Goal: Task Accomplishment & Management: Complete application form

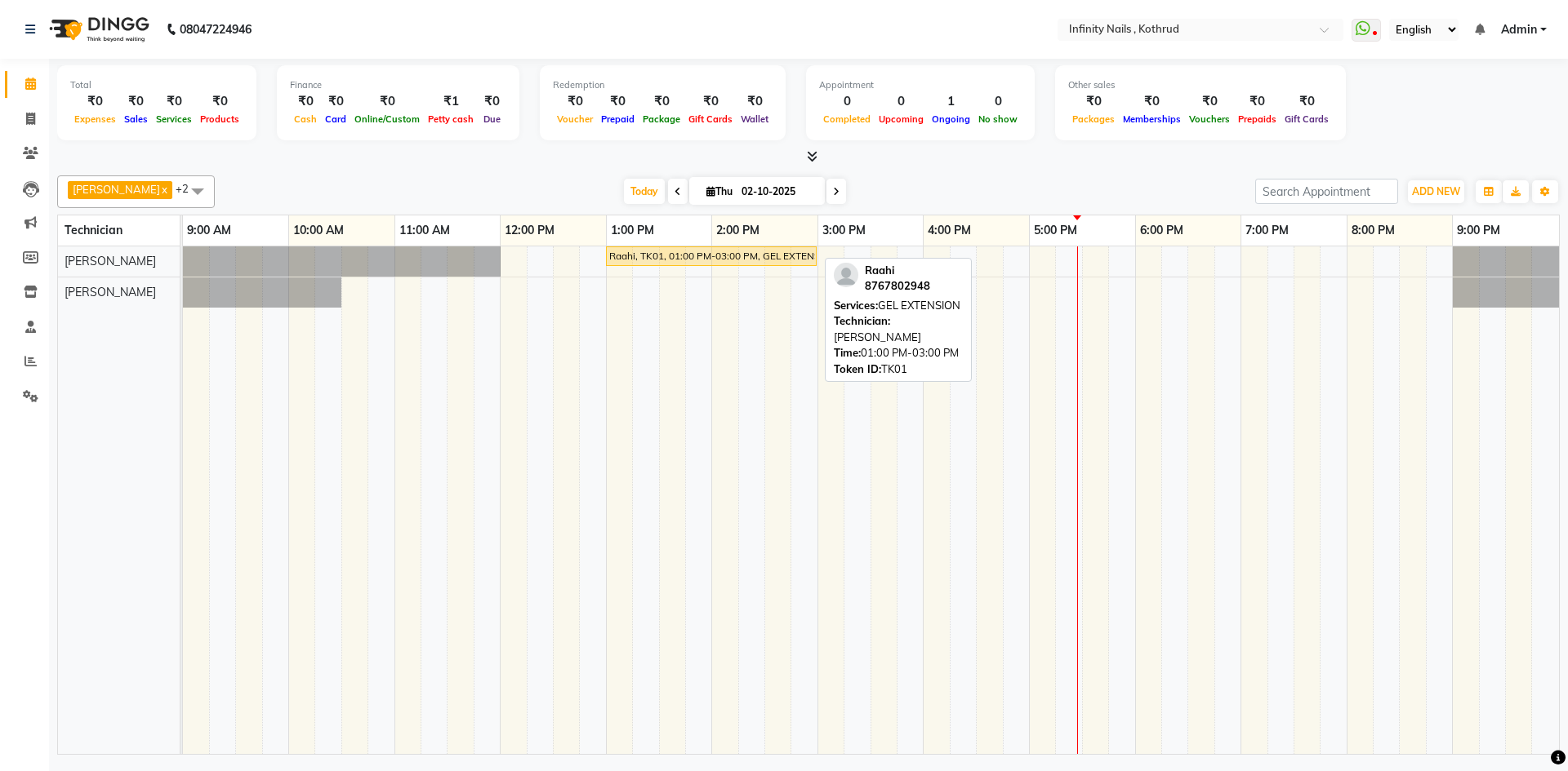
click at [704, 259] on div "Raahi, TK01, 01:00 PM-03:00 PM, GEL EXTENSION" at bounding box center [710, 256] width 207 height 15
select select "1"
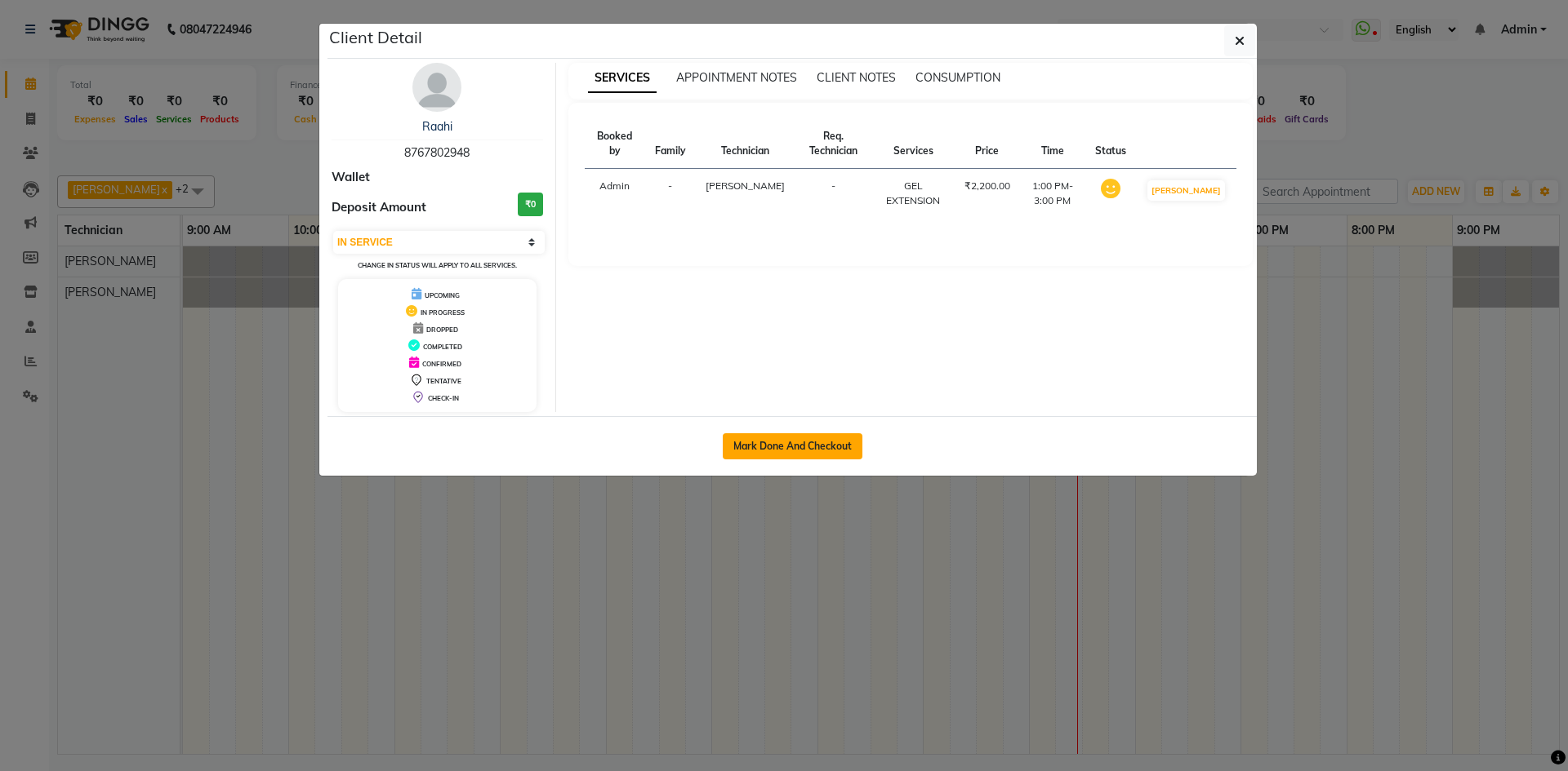
click at [807, 437] on button "Mark Done And Checkout" at bounding box center [793, 446] width 140 height 26
select select "service"
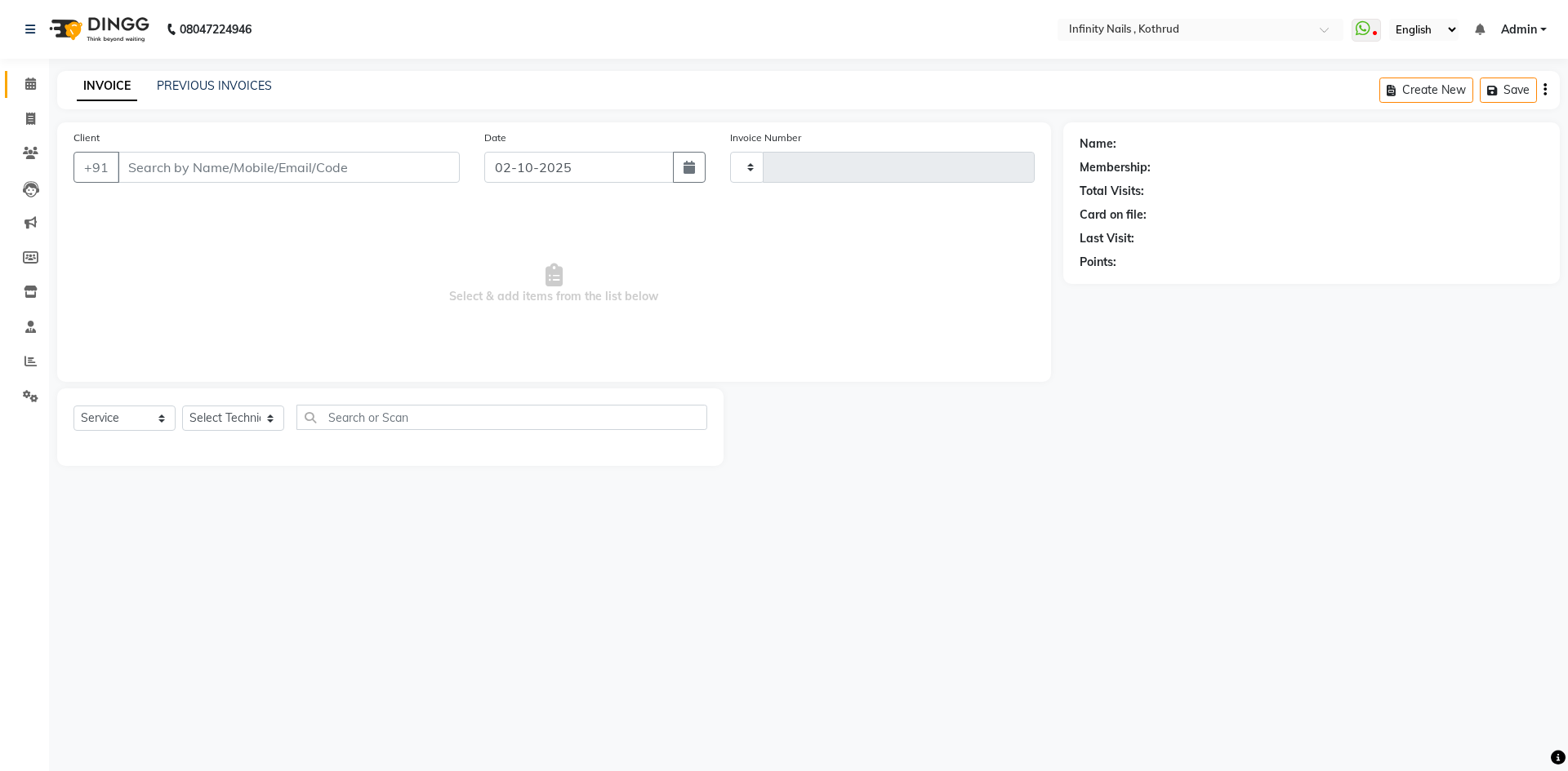
type input "0766"
select select "6640"
type input "8767802948"
select select "51567"
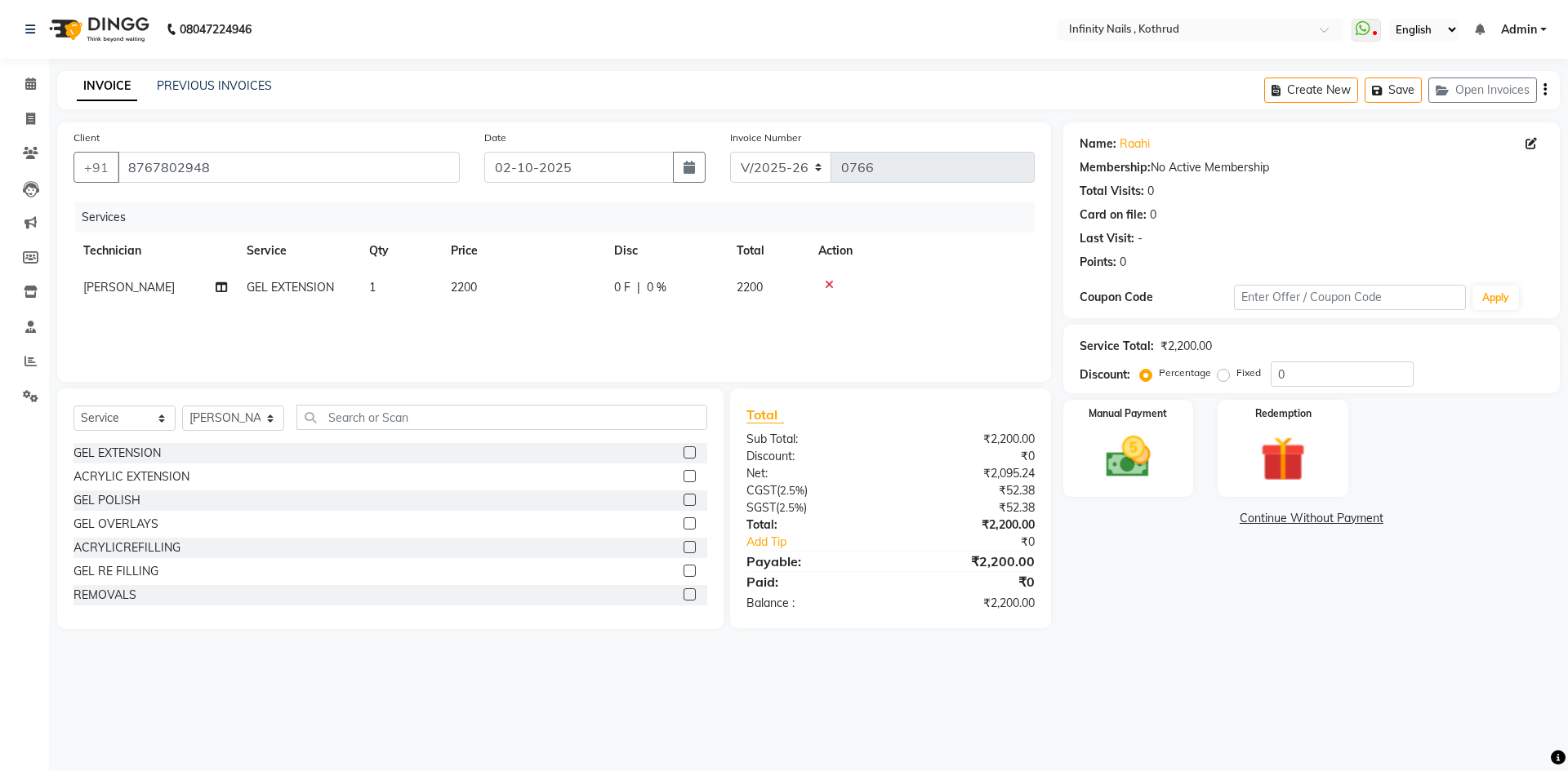
click at [630, 287] on div "0 F | 0 %" at bounding box center [665, 288] width 103 height 18
select select "51567"
drag, startPoint x: 31, startPoint y: 81, endPoint x: 37, endPoint y: 91, distance: 11.7
click at [31, 81] on icon at bounding box center [30, 84] width 11 height 13
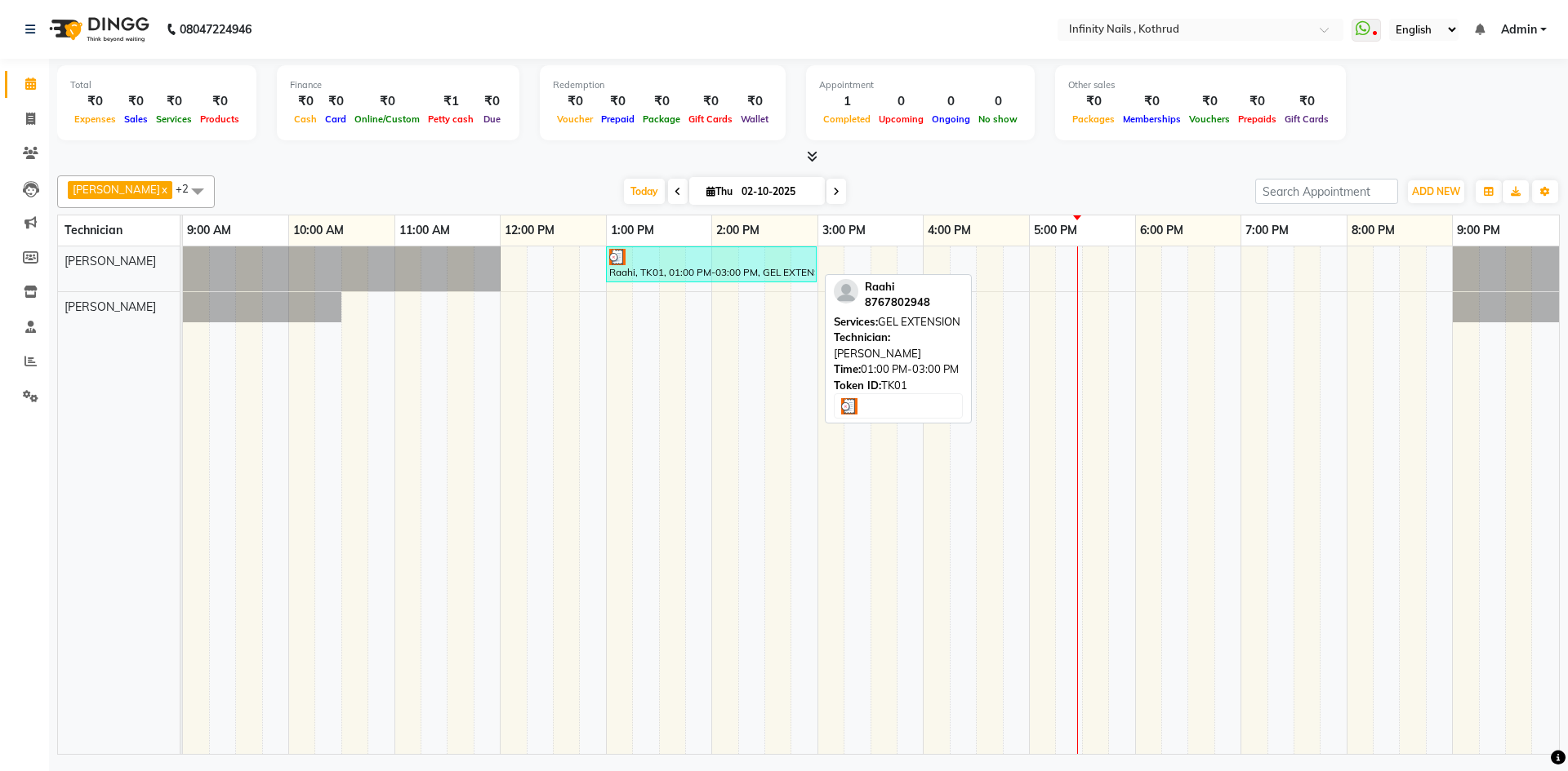
click at [709, 263] on div at bounding box center [711, 257] width 204 height 17
select select "3"
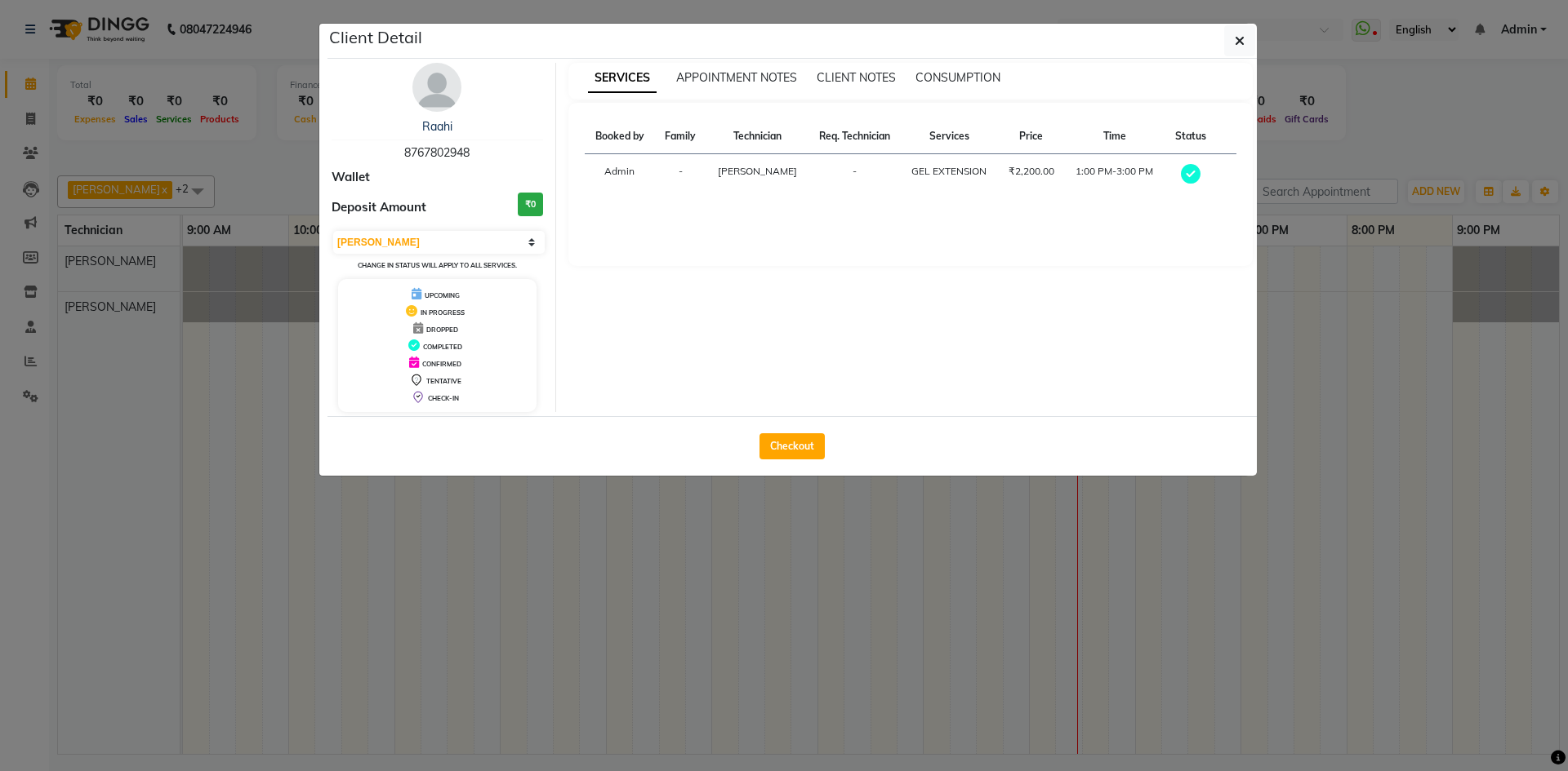
click at [881, 708] on ngb-modal-window "Client Detail Raahi 8767802948 Wallet Deposit Amount ₹0 Select MARK DONE UPCOMI…" at bounding box center [784, 385] width 1568 height 771
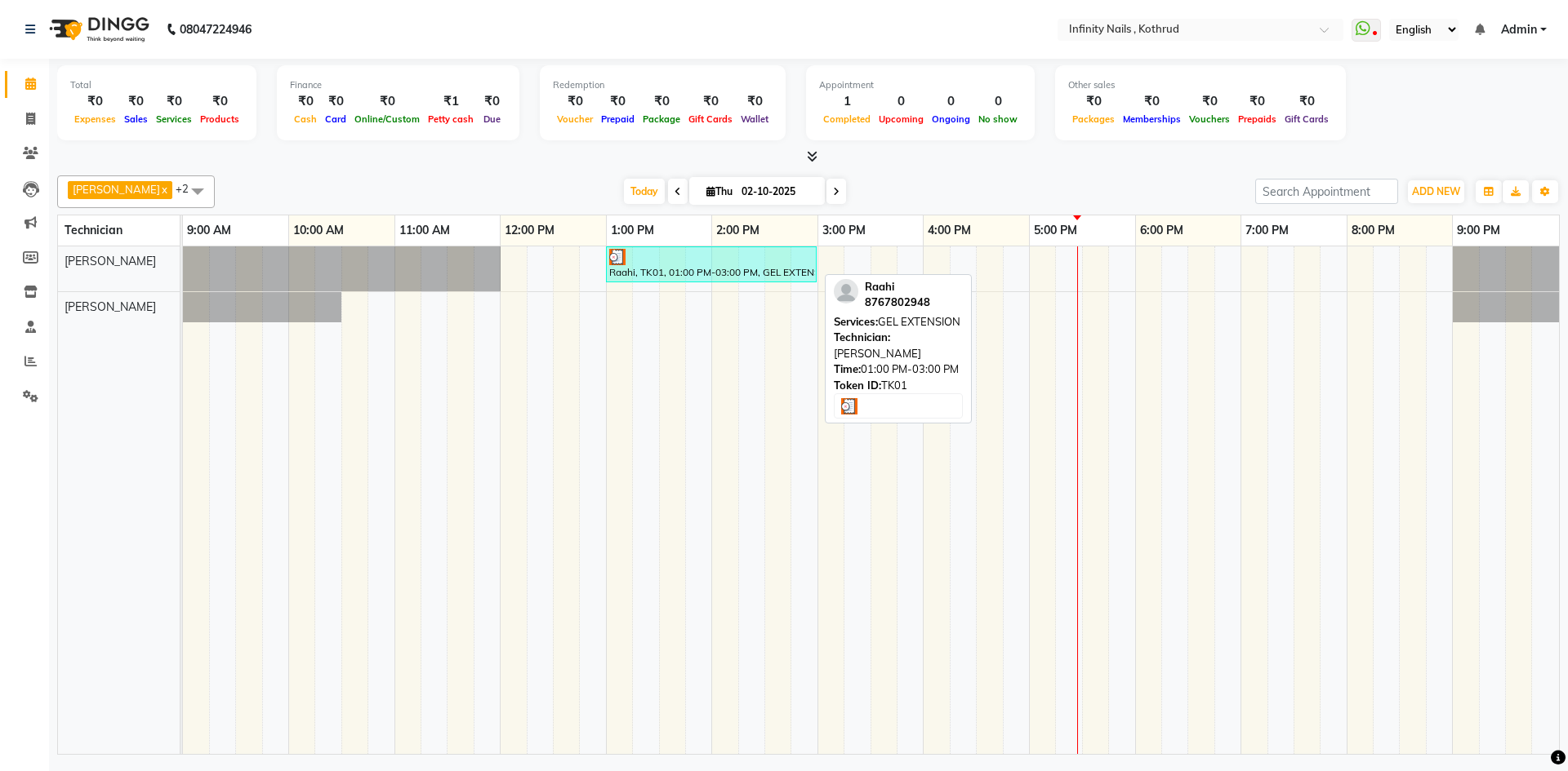
click at [668, 262] on div at bounding box center [711, 257] width 204 height 17
select select "3"
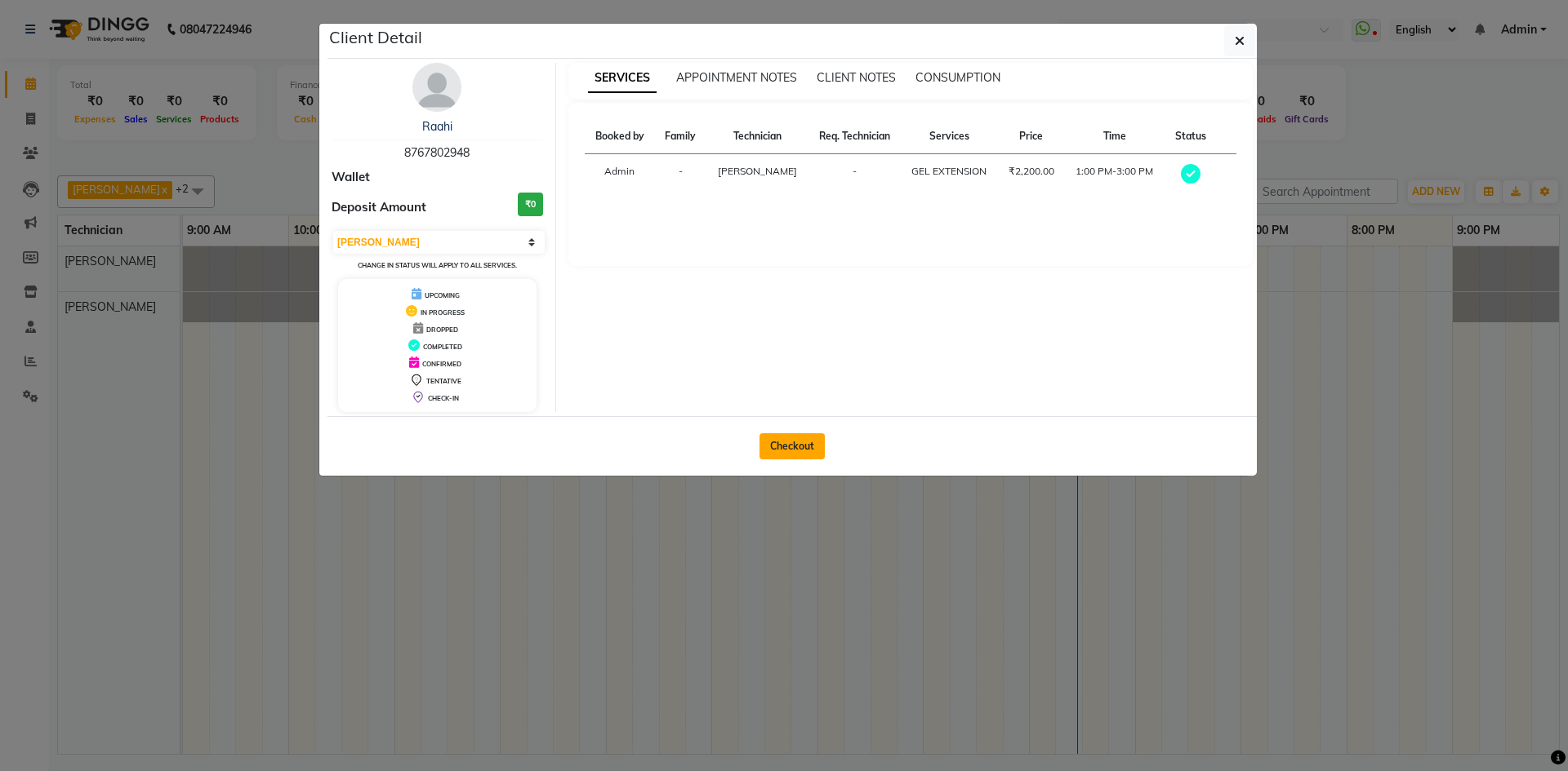
click at [809, 438] on button "Checkout" at bounding box center [792, 446] width 65 height 26
select select "service"
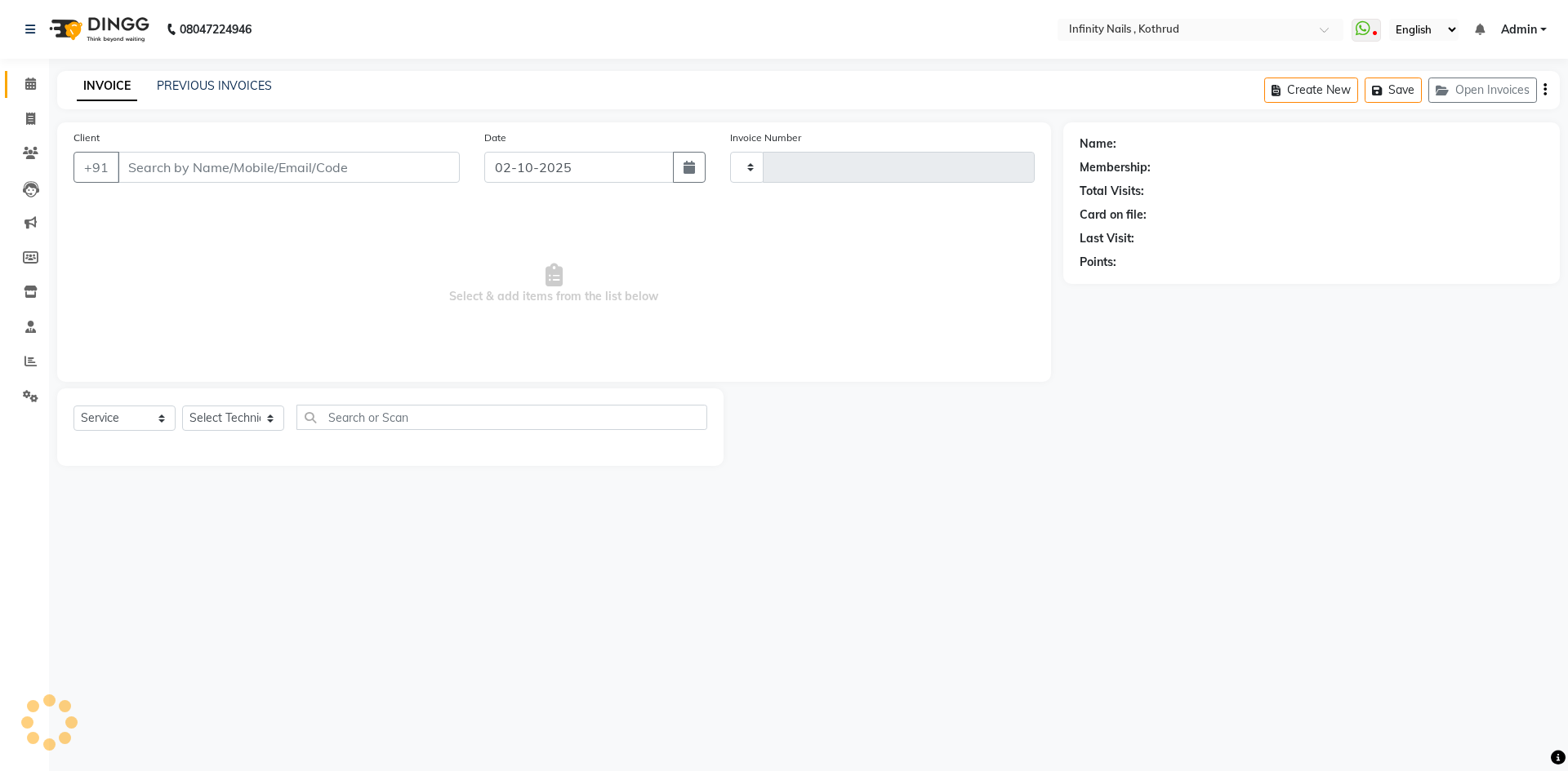
type input "0766"
select select "6640"
type input "8767802948"
select select "51567"
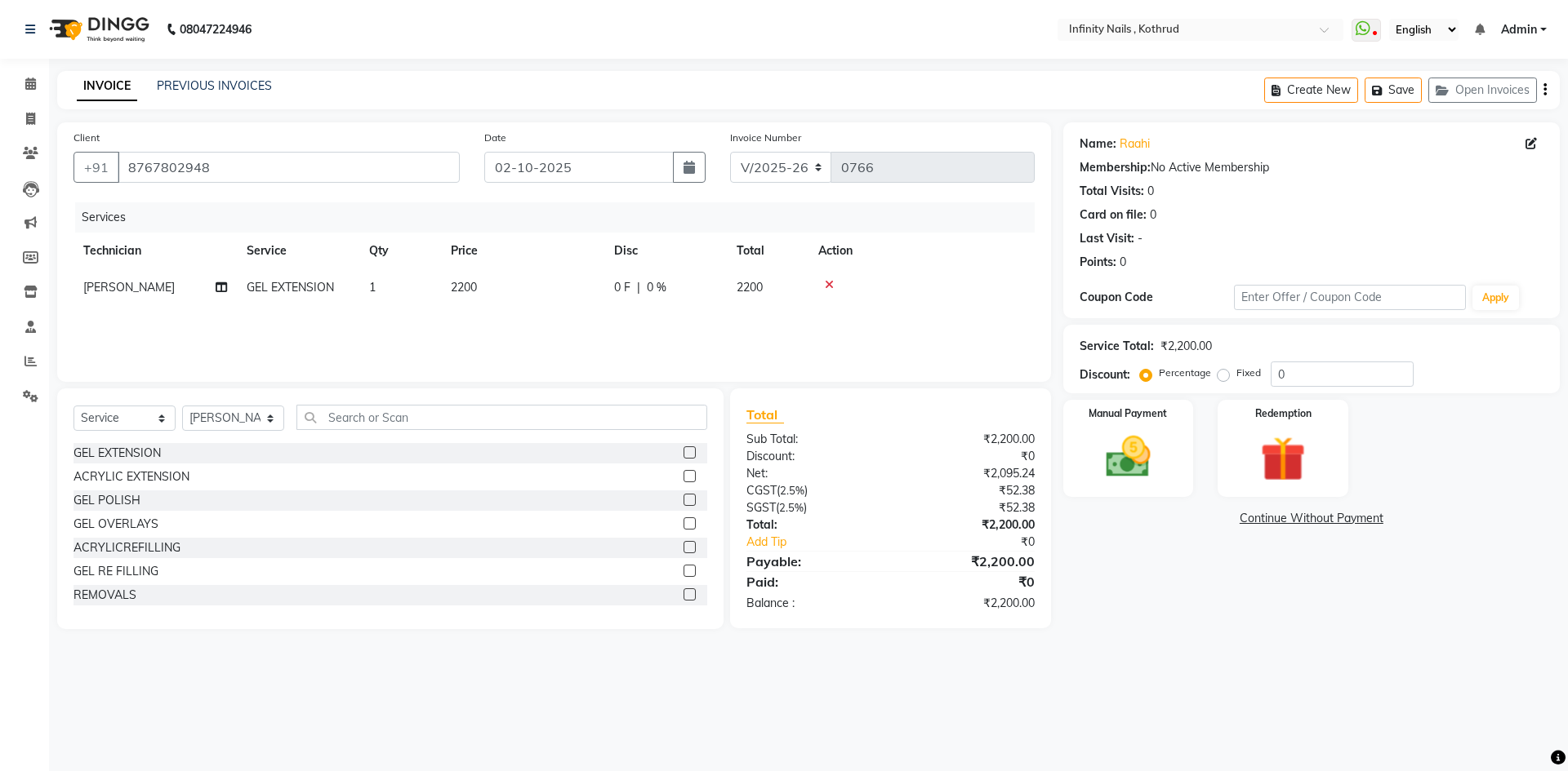
click at [829, 282] on icon at bounding box center [829, 285] width 9 height 12
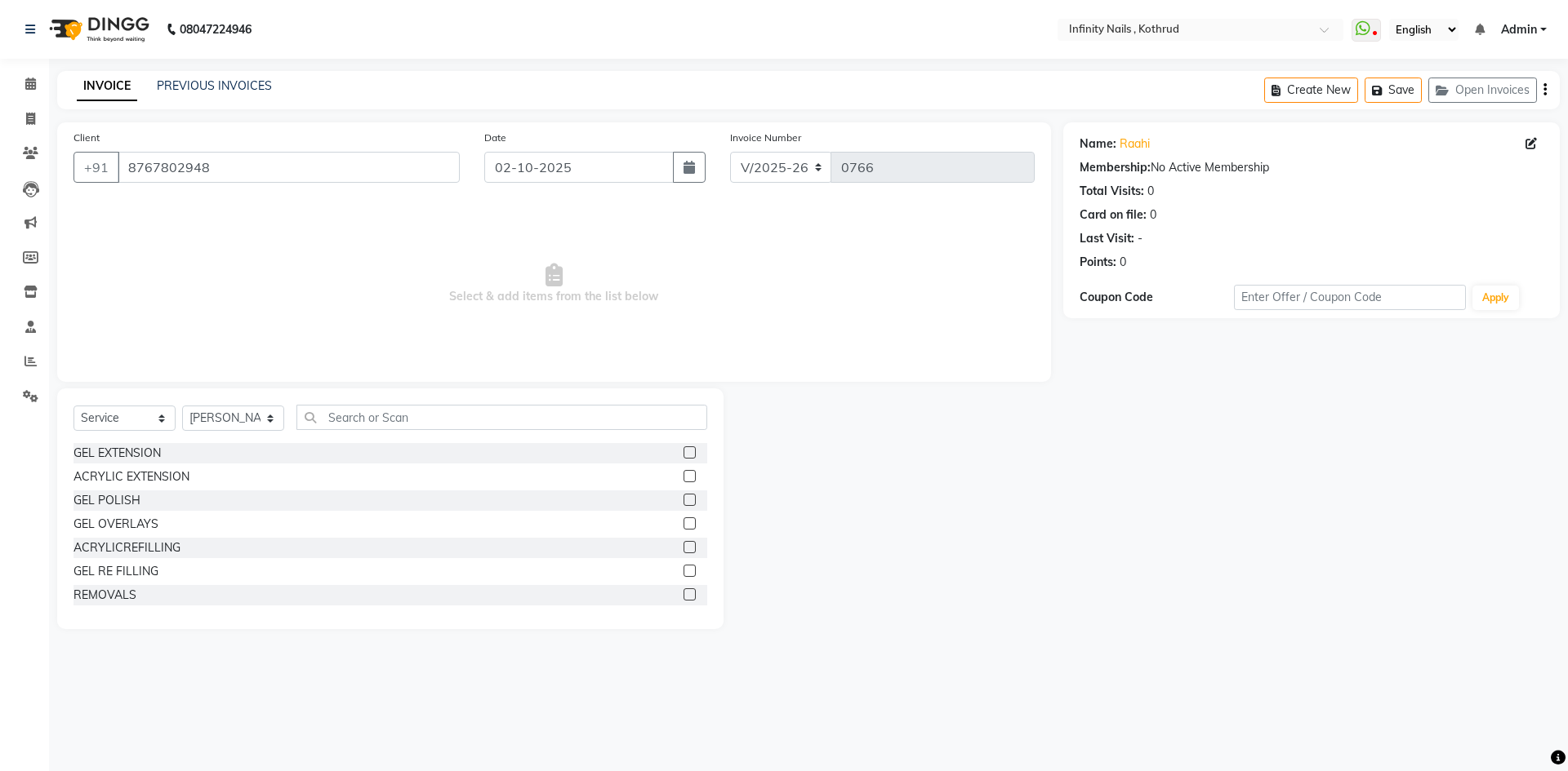
click at [684, 497] on label at bounding box center [690, 500] width 13 height 13
click at [684, 497] on input "checkbox" at bounding box center [689, 500] width 11 height 11
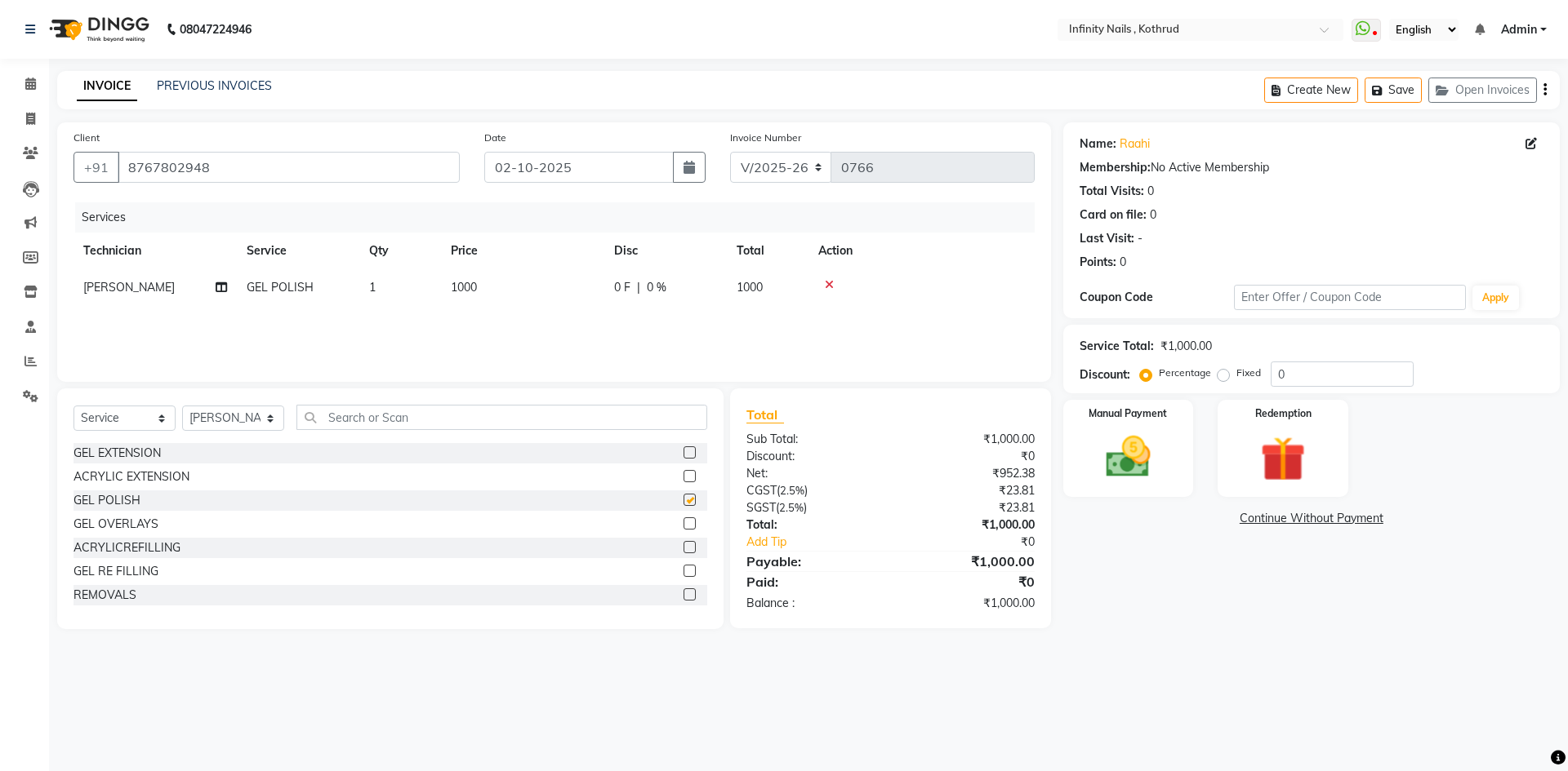
checkbox input "false"
click at [615, 282] on span "0 F" at bounding box center [622, 288] width 17 height 18
select select "51567"
click at [707, 289] on input "0" at bounding box center [715, 292] width 49 height 25
type input "200"
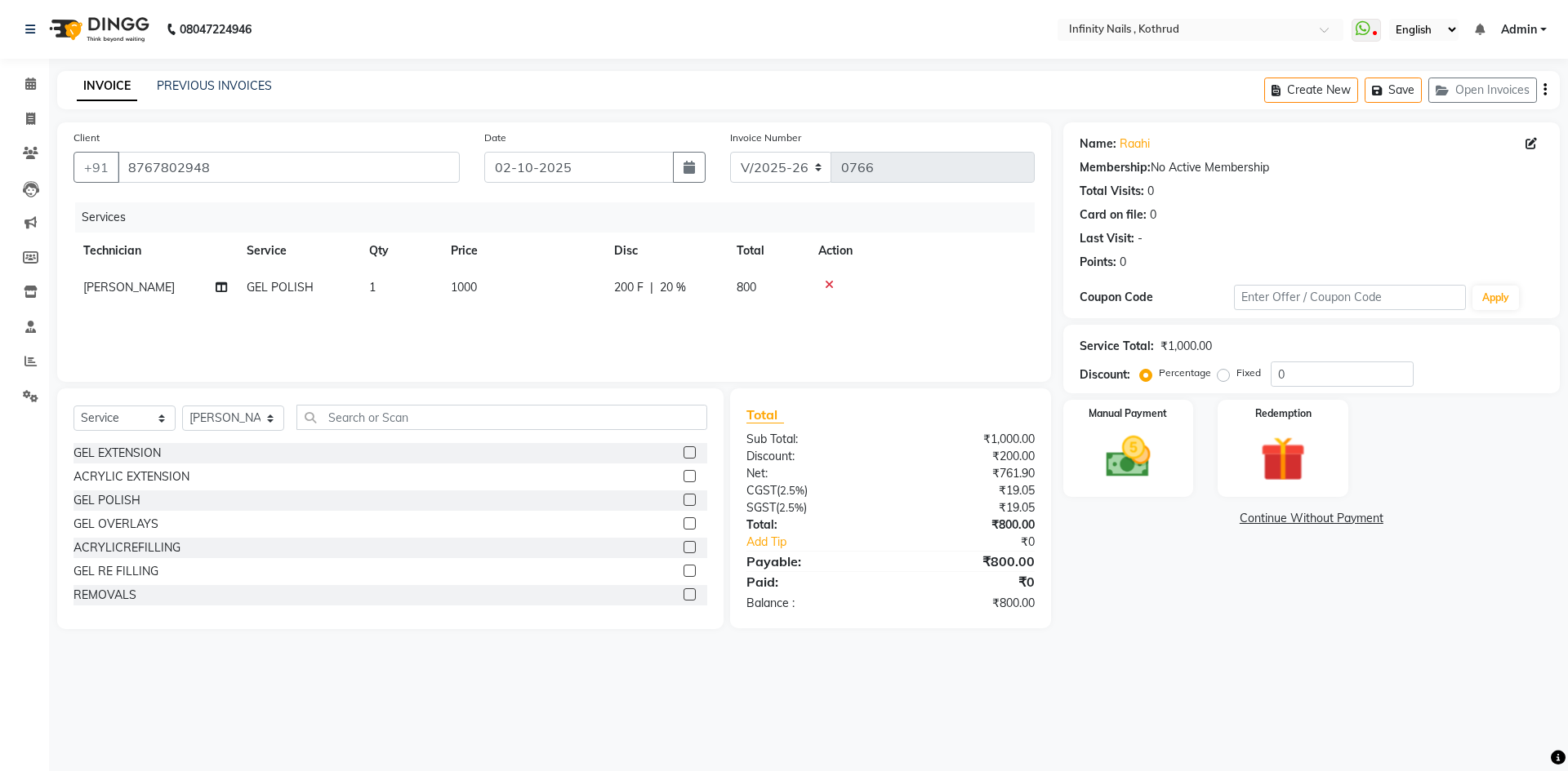
drag, startPoint x: 683, startPoint y: 333, endPoint x: 682, endPoint y: 343, distance: 10.0
click at [683, 332] on div "Services Technician Service Qty Price Disc Total Action [PERSON_NAME] GEL POLIS…" at bounding box center [554, 284] width 961 height 163
click at [684, 528] on label at bounding box center [690, 526] width 13 height 13
click at [684, 528] on input "checkbox" at bounding box center [689, 527] width 11 height 11
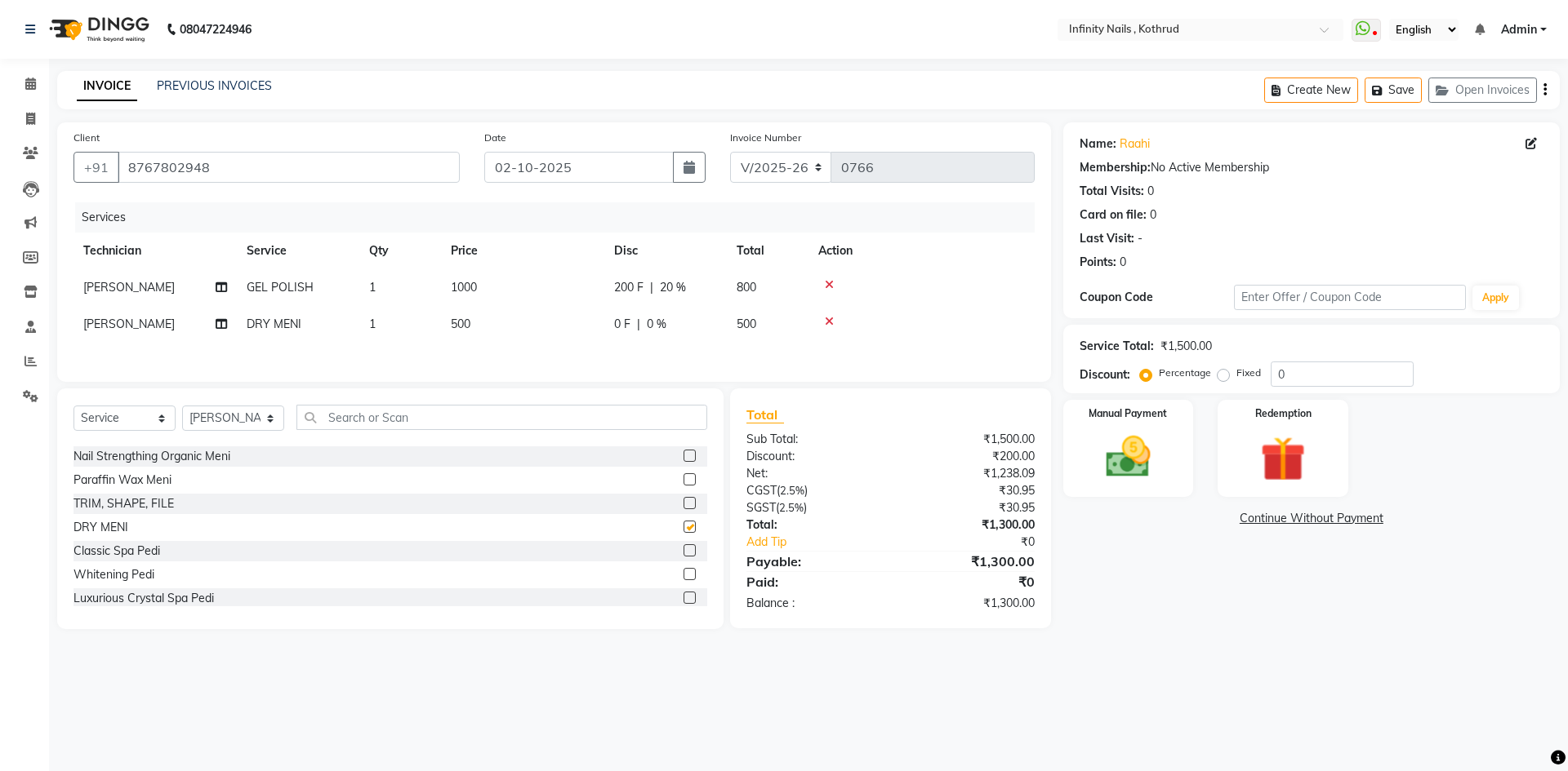
checkbox input "false"
click at [541, 323] on td "500" at bounding box center [522, 325] width 163 height 37
select select "51567"
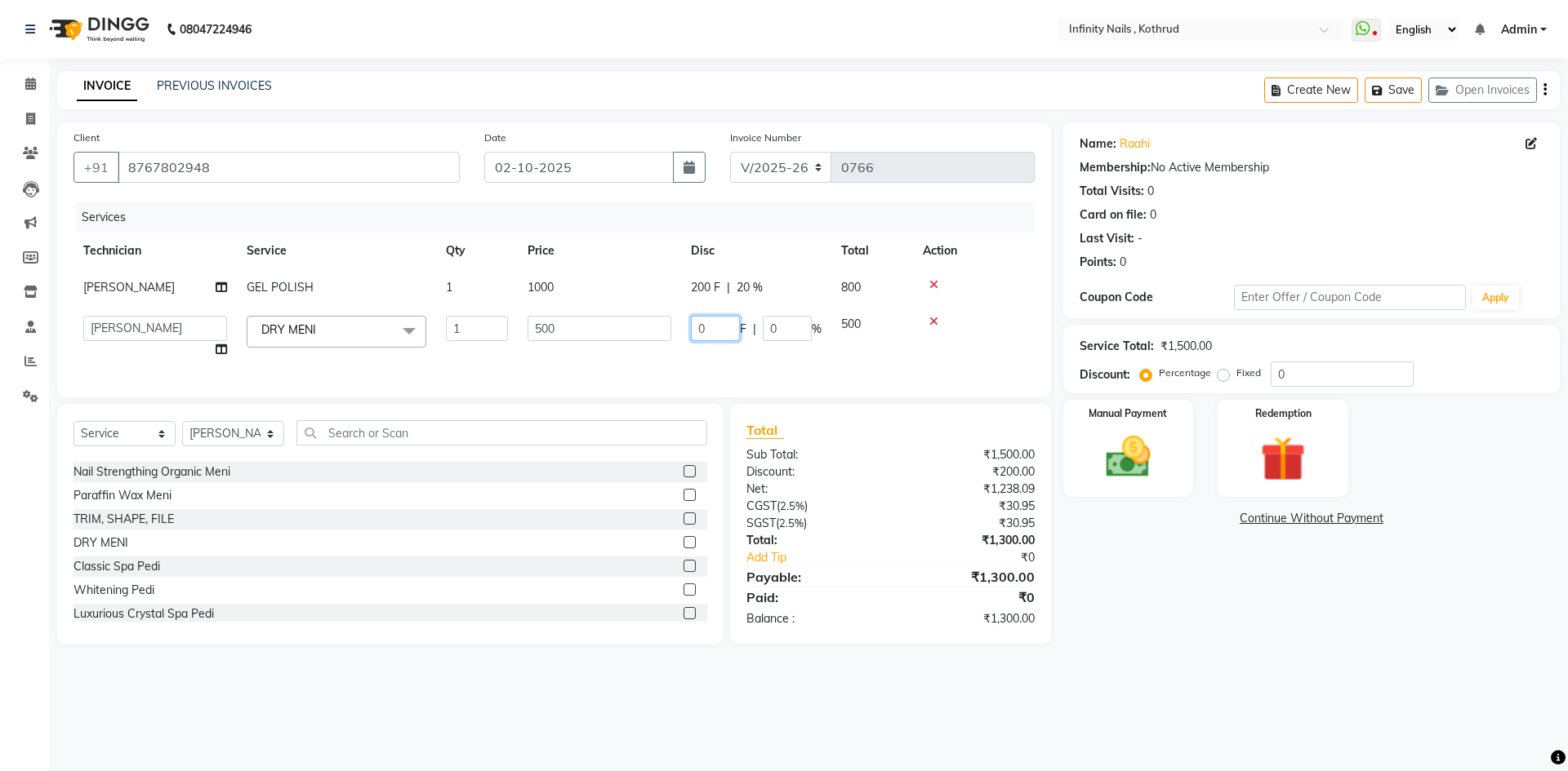
click at [707, 326] on input "0" at bounding box center [715, 329] width 49 height 25
type input "100"
click at [691, 365] on div "Services Technician Service Qty Price Disc Total Action [PERSON_NAME] GEL POLIS…" at bounding box center [554, 292] width 961 height 179
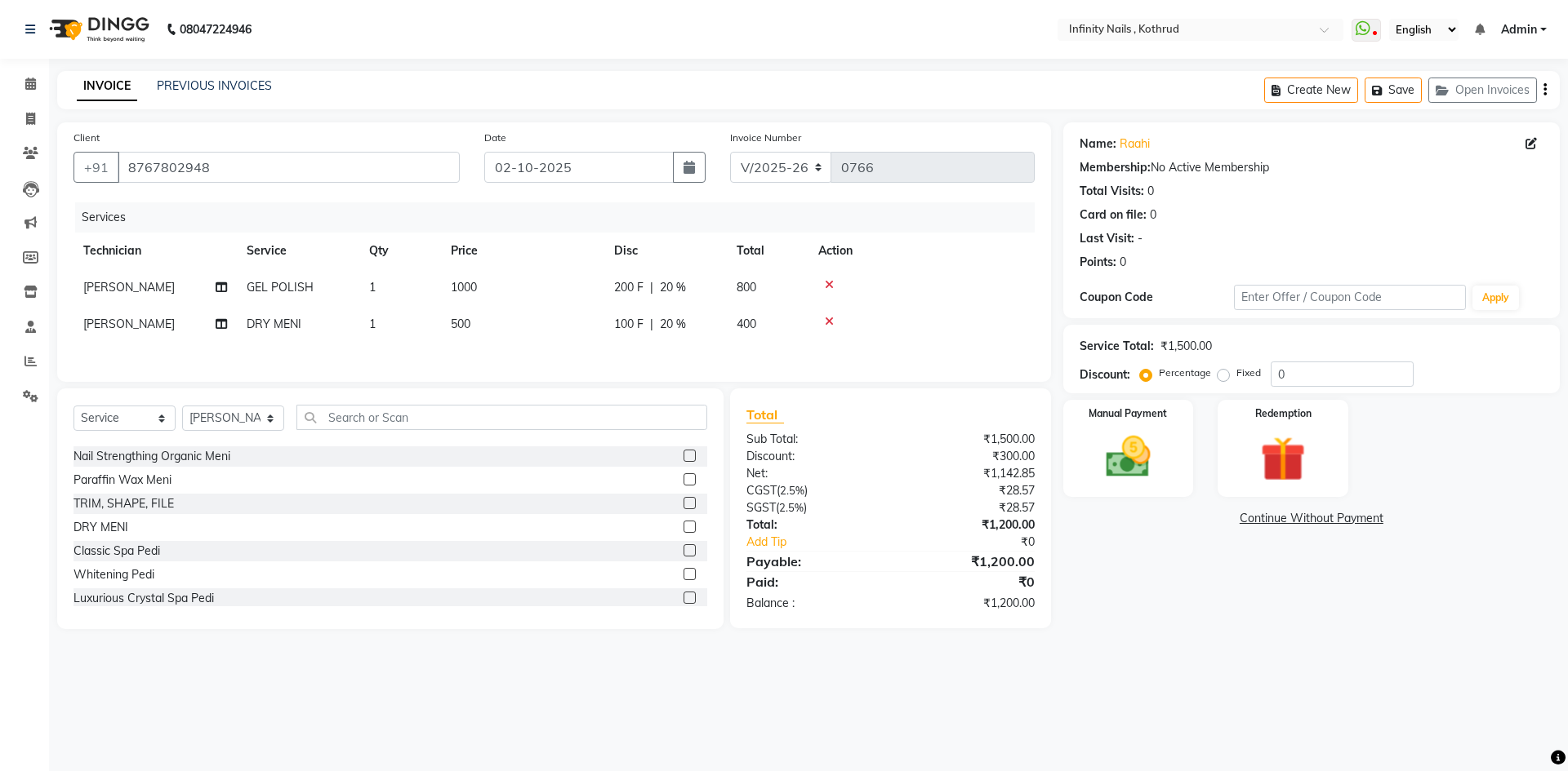
scroll to position [452, 0]
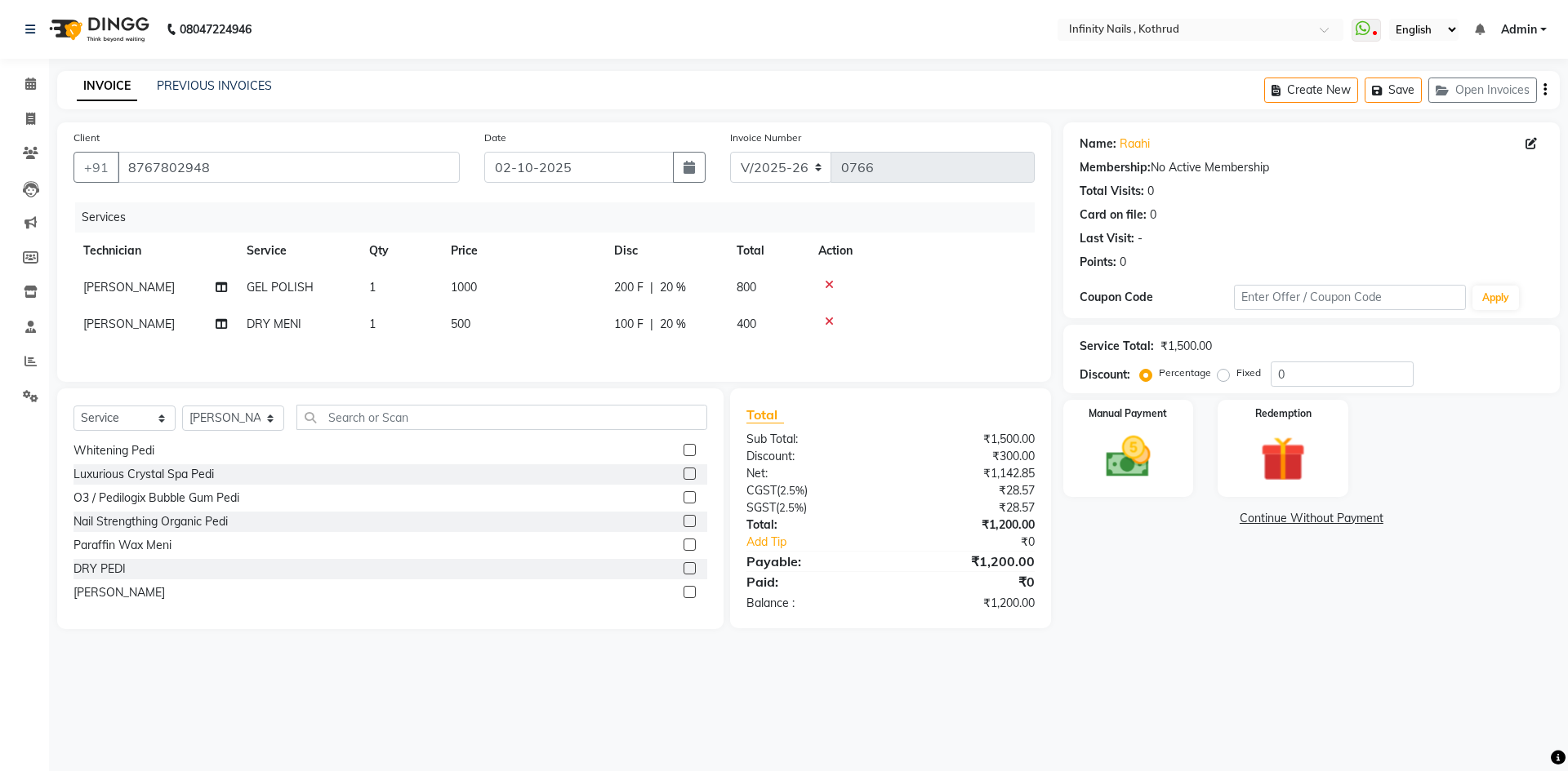
click at [684, 593] on label at bounding box center [690, 592] width 13 height 13
click at [684, 593] on input "checkbox" at bounding box center [689, 592] width 11 height 11
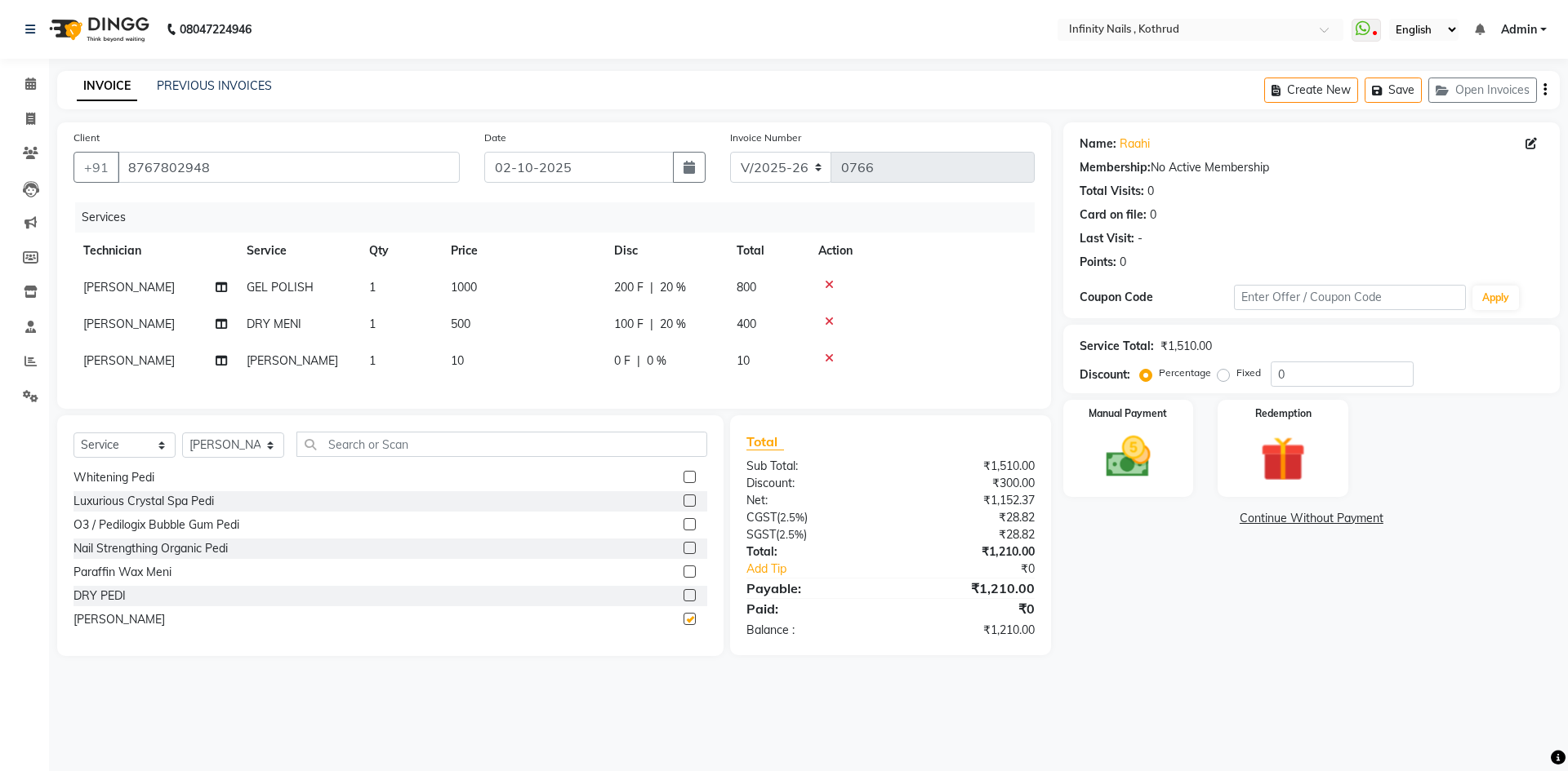
checkbox input "false"
click at [407, 362] on td "1" at bounding box center [400, 362] width 82 height 37
select select "51567"
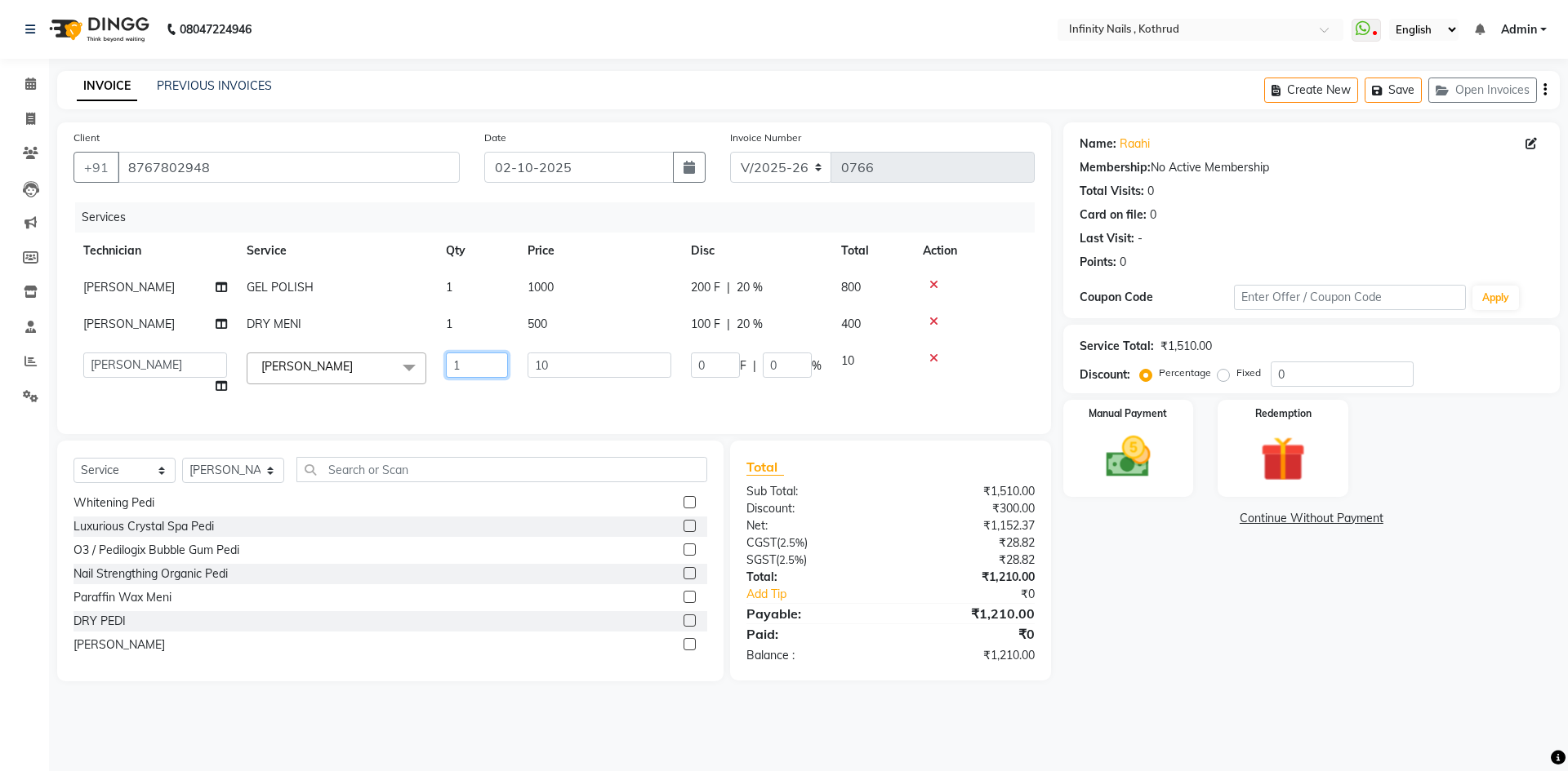
click at [481, 363] on input "1" at bounding box center [477, 366] width 62 height 25
type input "3"
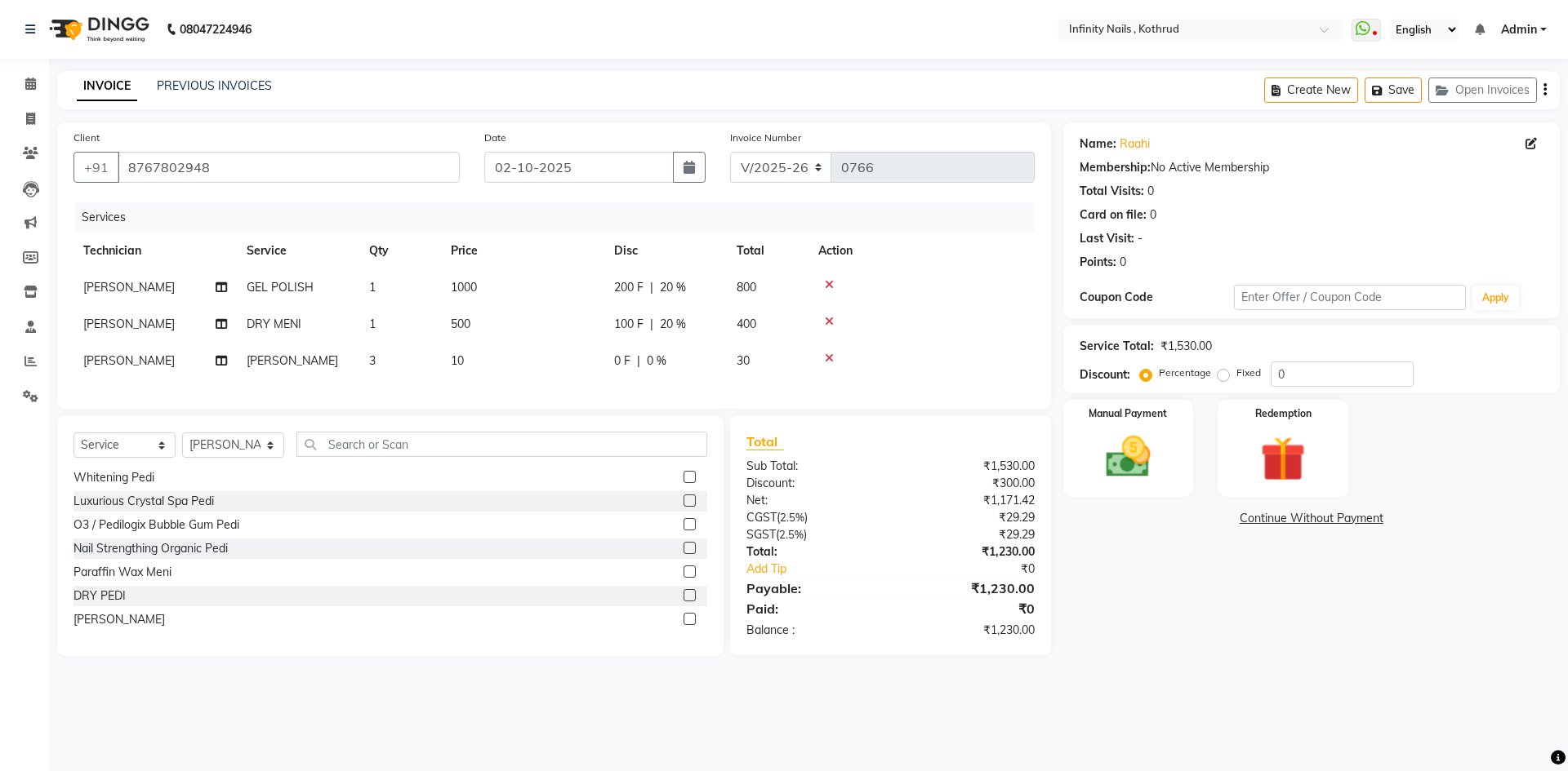
click at [524, 368] on td "10" at bounding box center [522, 362] width 163 height 37
select select "51567"
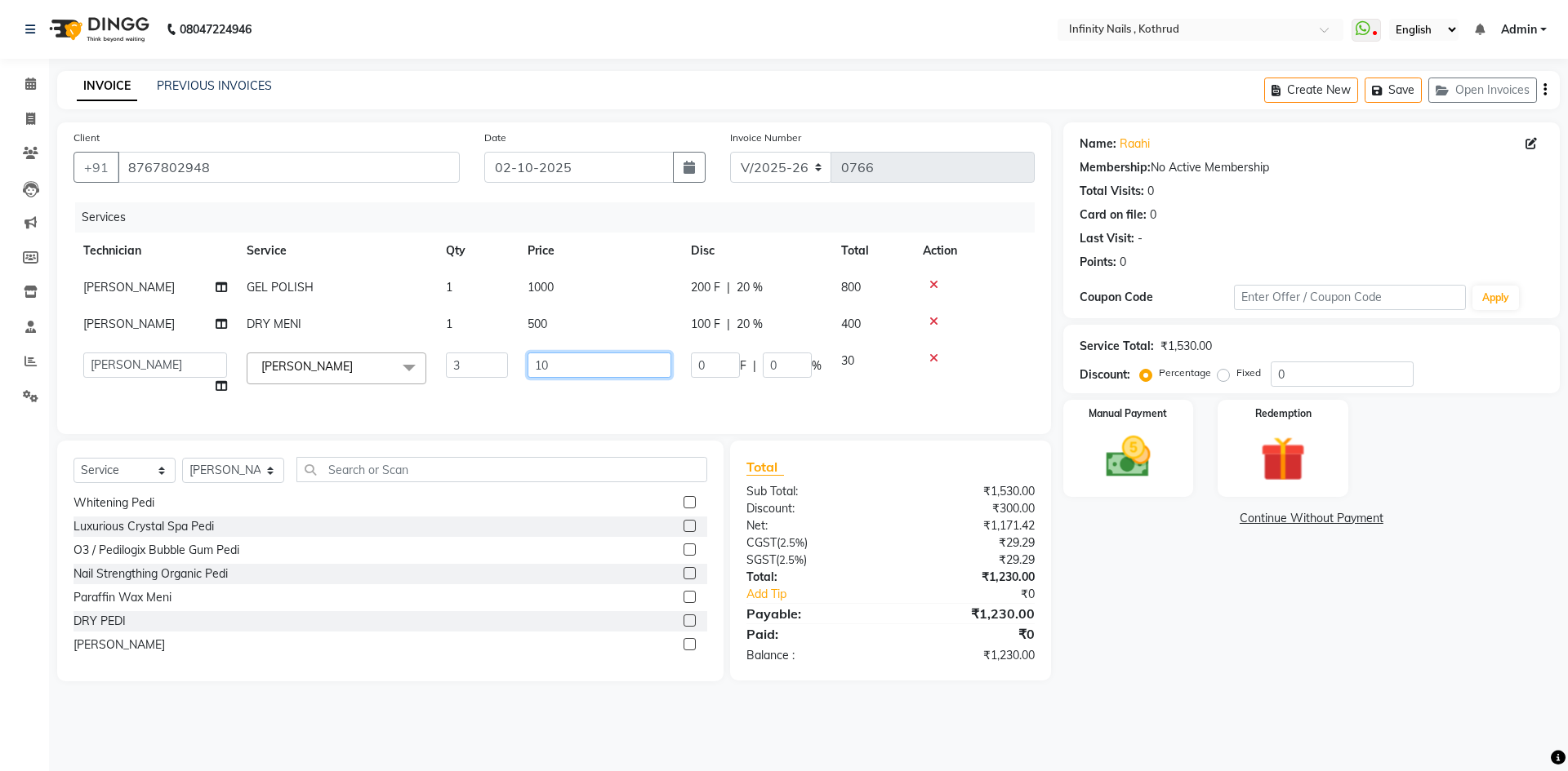
click at [572, 353] on input "10" at bounding box center [599, 366] width 144 height 25
type input "140"
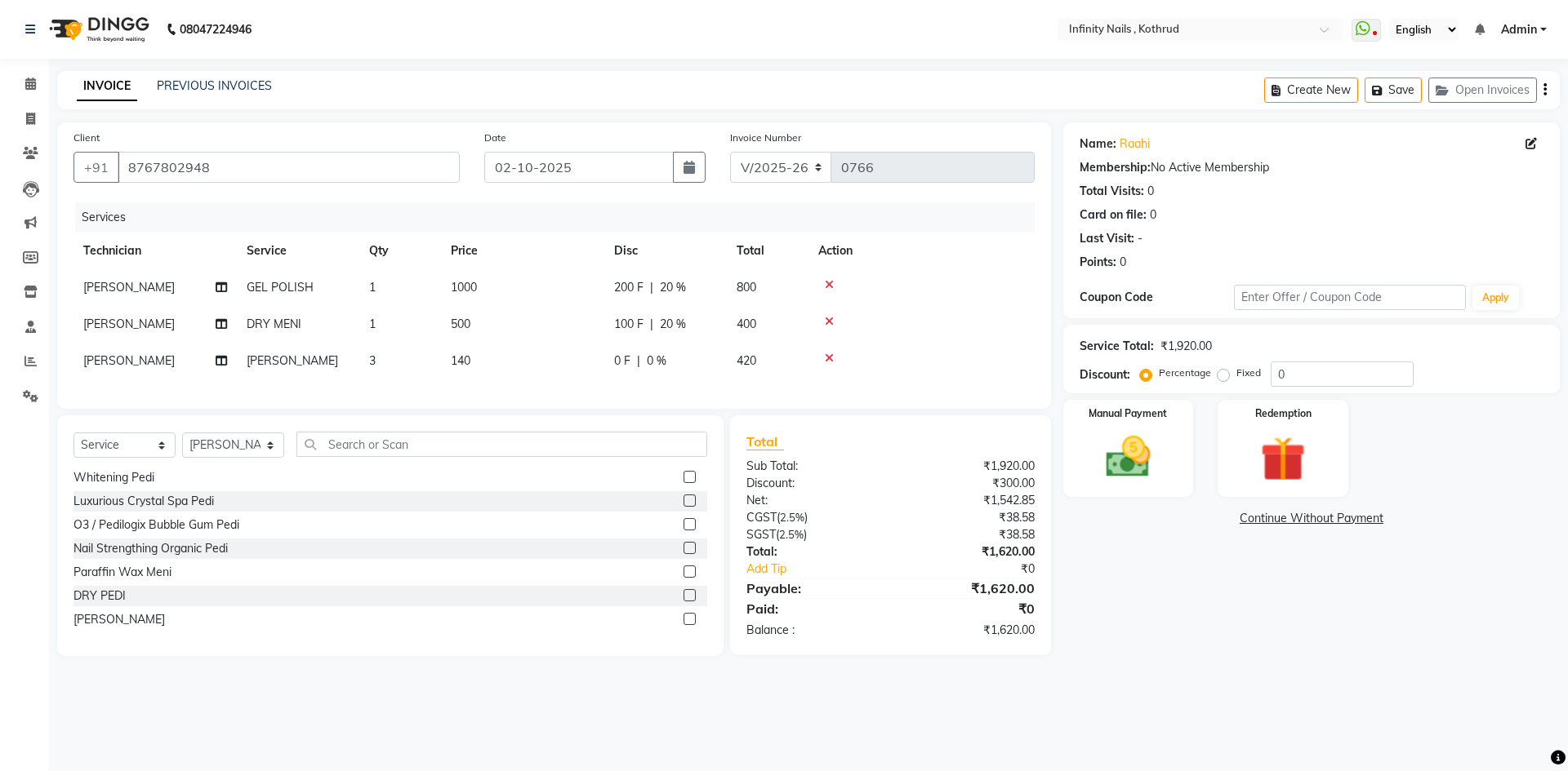
click at [556, 408] on div "Client [PHONE_NUMBER] Date [DATE] Invoice Number V/2025 V/[PHONE_NUMBER] Servic…" at bounding box center [553, 265] width 993 height 287
click at [684, 625] on label at bounding box center [690, 618] width 13 height 13
click at [684, 625] on input "checkbox" at bounding box center [689, 619] width 11 height 11
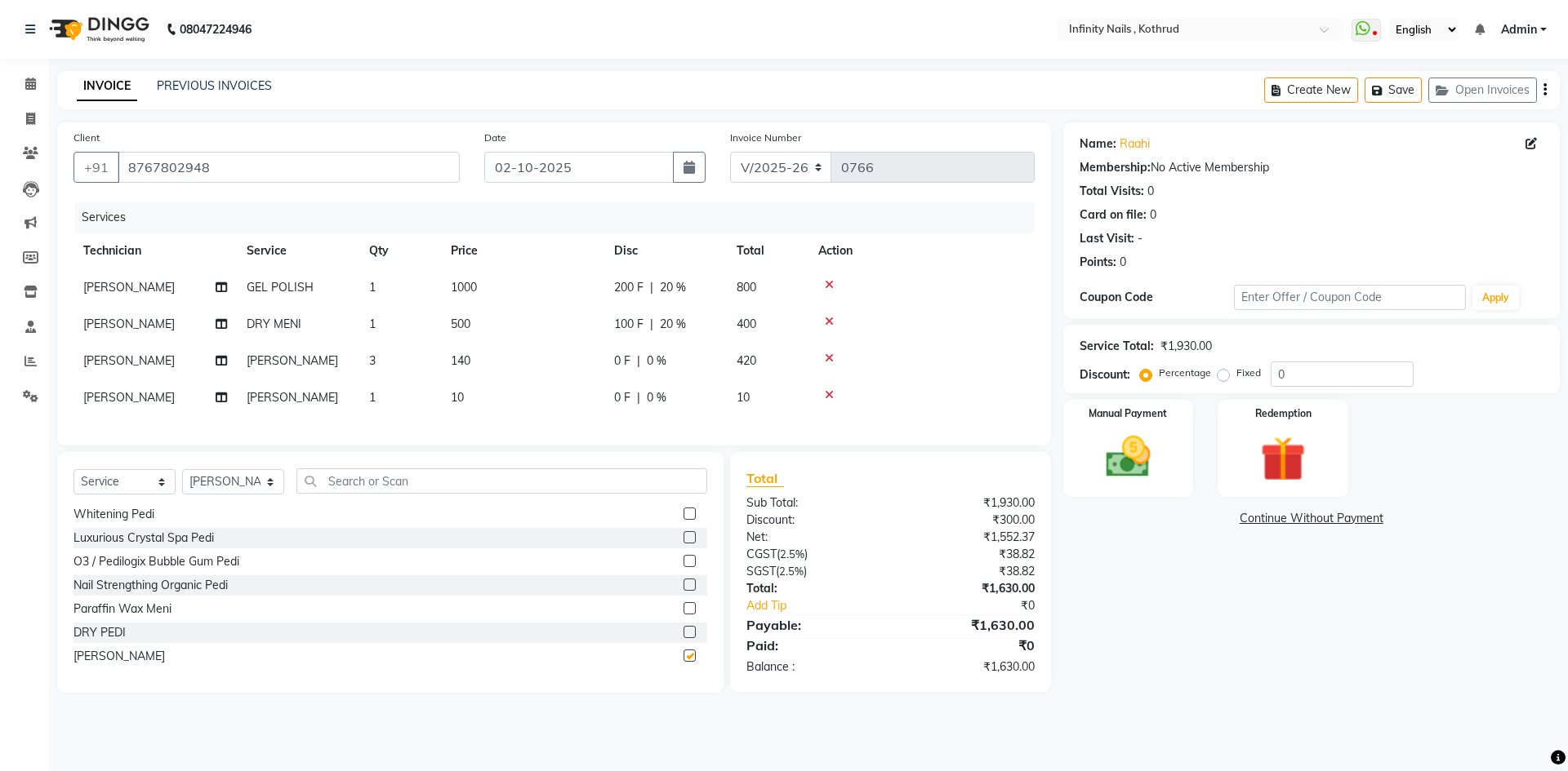
checkbox input "false"
click at [389, 395] on td "1" at bounding box center [400, 398] width 82 height 37
select select "51567"
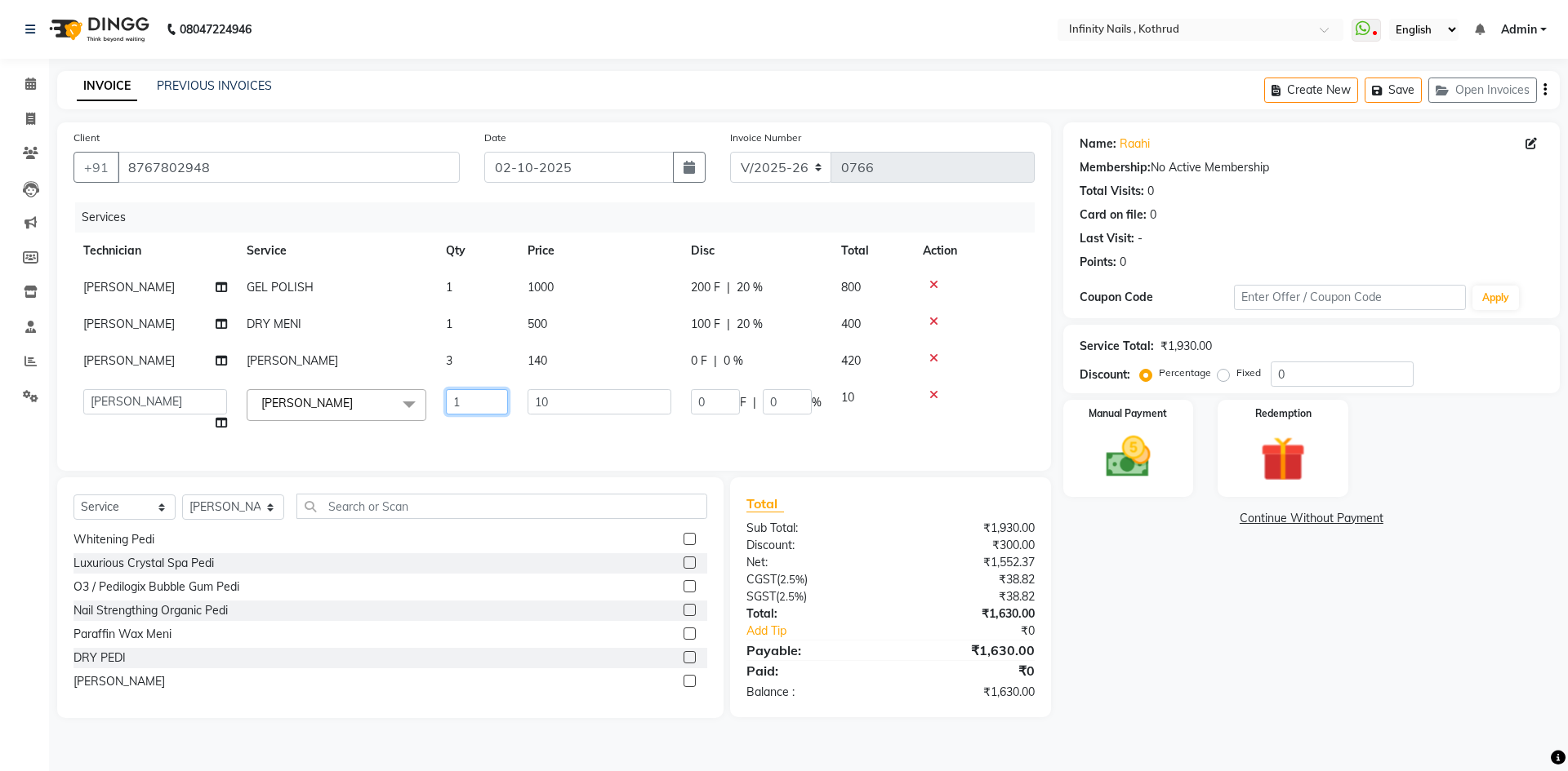
click at [472, 409] on input "1" at bounding box center [477, 402] width 62 height 25
type input "2"
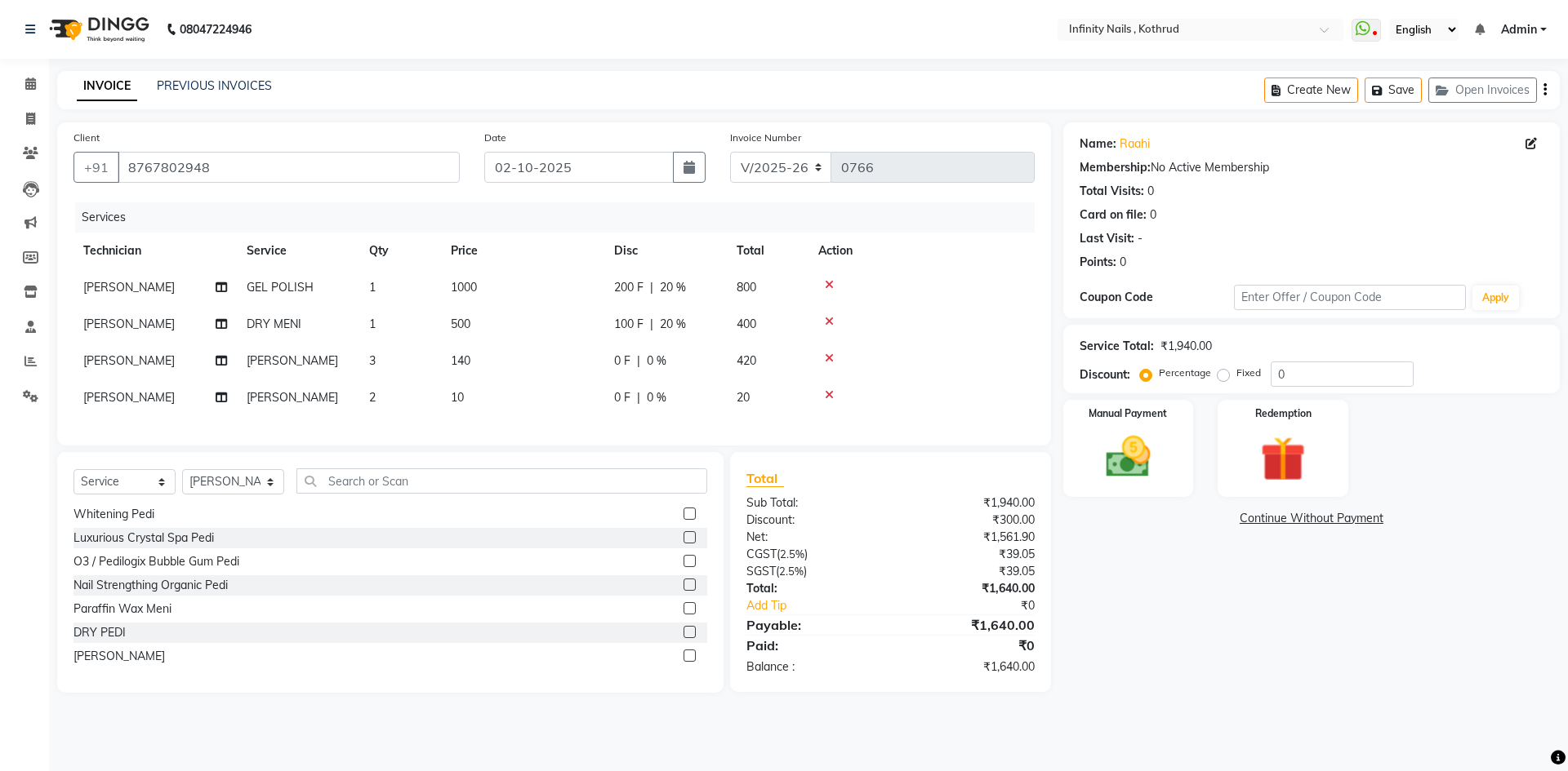
click at [501, 399] on td "10" at bounding box center [522, 398] width 163 height 37
select select "51567"
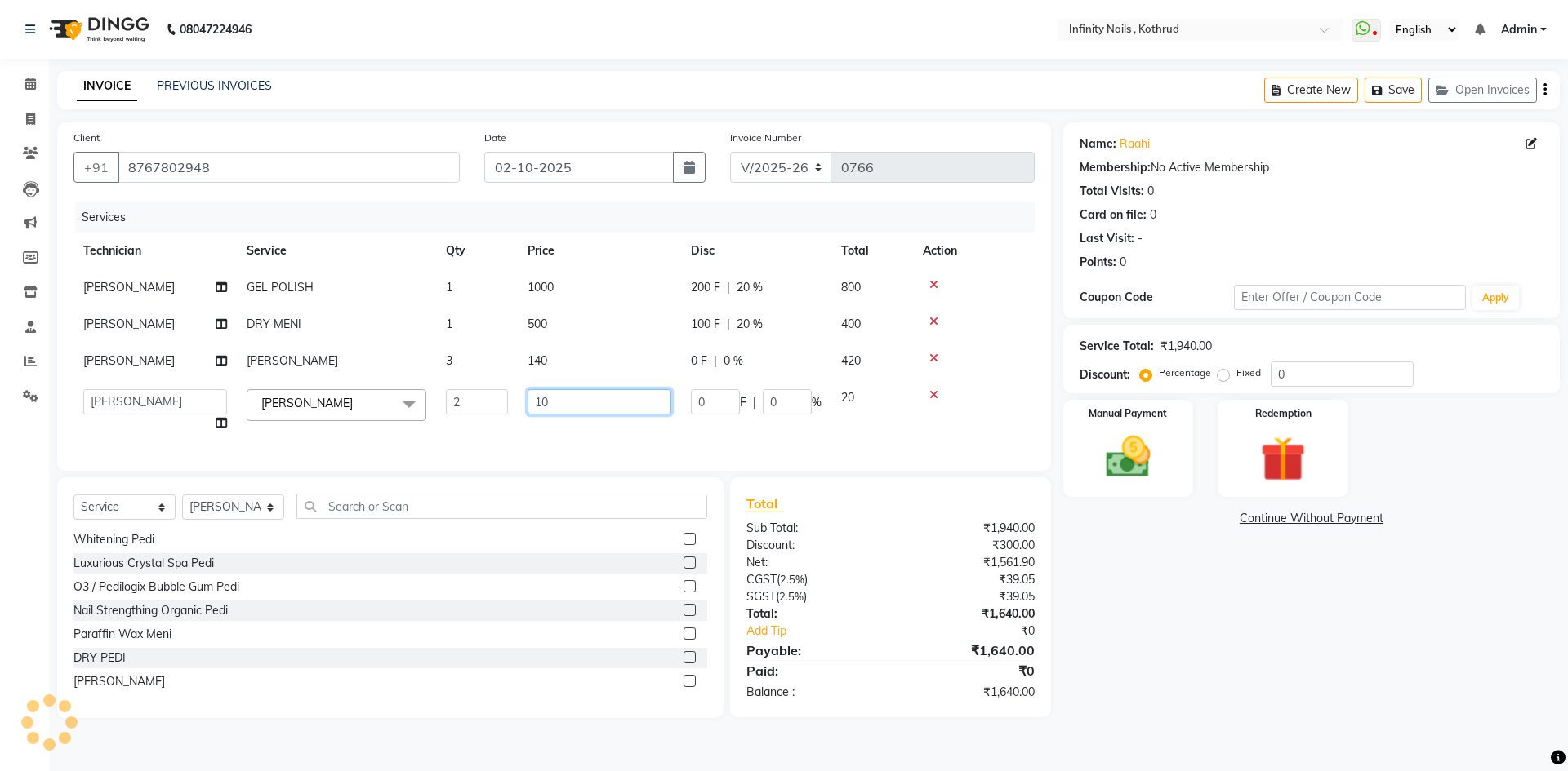
click at [552, 399] on input "10" at bounding box center [599, 402] width 144 height 25
type input "1"
type input "80"
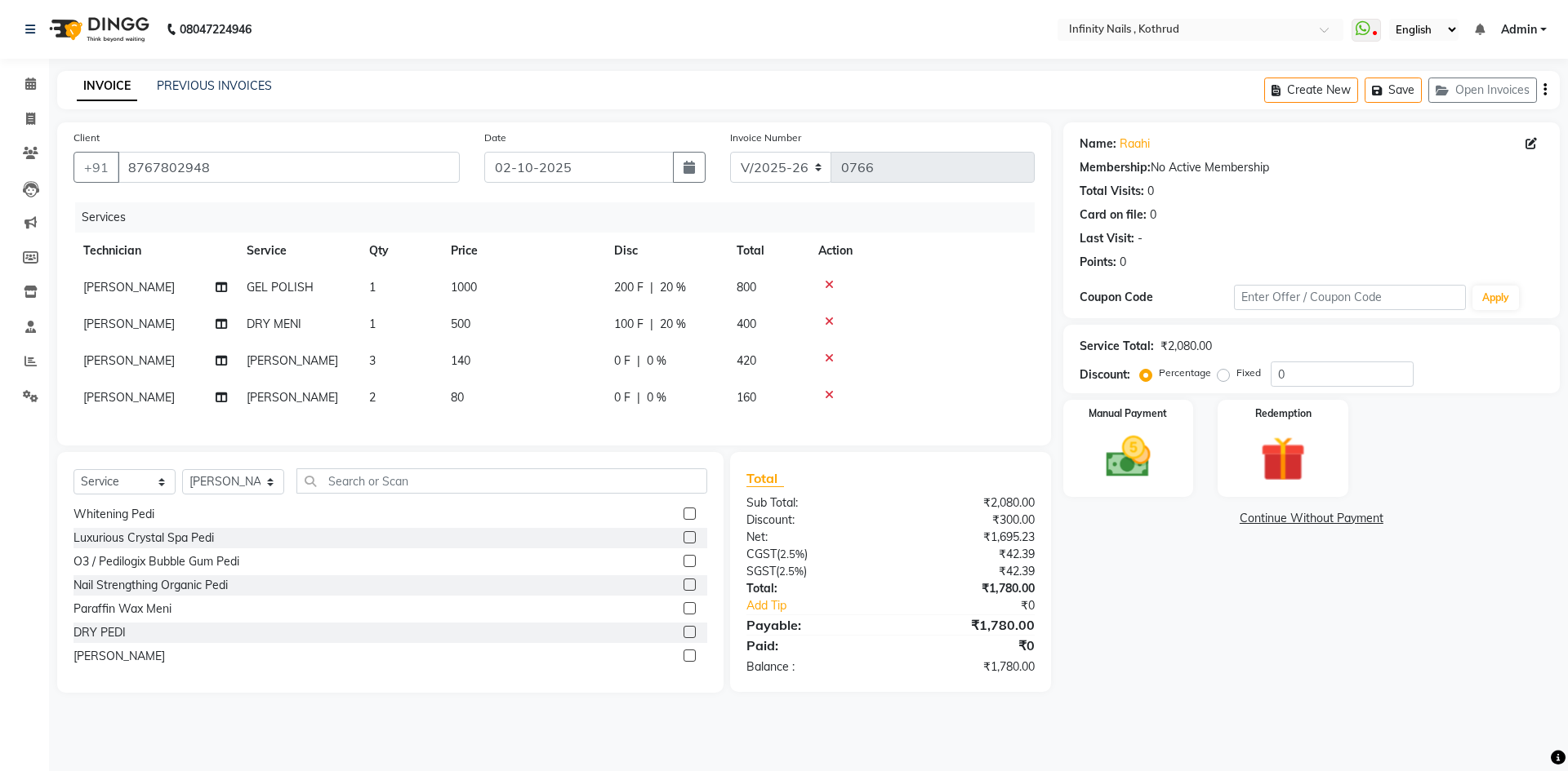
click at [552, 421] on div "Services Technician Service Qty Price Disc Total Action [PERSON_NAME] GEL POLIS…" at bounding box center [554, 315] width 961 height 227
click at [666, 286] on span "20 %" at bounding box center [672, 288] width 26 height 18
select select "51567"
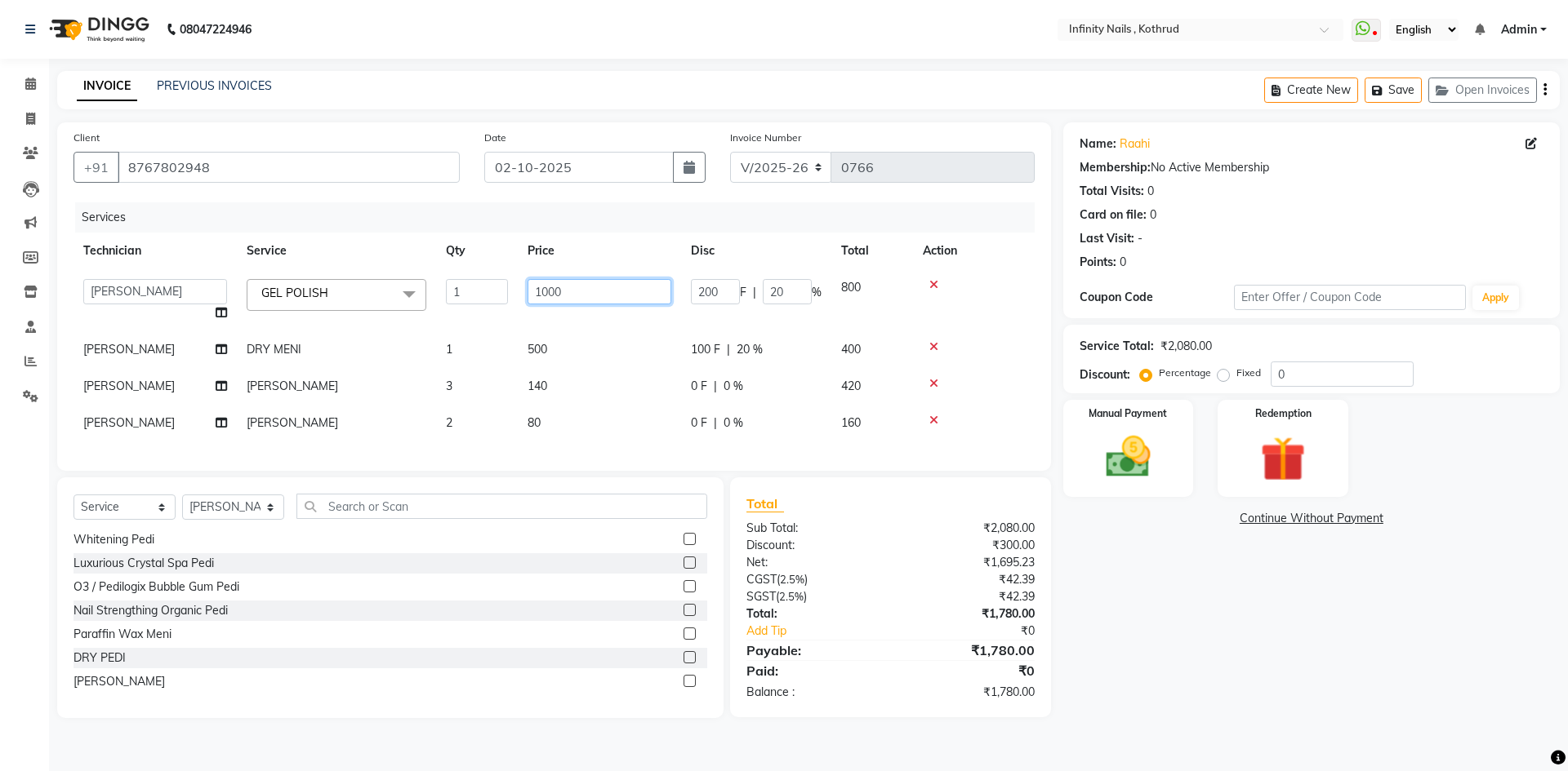
click at [547, 292] on input "1000" at bounding box center [599, 292] width 144 height 25
type input "500"
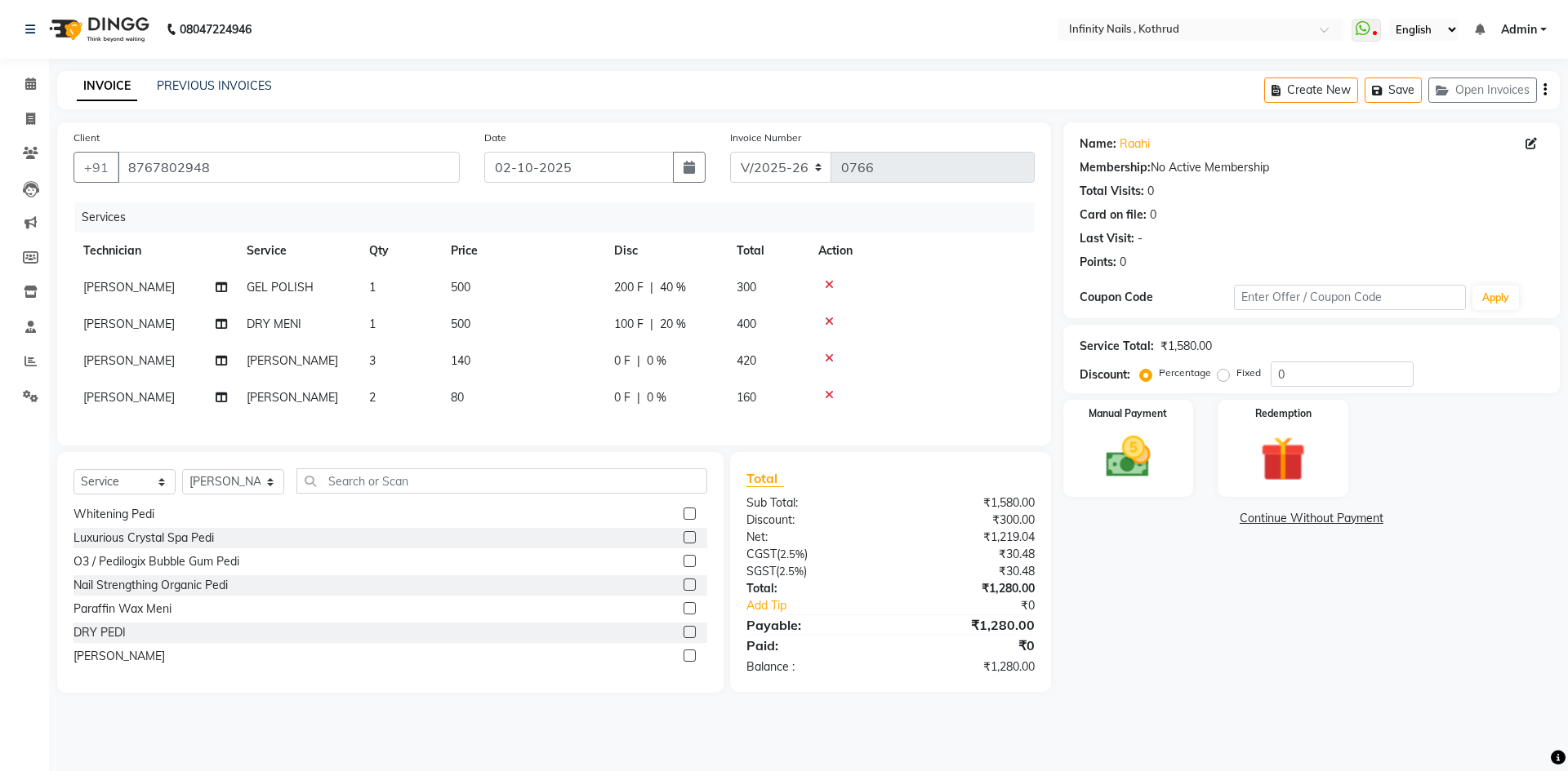
click at [930, 282] on div at bounding box center [921, 285] width 206 height 12
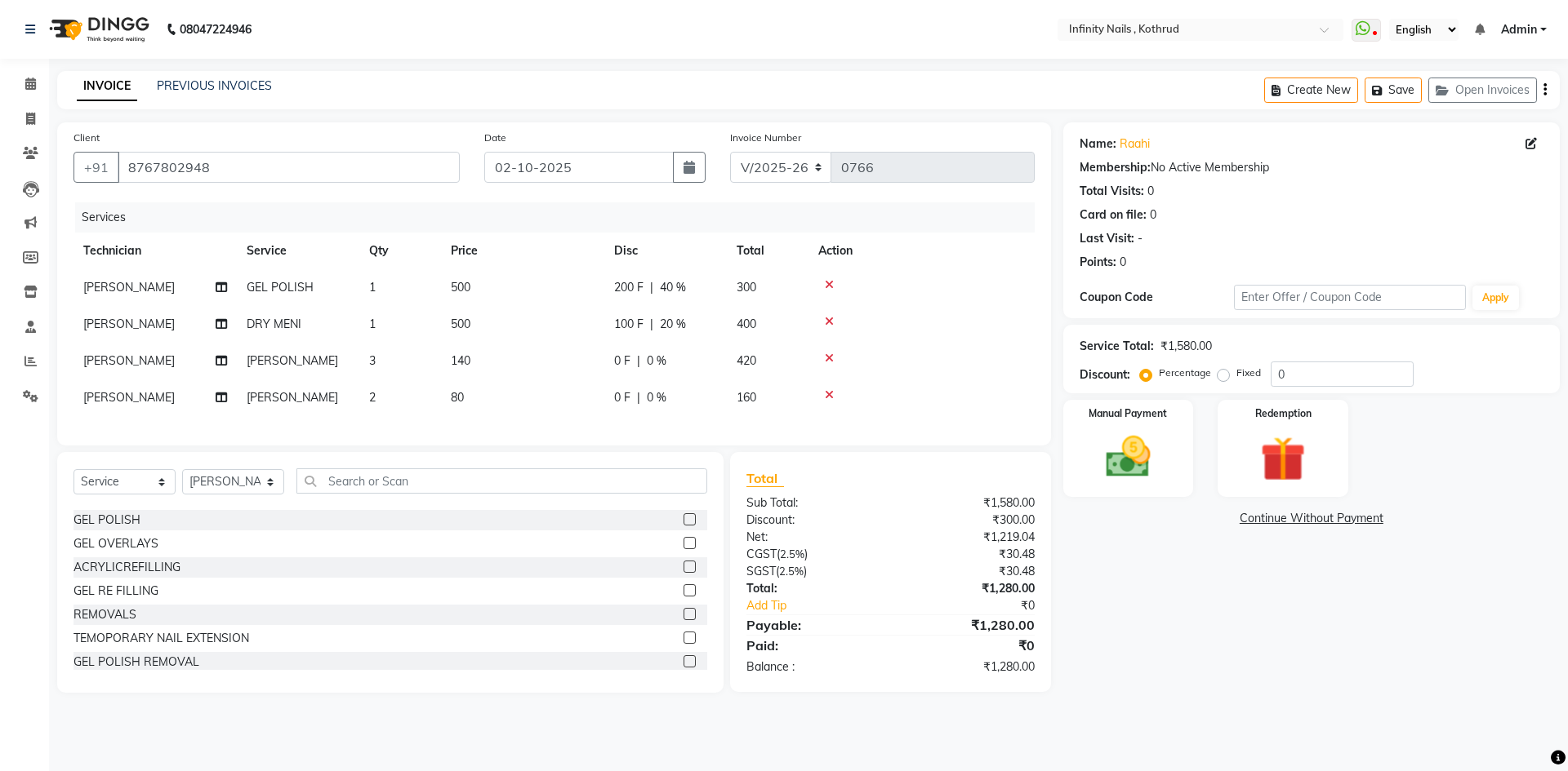
scroll to position [0, 0]
click at [630, 282] on span "200 F" at bounding box center [628, 288] width 29 height 18
select select "51567"
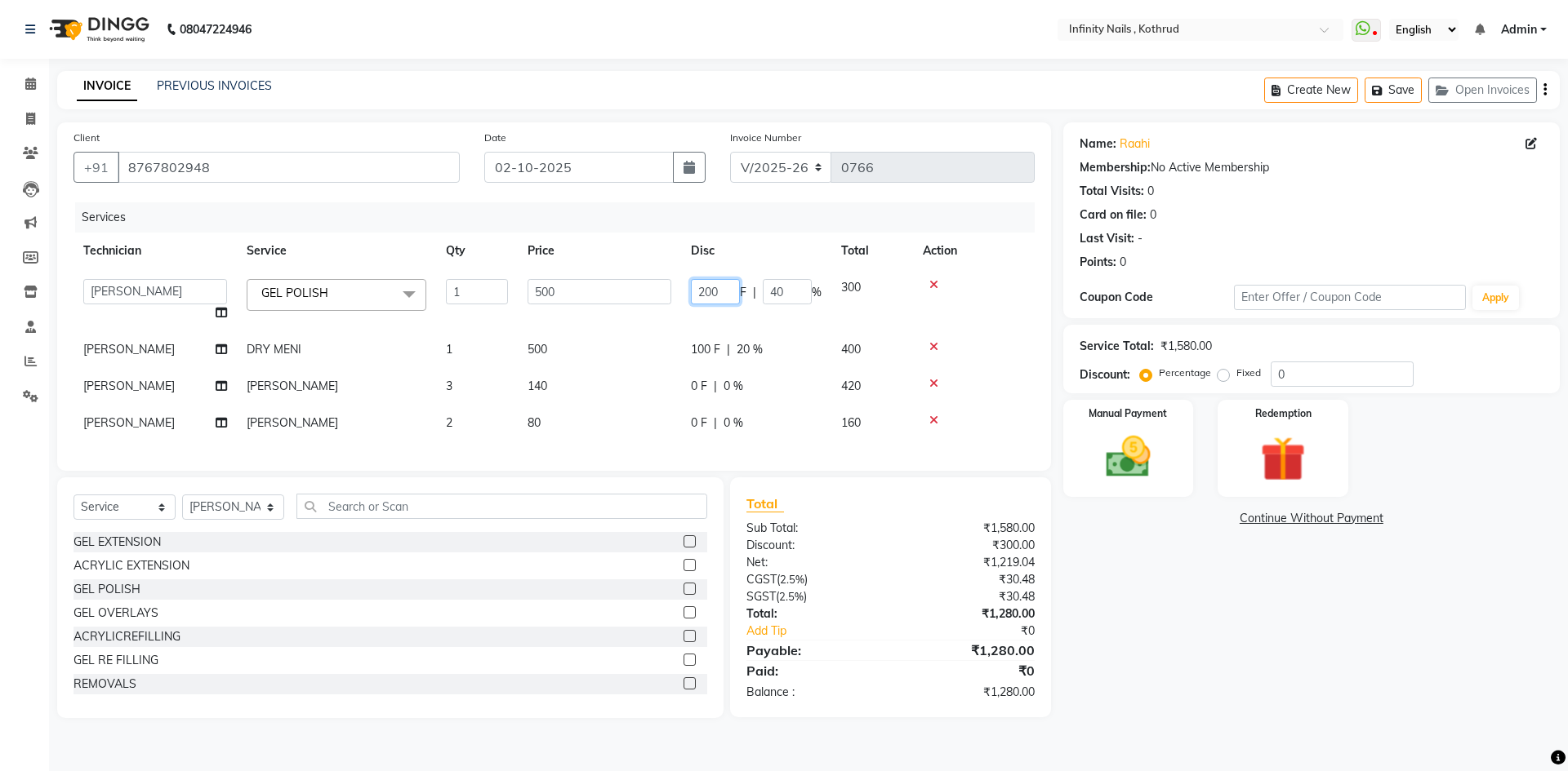
click at [701, 291] on input "200" at bounding box center [715, 292] width 49 height 25
click at [705, 292] on input "200" at bounding box center [715, 292] width 49 height 25
type input "100"
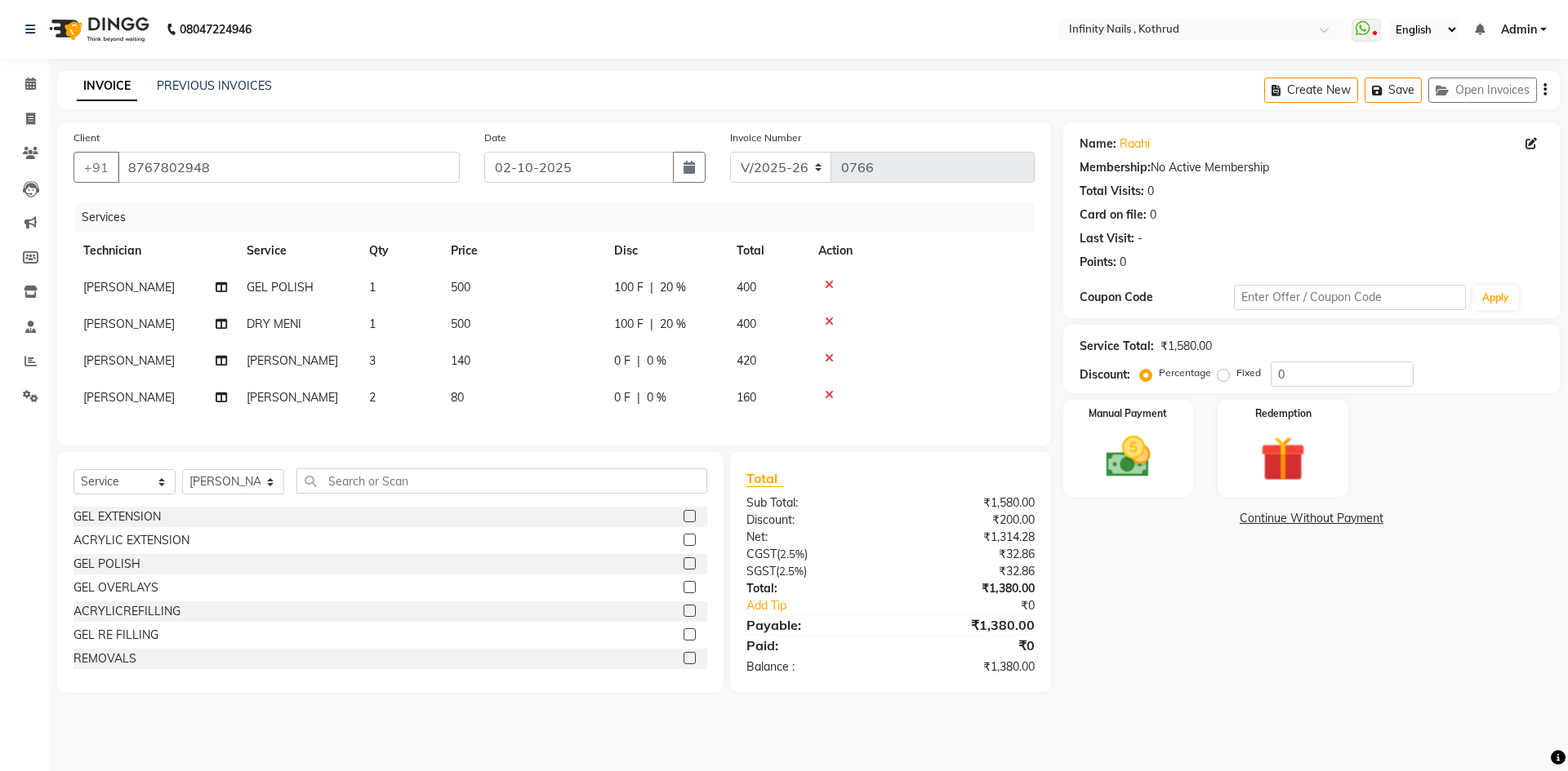
click at [744, 315] on tbody "[PERSON_NAME] GEL POLISH 1 500 100 F | 20 % 400 [PERSON_NAME] DRY MENI 1 500 10…" at bounding box center [554, 342] width 961 height 147
click at [1119, 469] on img at bounding box center [1128, 456] width 76 height 53
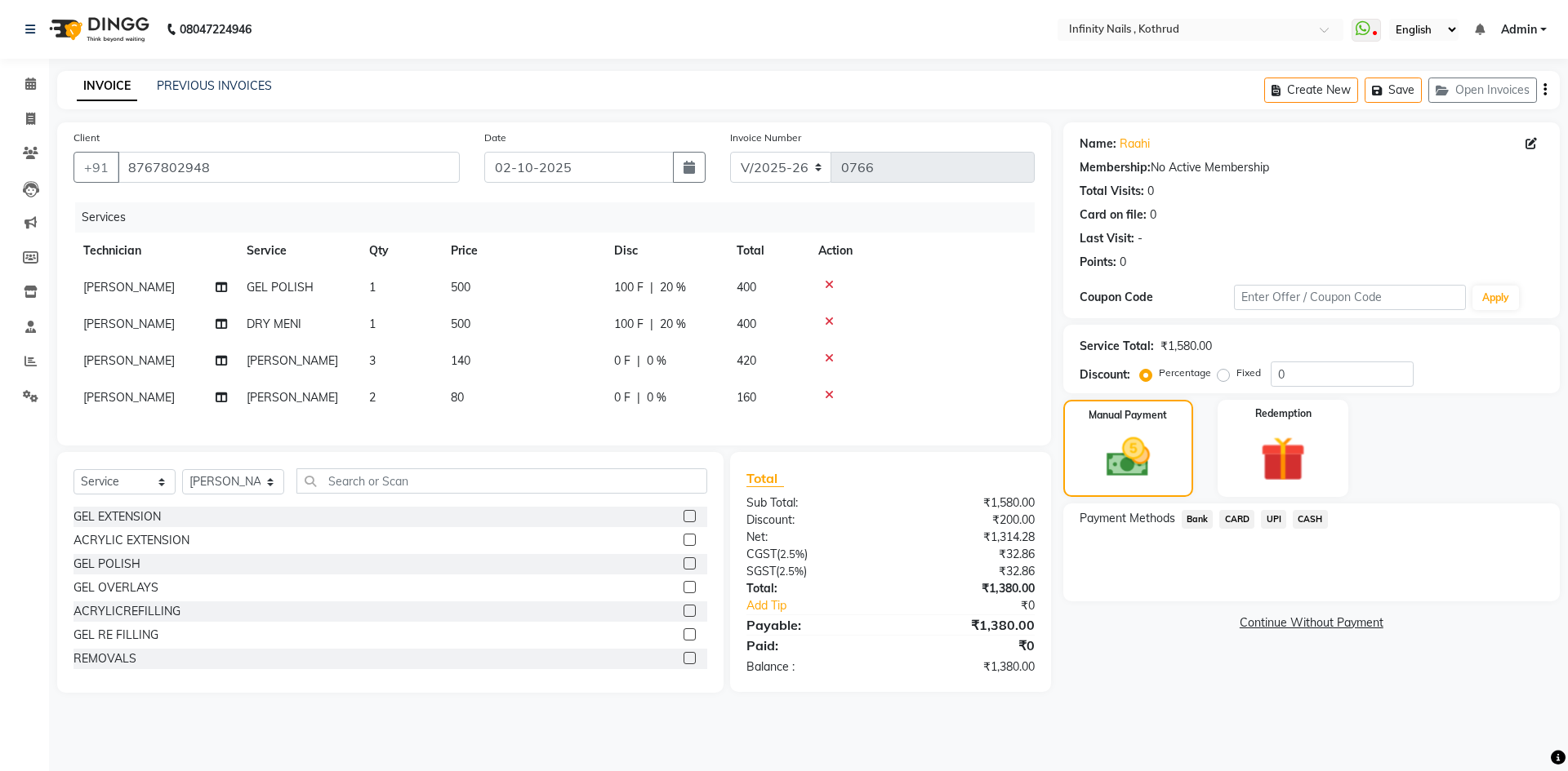
click at [1278, 515] on span "UPI" at bounding box center [1273, 519] width 25 height 18
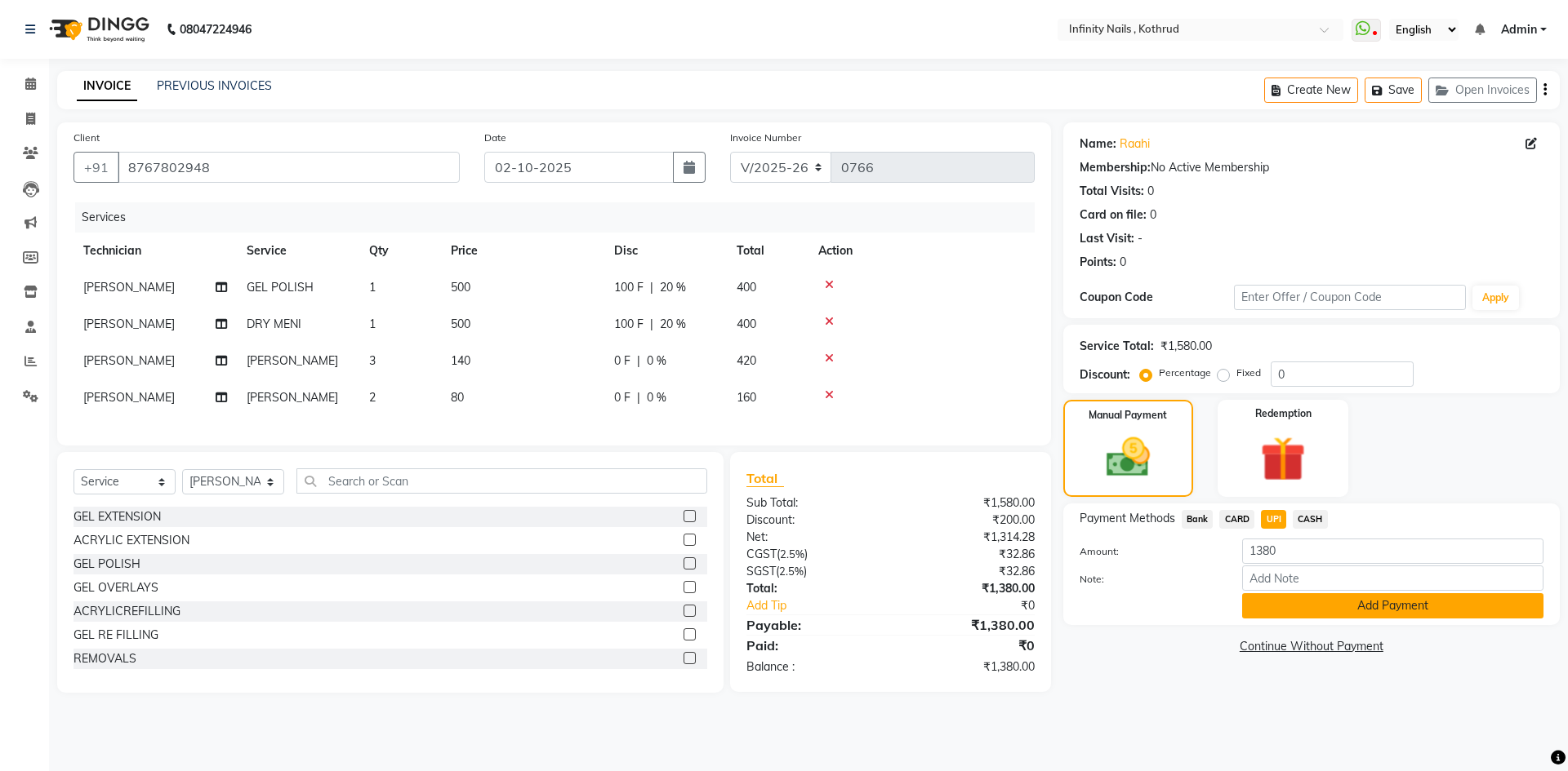
click at [1325, 608] on button "Add Payment" at bounding box center [1393, 606] width 302 height 25
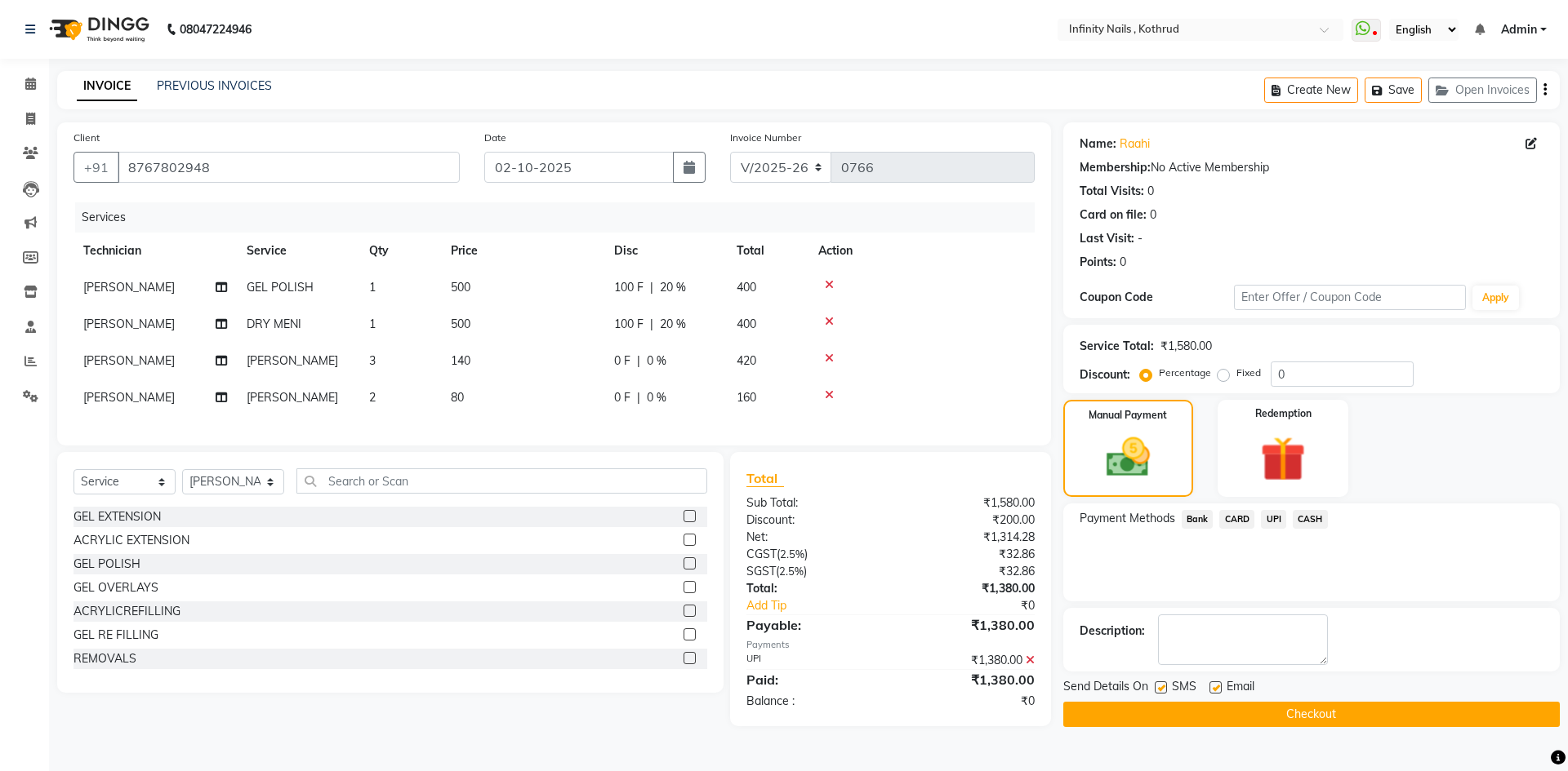
click at [1320, 702] on button "Checkout" at bounding box center [1311, 715] width 496 height 25
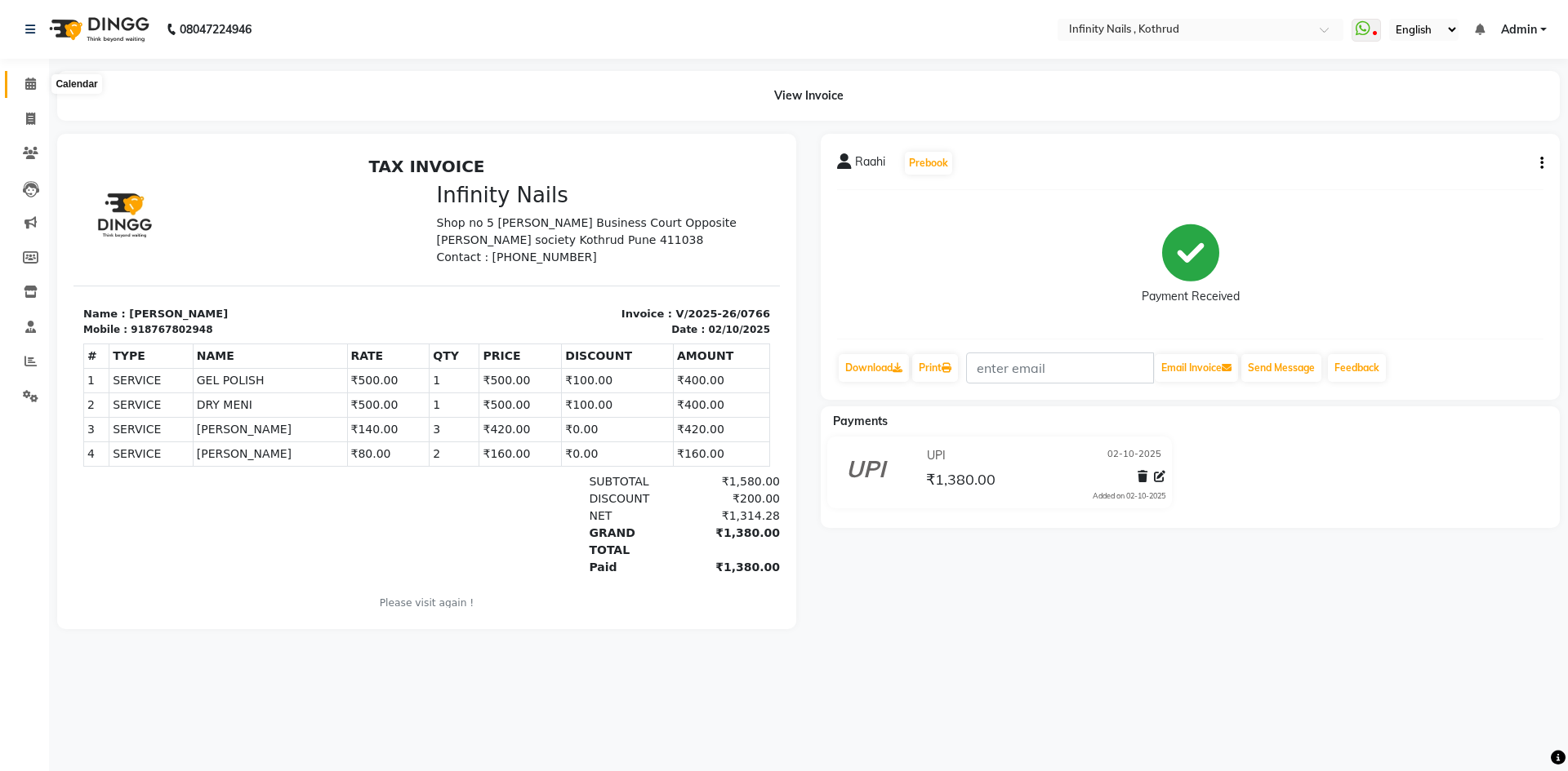
click at [28, 75] on span at bounding box center [30, 84] width 28 height 18
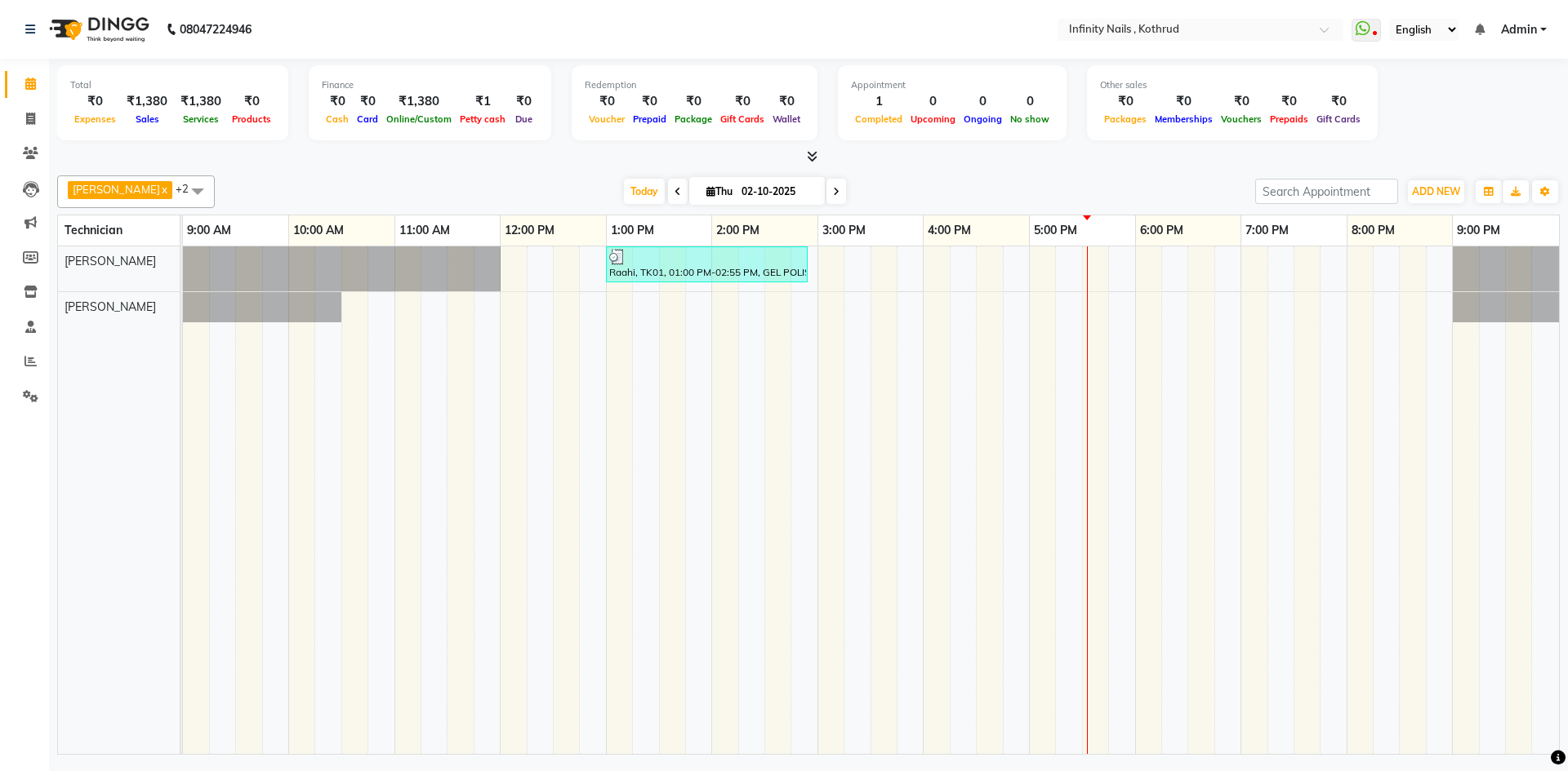
click at [1045, 266] on div "Raahi, TK01, 01:00 PM-02:55 PM, GEL POLISH,DRY MENI,[PERSON_NAME],[PERSON_NAME]" at bounding box center [871, 500] width 1375 height 508
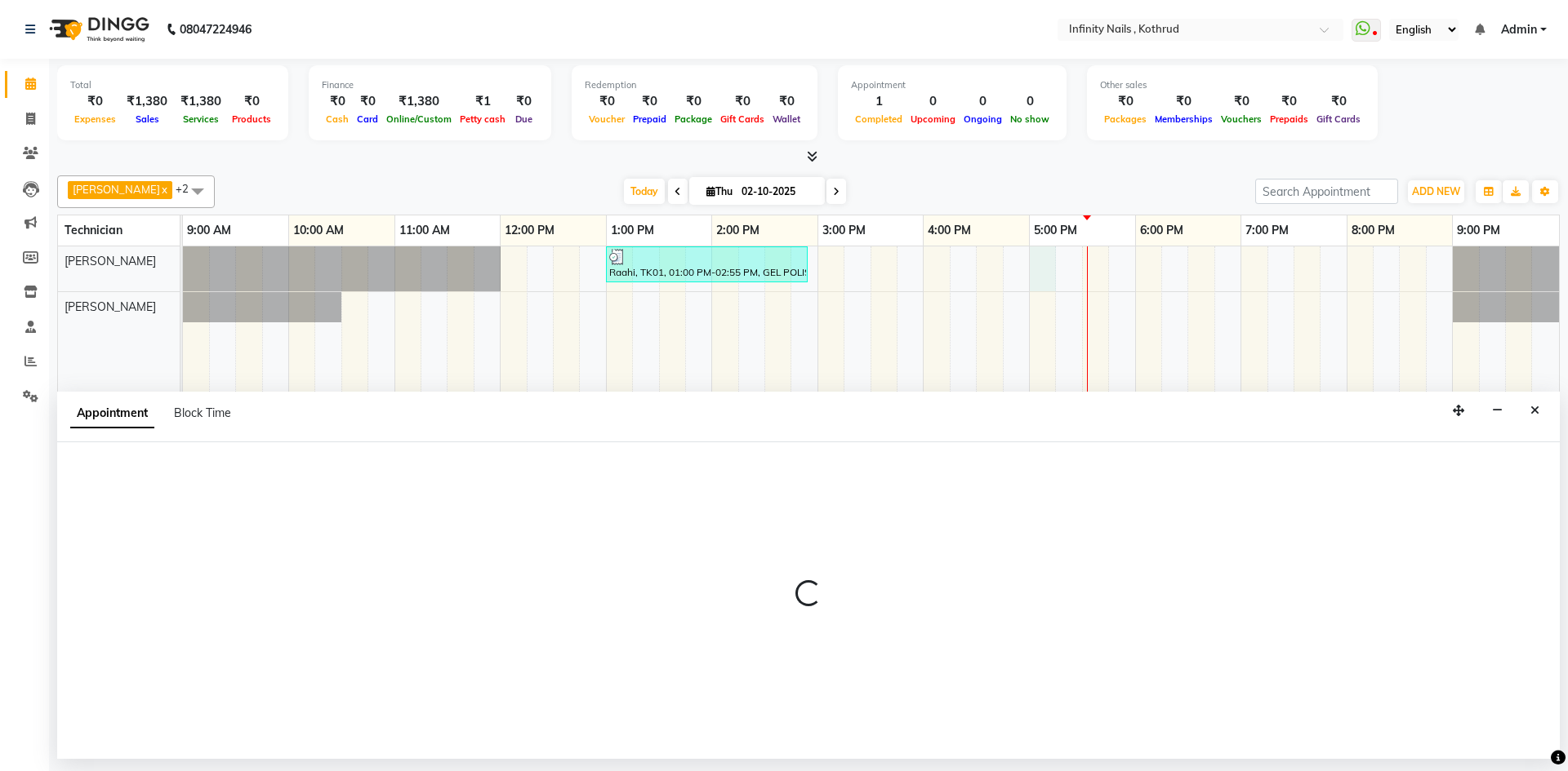
select select "51567"
select select "1020"
select select "tentative"
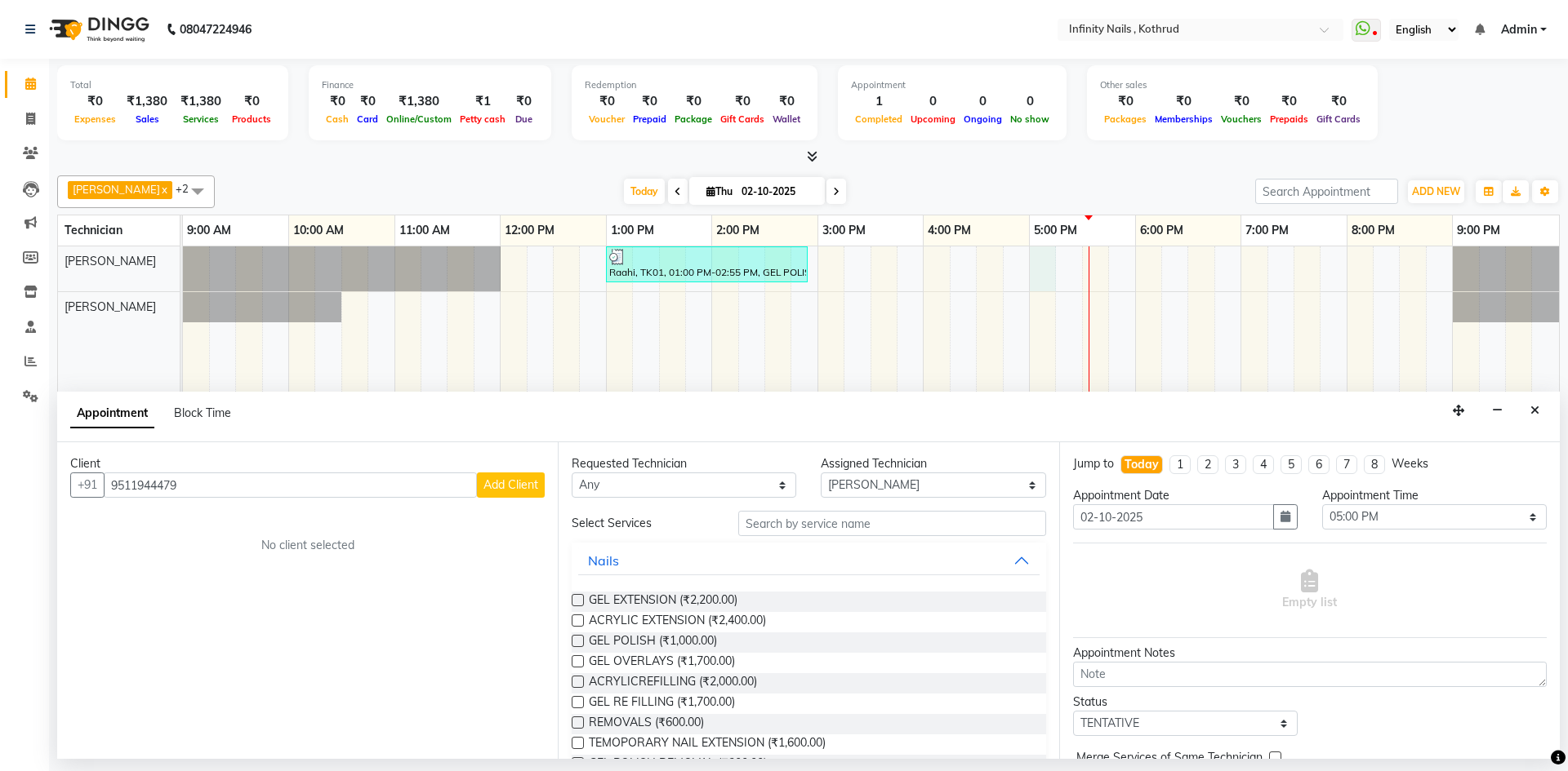
type input "9511944479"
click at [511, 485] on span "Add Client" at bounding box center [511, 484] width 54 height 15
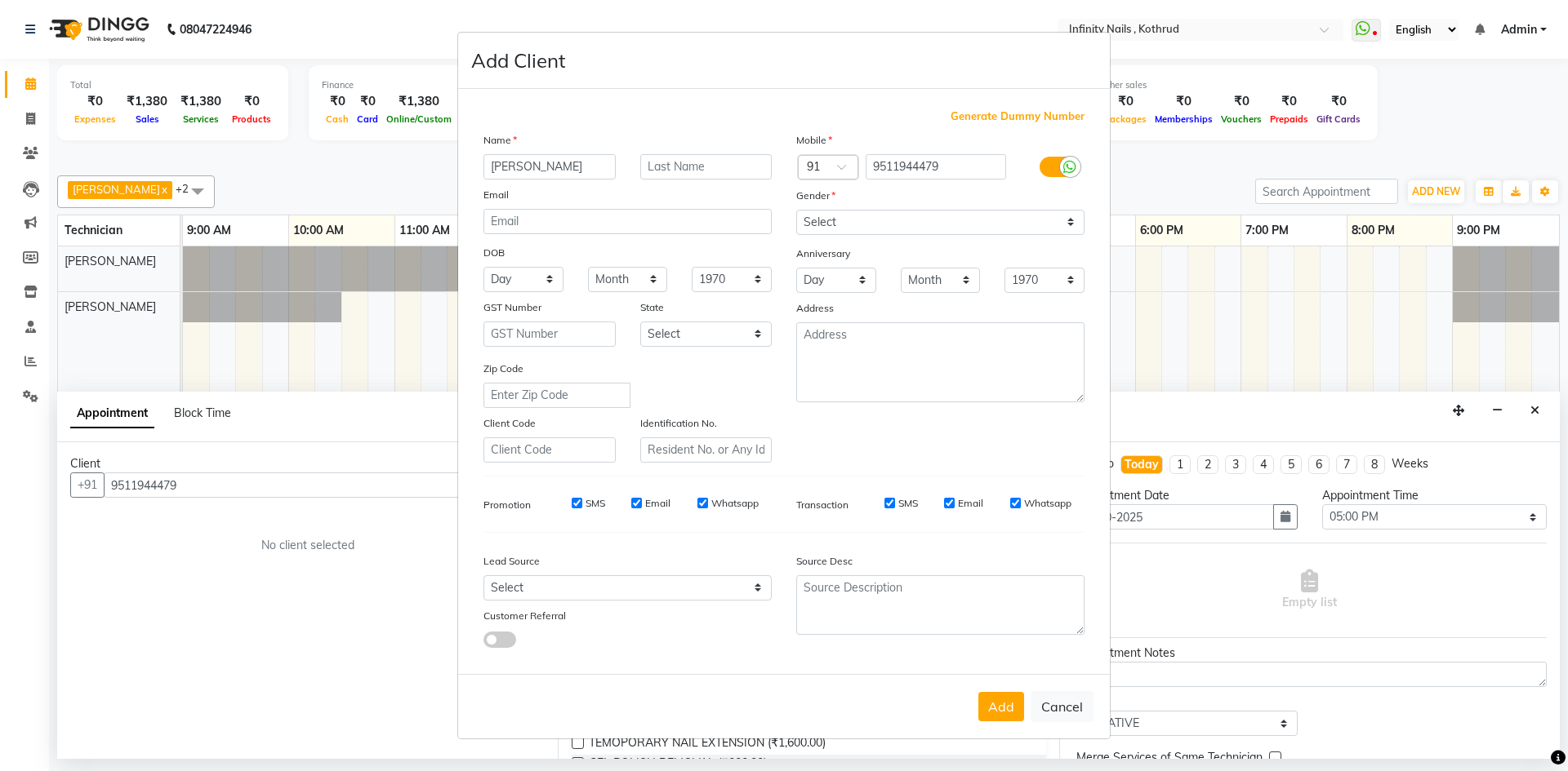
type input "[PERSON_NAME]"
click at [872, 221] on select "Select [DEMOGRAPHIC_DATA] [DEMOGRAPHIC_DATA] Other Prefer Not To Say" at bounding box center [940, 223] width 288 height 25
select select "[DEMOGRAPHIC_DATA]"
click at [796, 210] on select "Select [DEMOGRAPHIC_DATA] [DEMOGRAPHIC_DATA] Other Prefer Not To Say" at bounding box center [940, 223] width 288 height 25
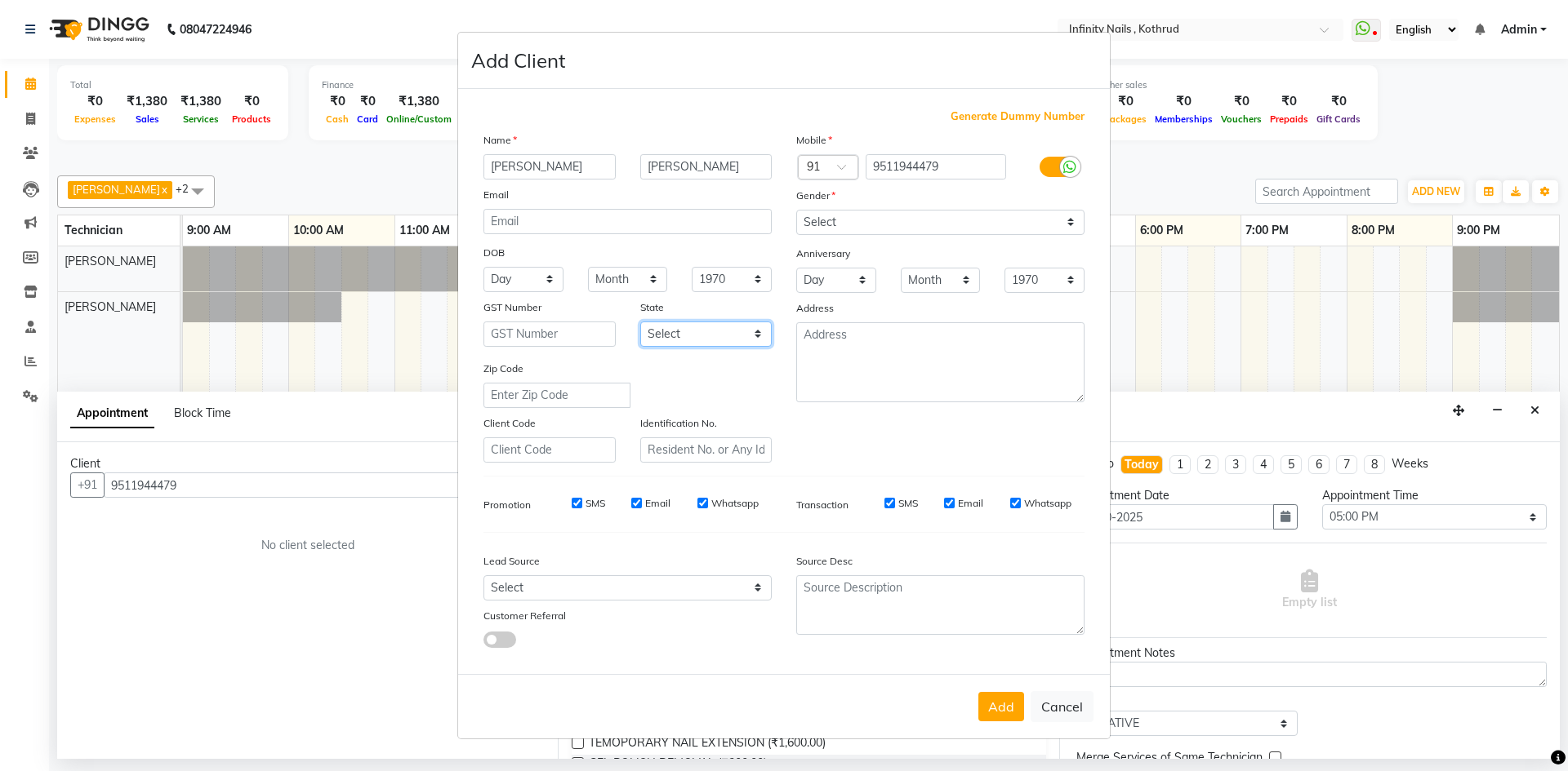
click at [711, 327] on select "Select [GEOGRAPHIC_DATA] [GEOGRAPHIC_DATA] [GEOGRAPHIC_DATA] [GEOGRAPHIC_DATA] …" at bounding box center [706, 334] width 132 height 25
select select "22"
click at [640, 322] on select "Select [GEOGRAPHIC_DATA] [GEOGRAPHIC_DATA] [GEOGRAPHIC_DATA] [GEOGRAPHIC_DATA] …" at bounding box center [706, 334] width 132 height 25
click at [909, 338] on textarea at bounding box center [940, 363] width 288 height 80
type textarea "Kothrud, Pune"
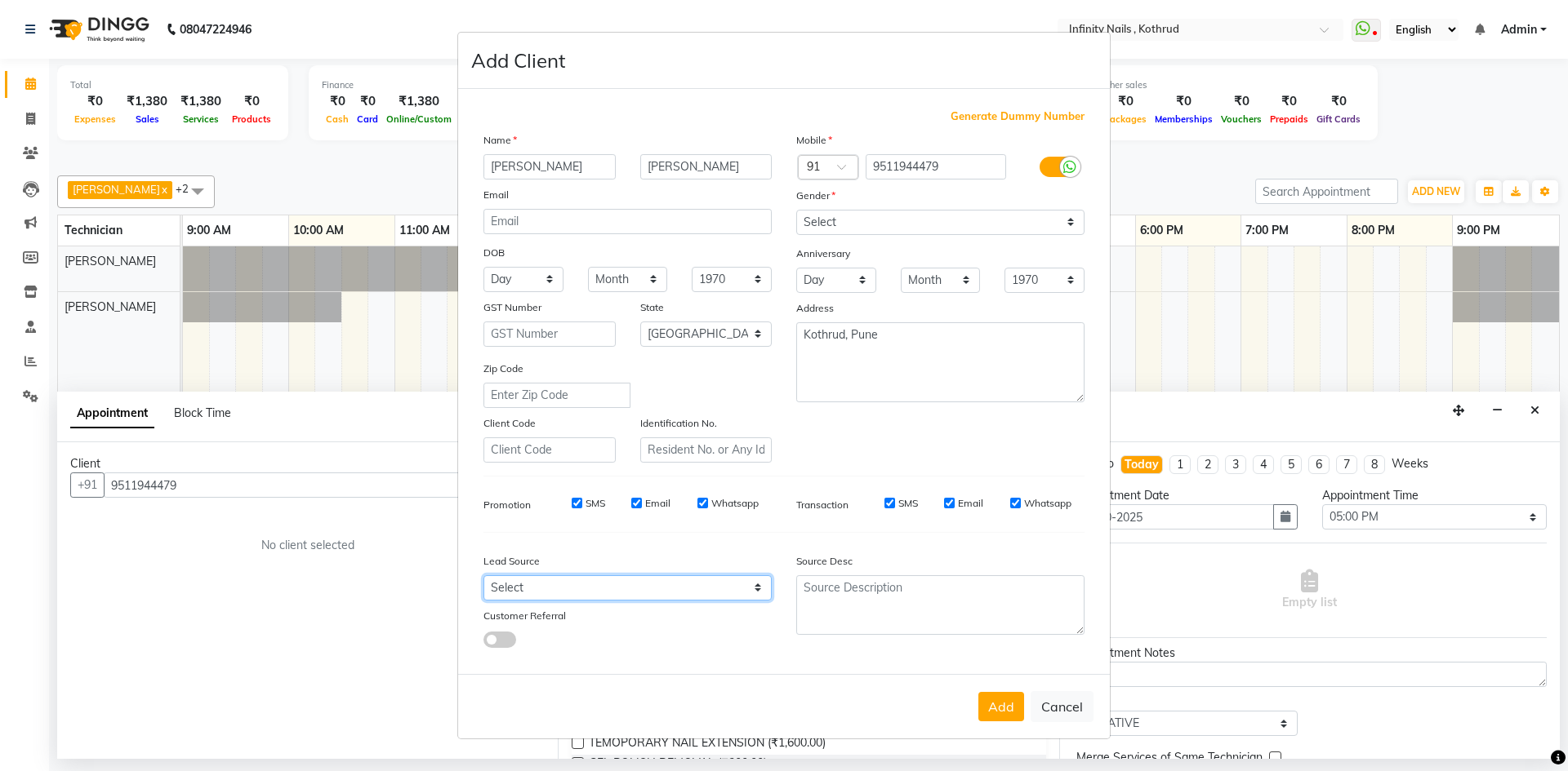
click at [752, 584] on select "Select Walk-in Referral Internet Friend Word of Mouth Advertisement Facebook Ju…" at bounding box center [627, 588] width 288 height 25
select select "46982"
click at [483, 576] on select "Select Walk-in Referral Internet Friend Word of Mouth Advertisement Facebook Ju…" at bounding box center [627, 588] width 288 height 25
click at [544, 277] on select "Day 01 02 03 04 05 06 07 08 09 10 11 12 13 14 15 16 17 18 19 20 21 22 23 24 25 …" at bounding box center [523, 279] width 80 height 25
select select "20"
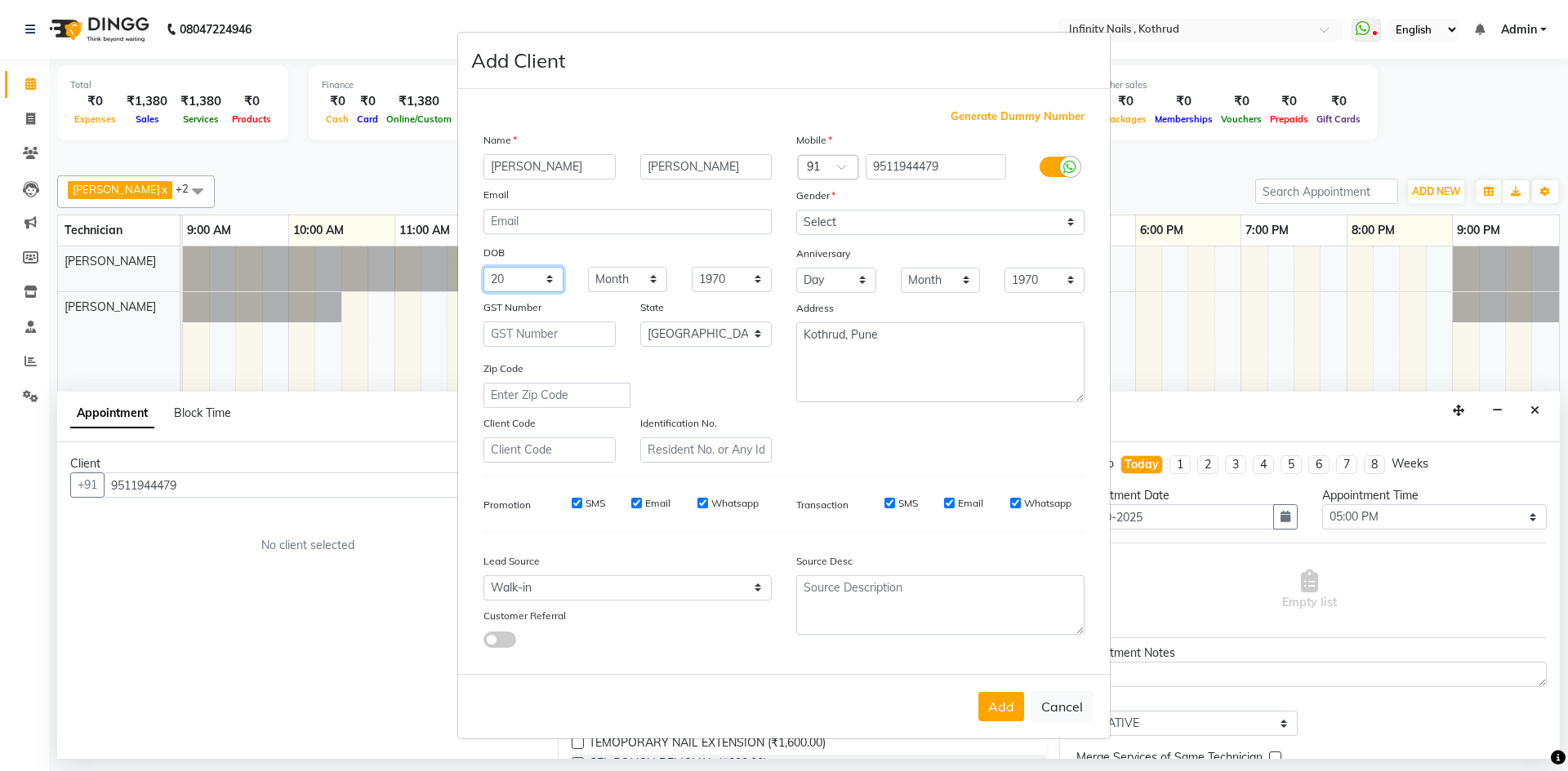
click at [483, 266] on select "Day 01 02 03 04 05 06 07 08 09 10 11 12 13 14 15 16 17 18 19 20 21 22 23 24 25 …" at bounding box center [523, 279] width 80 height 25
click at [639, 276] on select "Month January February March April May June July August September October Novem…" at bounding box center [627, 279] width 80 height 25
select select "06"
click at [588, 266] on select "Month January February March April May June July August September October Novem…" at bounding box center [627, 279] width 80 height 25
click at [704, 273] on select "1940 1941 1942 1943 1944 1945 1946 1947 1948 1949 1950 1951 1952 1953 1954 1955…" at bounding box center [731, 279] width 80 height 25
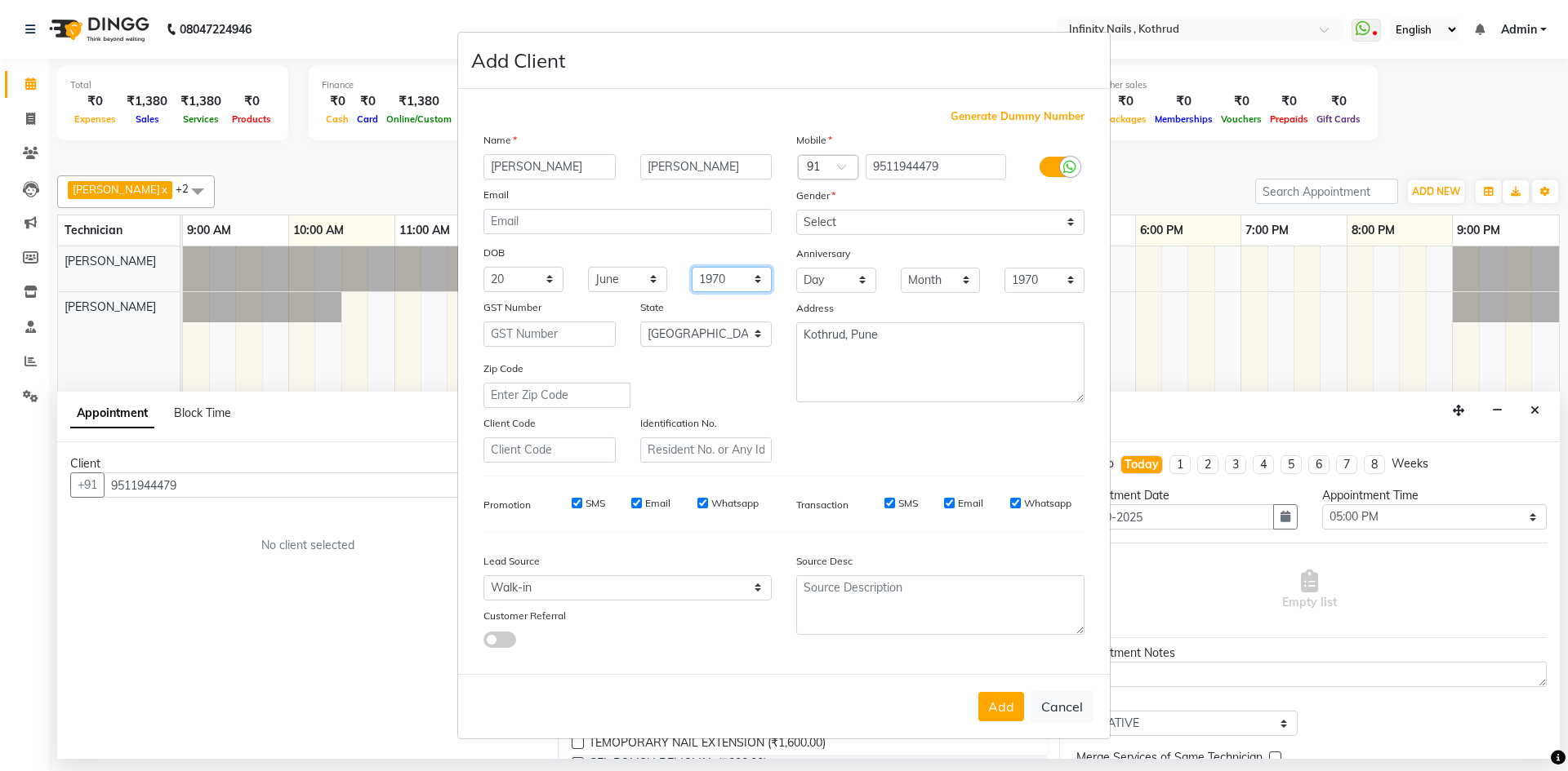
select select "2000"
click at [692, 266] on select "1940 1941 1942 1943 1944 1945 1946 1947 1948 1949 1950 1951 1952 1953 1954 1955…" at bounding box center [731, 279] width 80 height 25
click at [999, 705] on button "Add" at bounding box center [1001, 707] width 46 height 29
select select
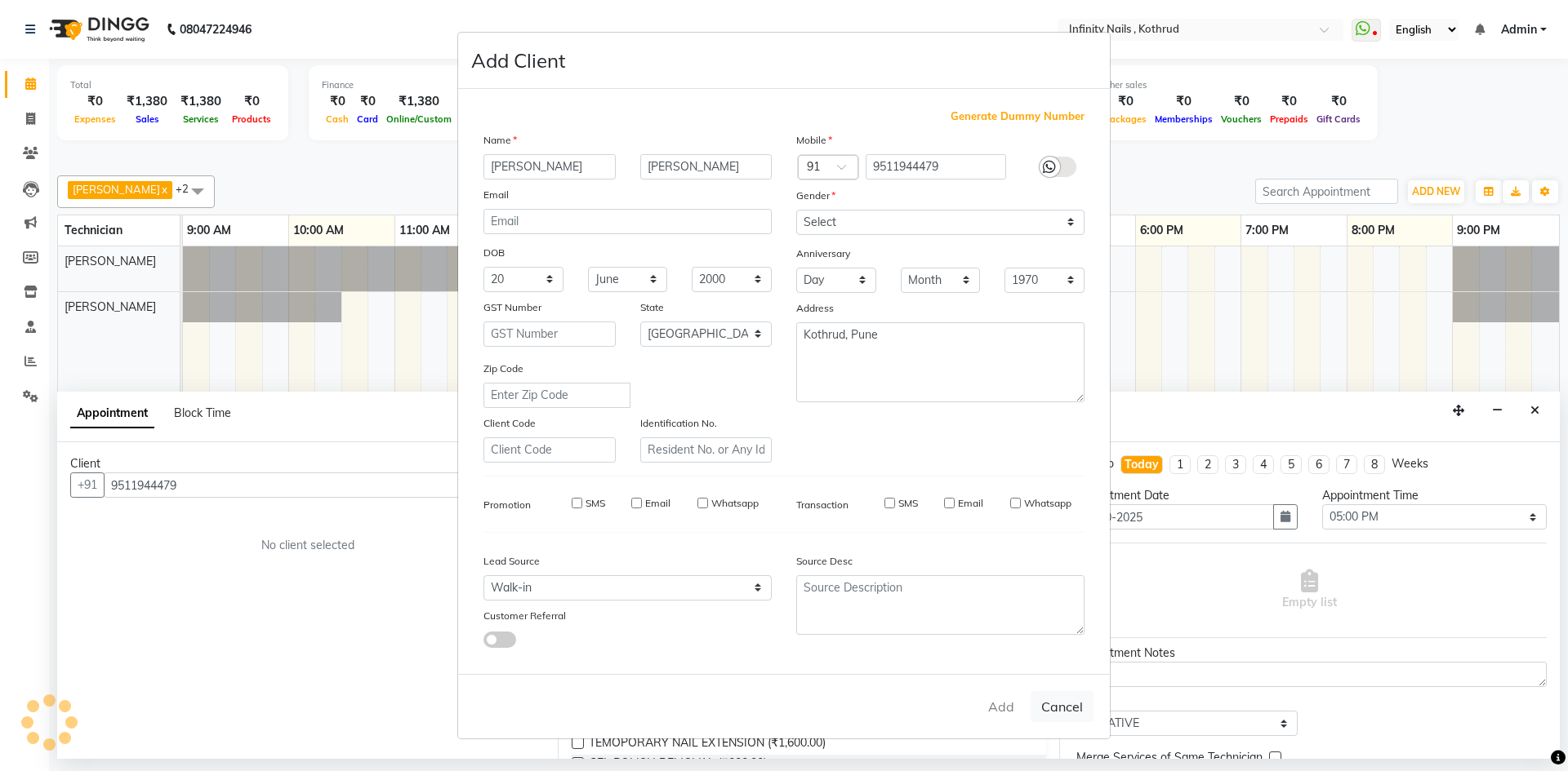
select select
select select "null"
select select
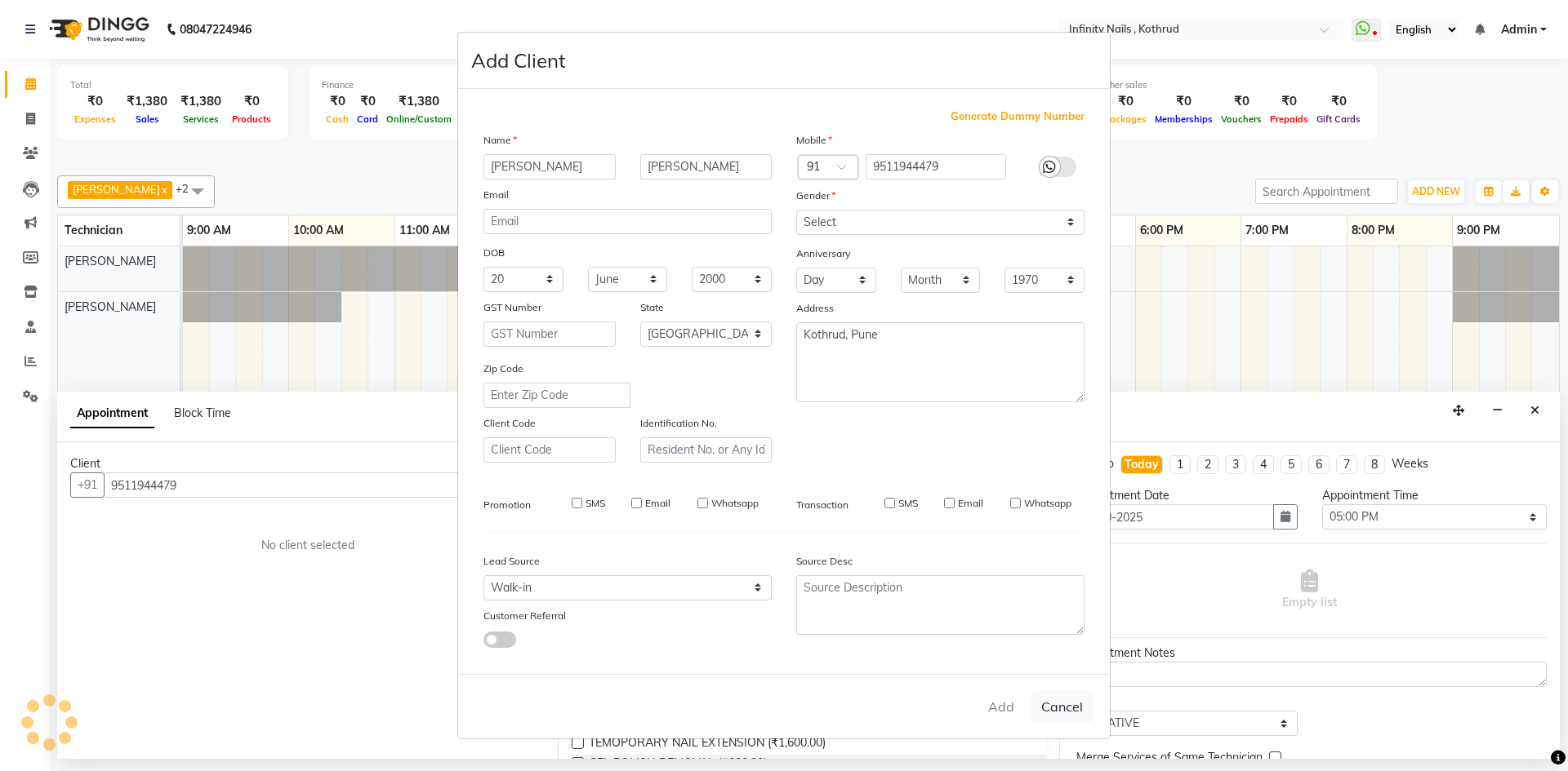
select select
checkbox input "false"
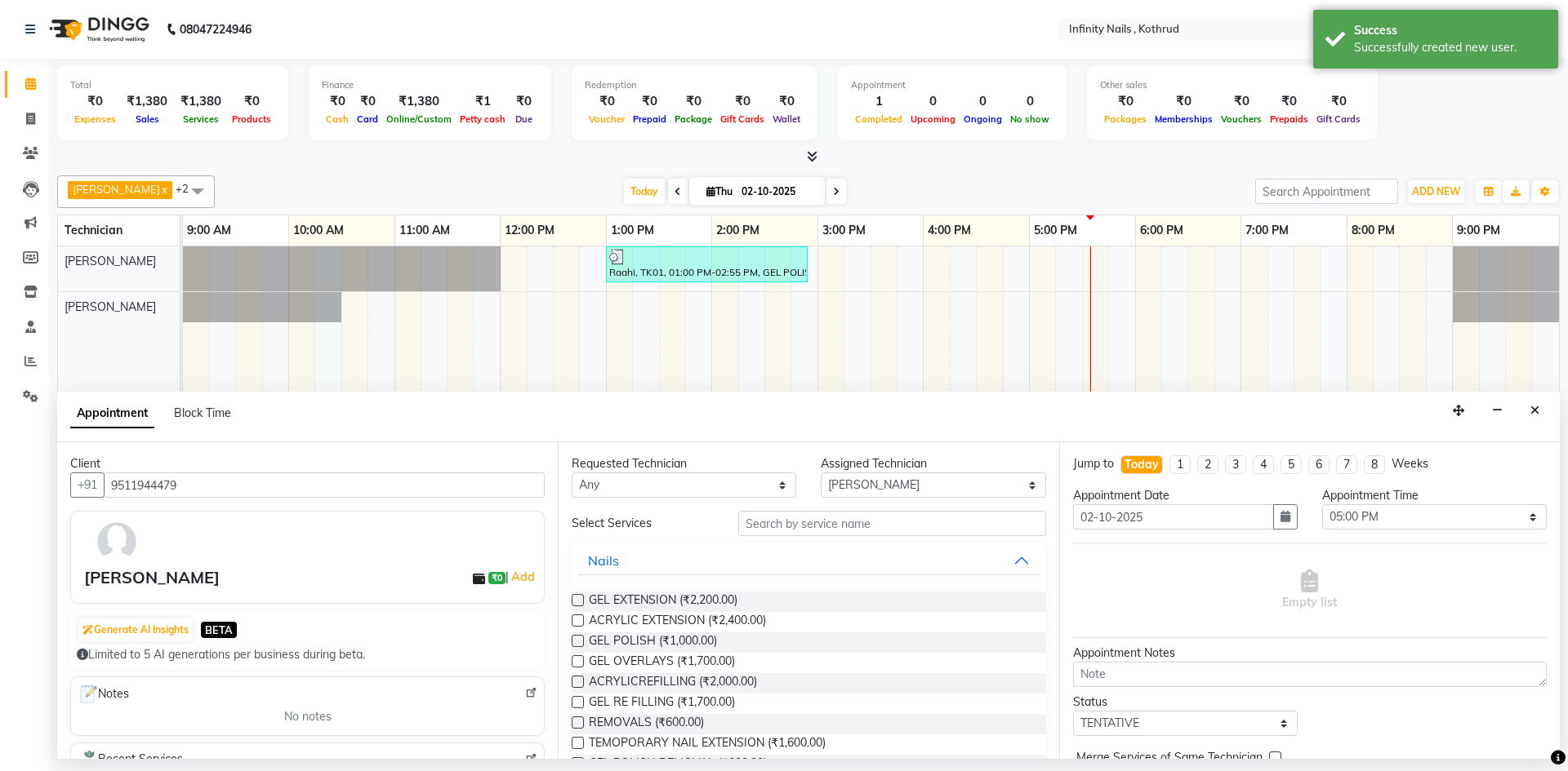
click at [576, 642] on label at bounding box center [578, 641] width 13 height 13
click at [576, 642] on input "checkbox" at bounding box center [577, 643] width 11 height 11
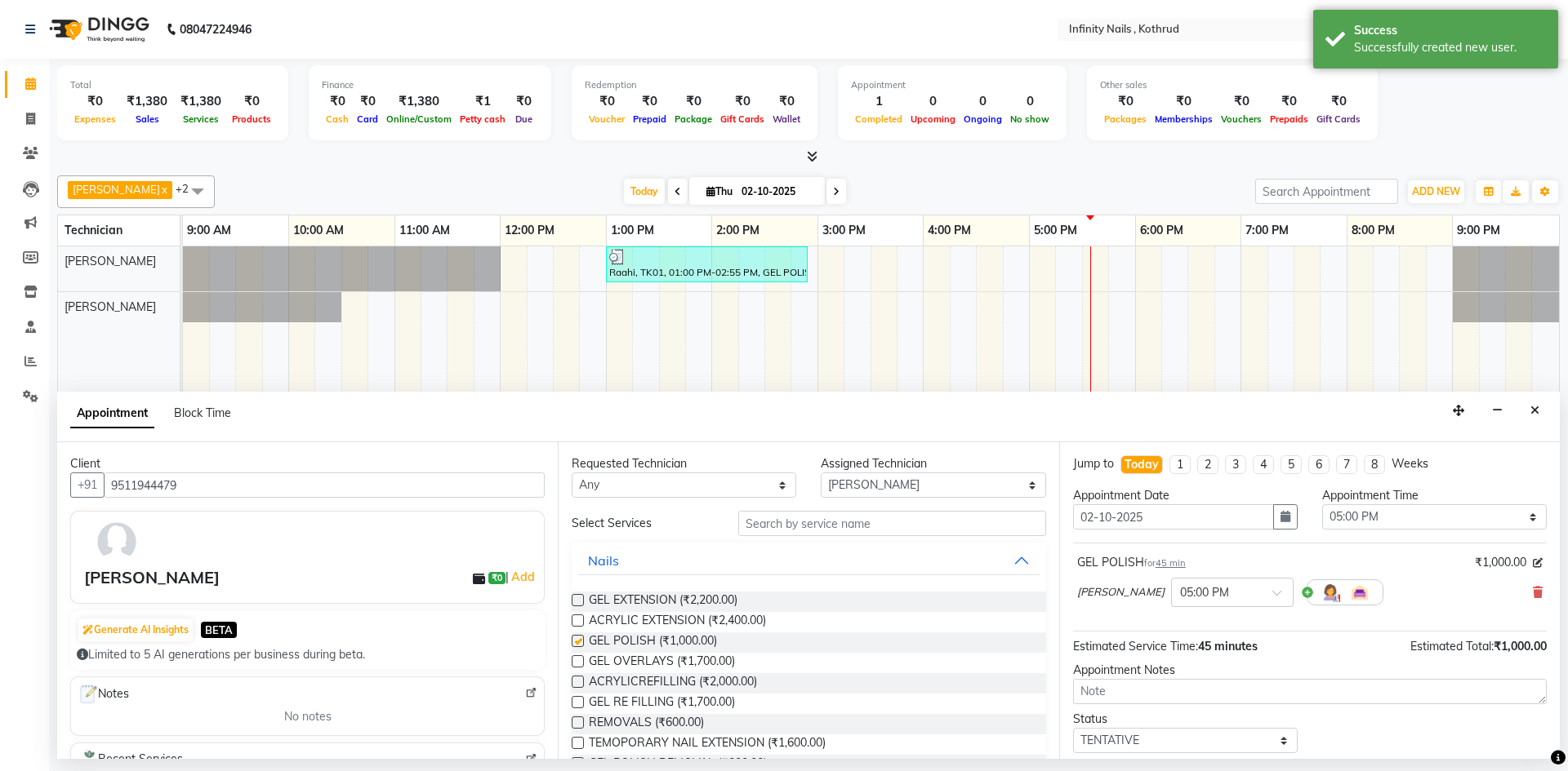
checkbox input "false"
click at [1278, 744] on select "Select TENTATIVE CONFIRM CHECK-IN UPCOMING" at bounding box center [1185, 741] width 225 height 25
select select "confirm booking"
click at [1073, 728] on select "Select TENTATIVE CONFIRM CHECK-IN UPCOMING" at bounding box center [1185, 741] width 225 height 25
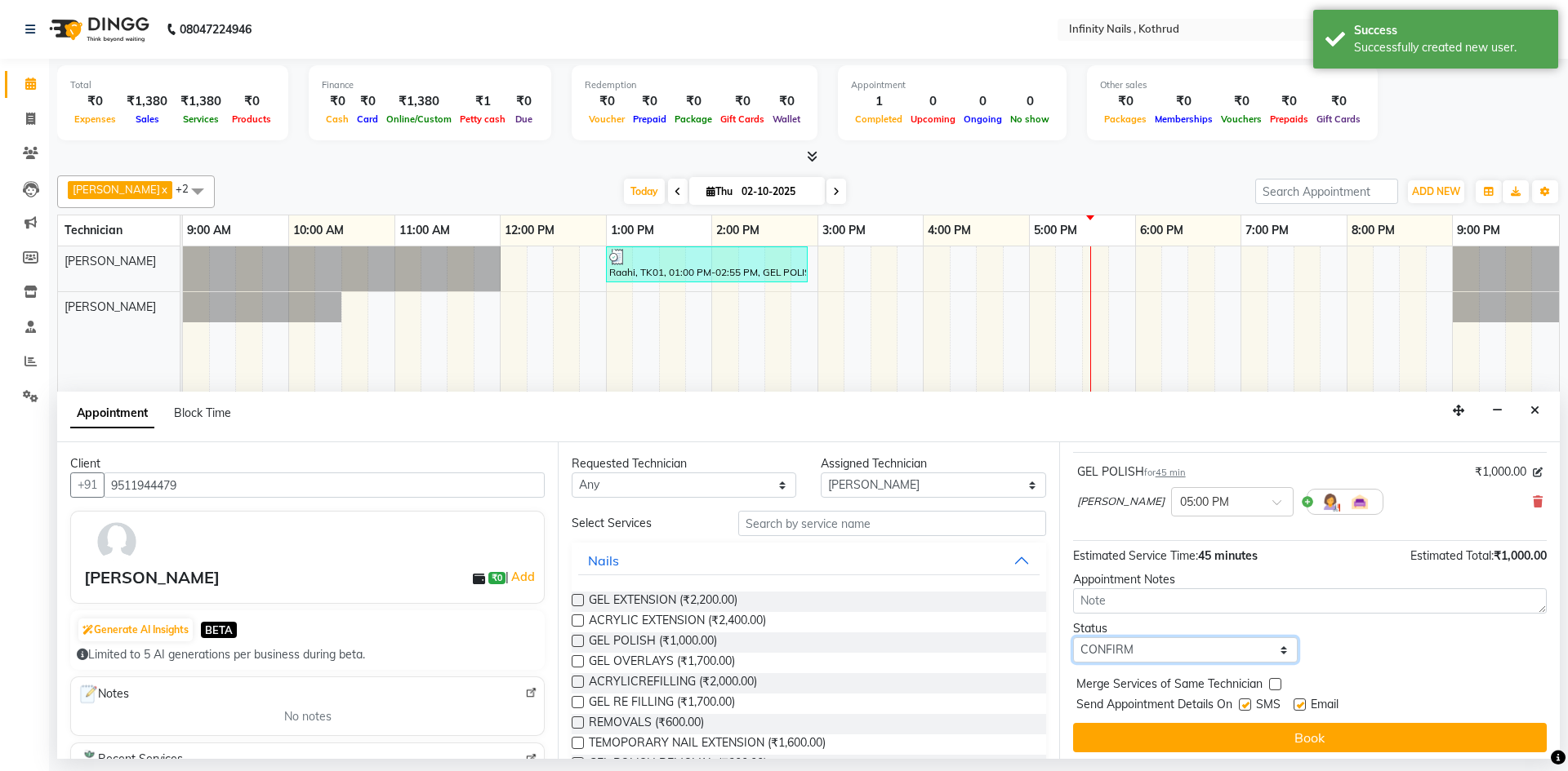
scroll to position [97, 0]
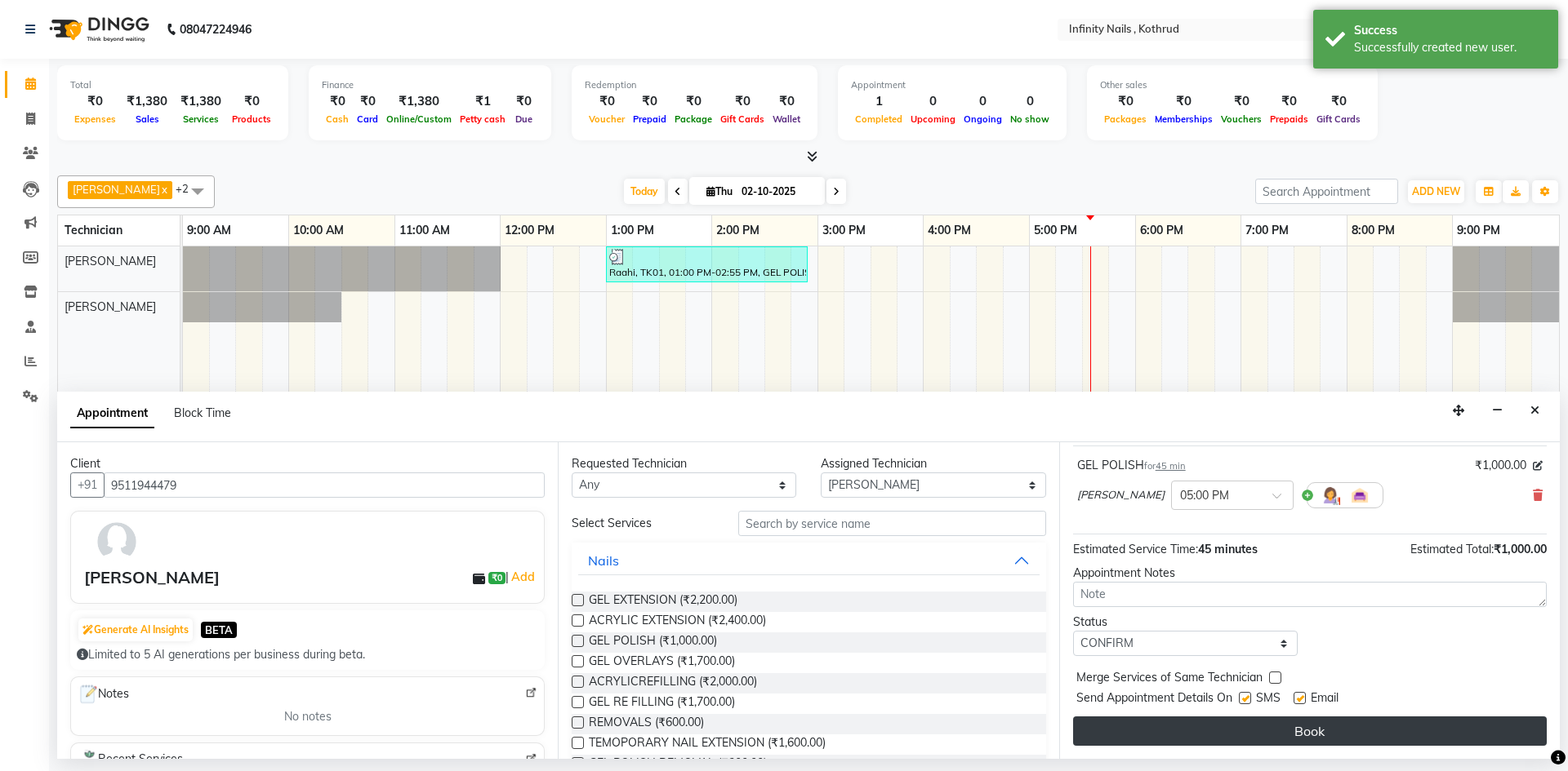
click at [1243, 736] on button "Book" at bounding box center [1309, 731] width 474 height 29
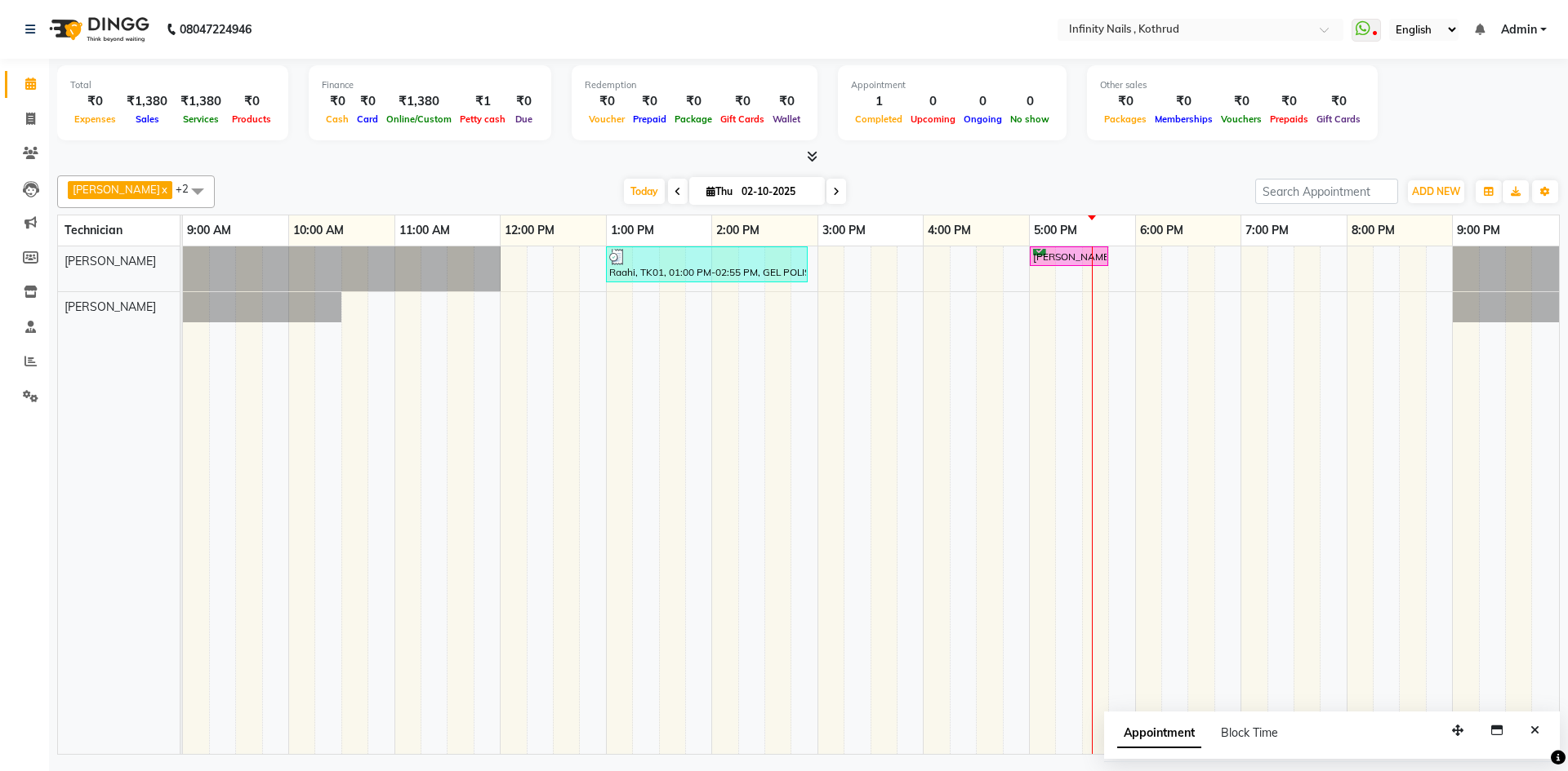
click at [674, 187] on icon at bounding box center [677, 192] width 7 height 10
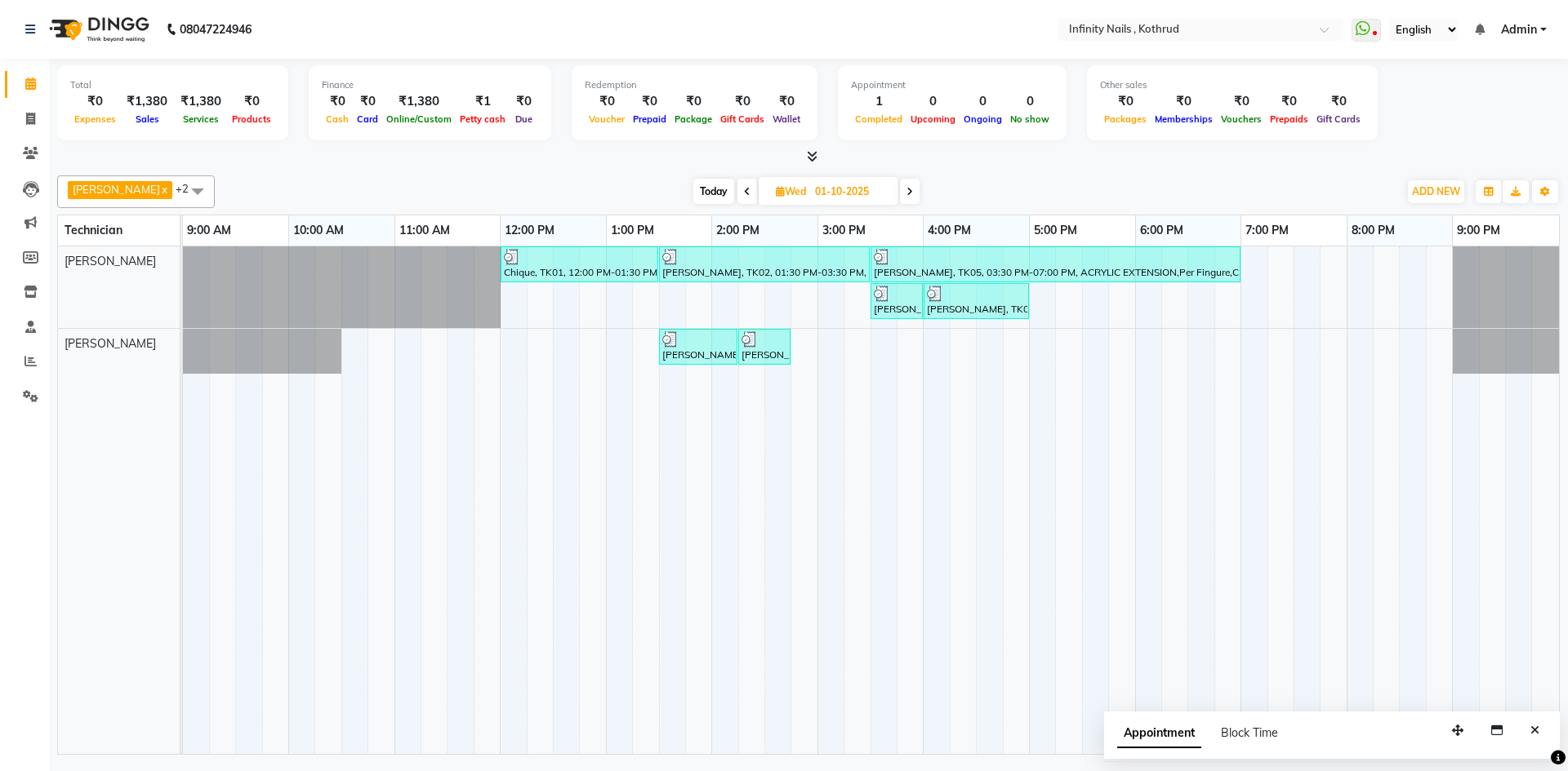
click at [737, 188] on span at bounding box center [747, 192] width 19 height 25
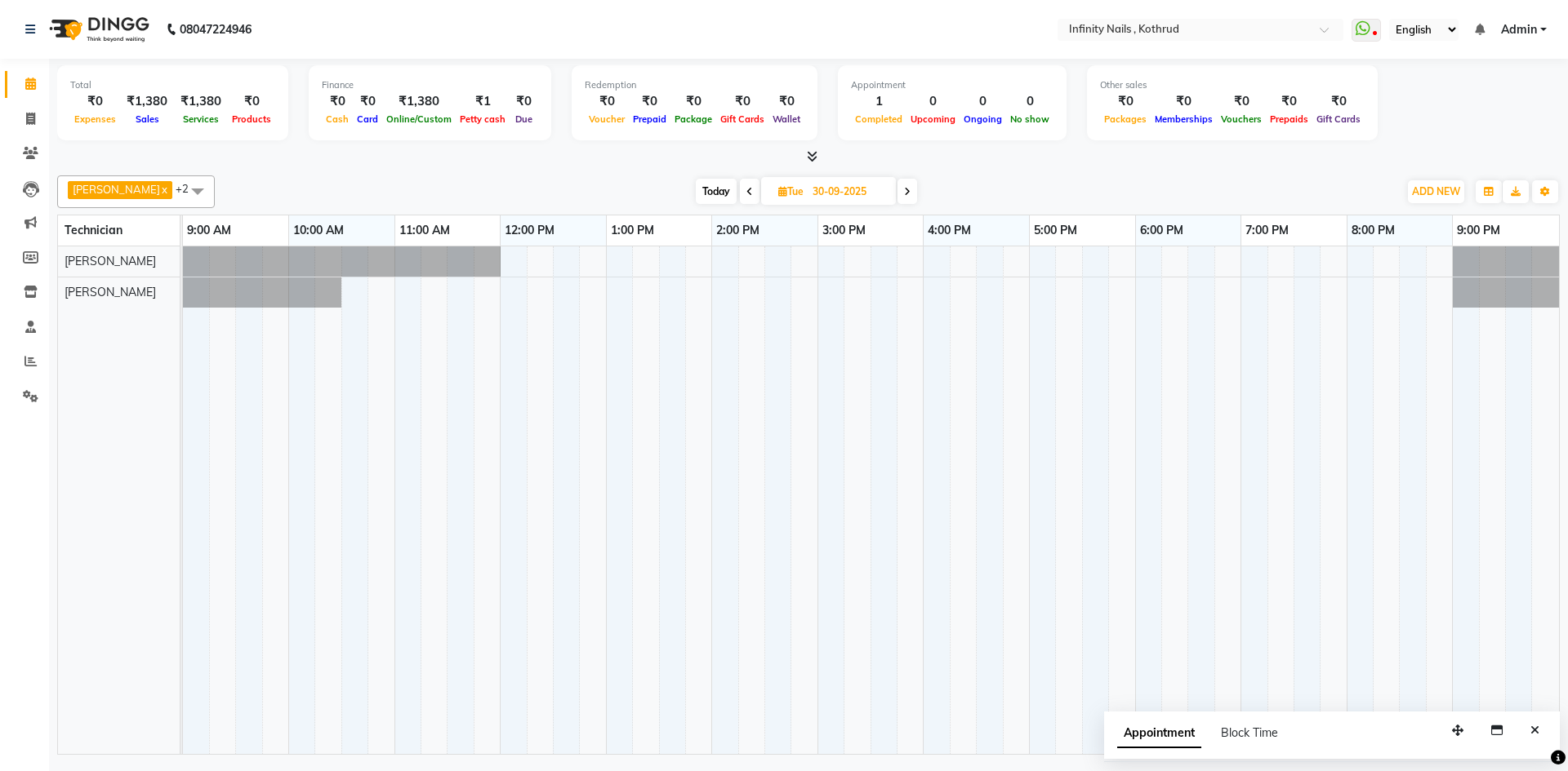
click at [739, 186] on span at bounding box center [749, 192] width 19 height 25
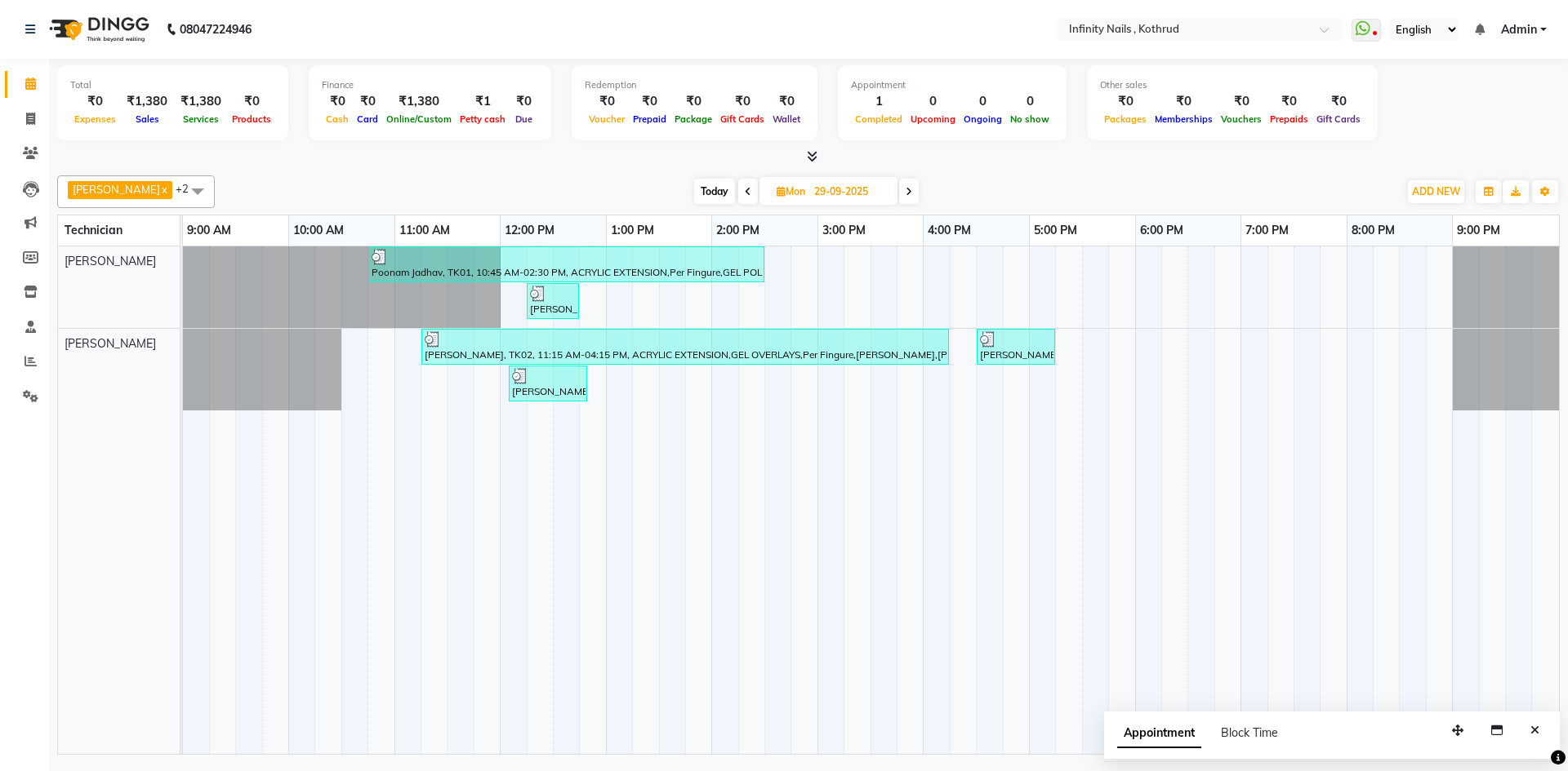
click at [906, 191] on icon at bounding box center [909, 192] width 7 height 10
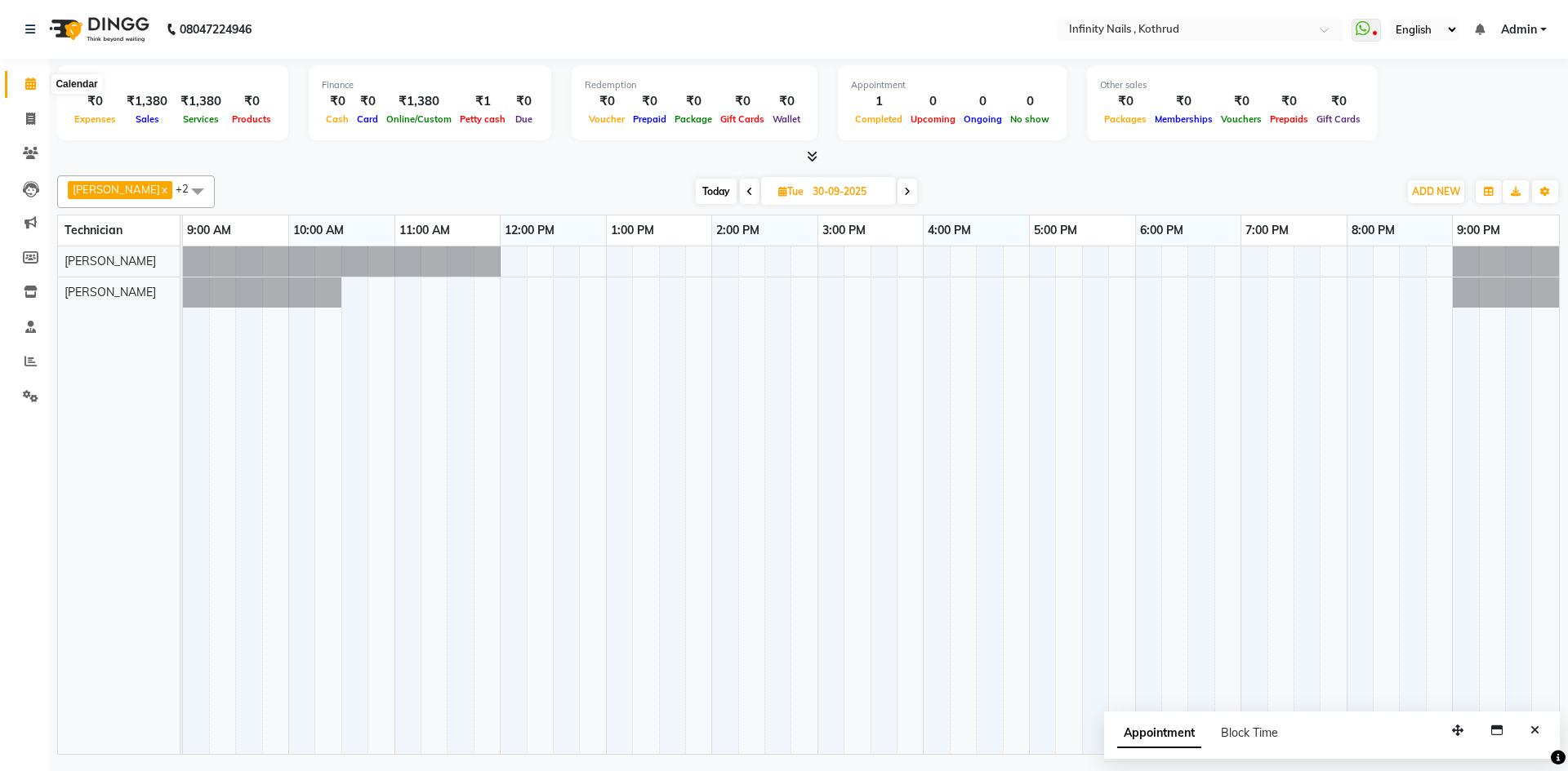
click at [28, 85] on icon at bounding box center [30, 84] width 11 height 13
click at [815, 157] on icon at bounding box center [811, 156] width 11 height 13
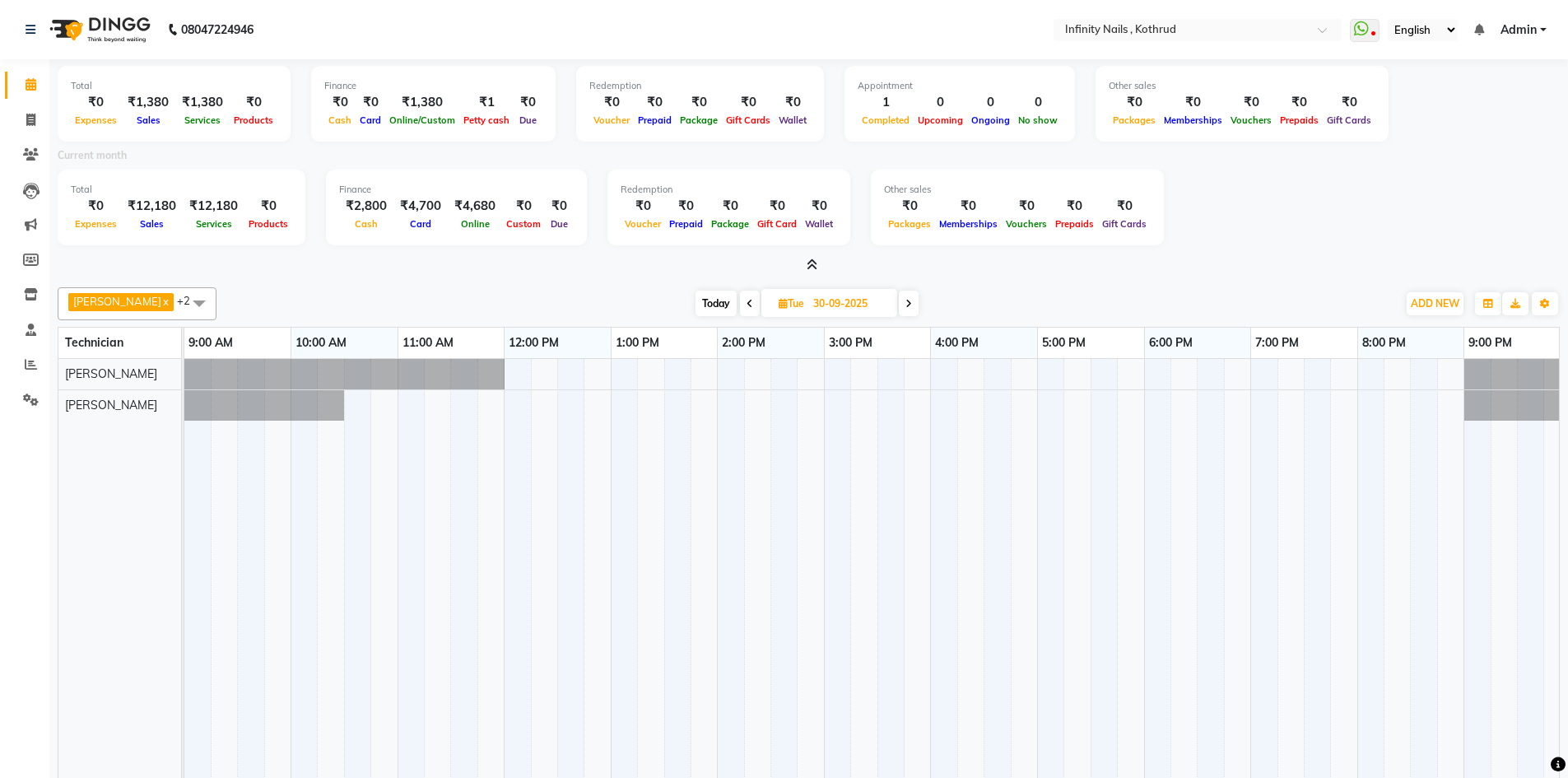
click at [809, 262] on icon at bounding box center [812, 265] width 11 height 13
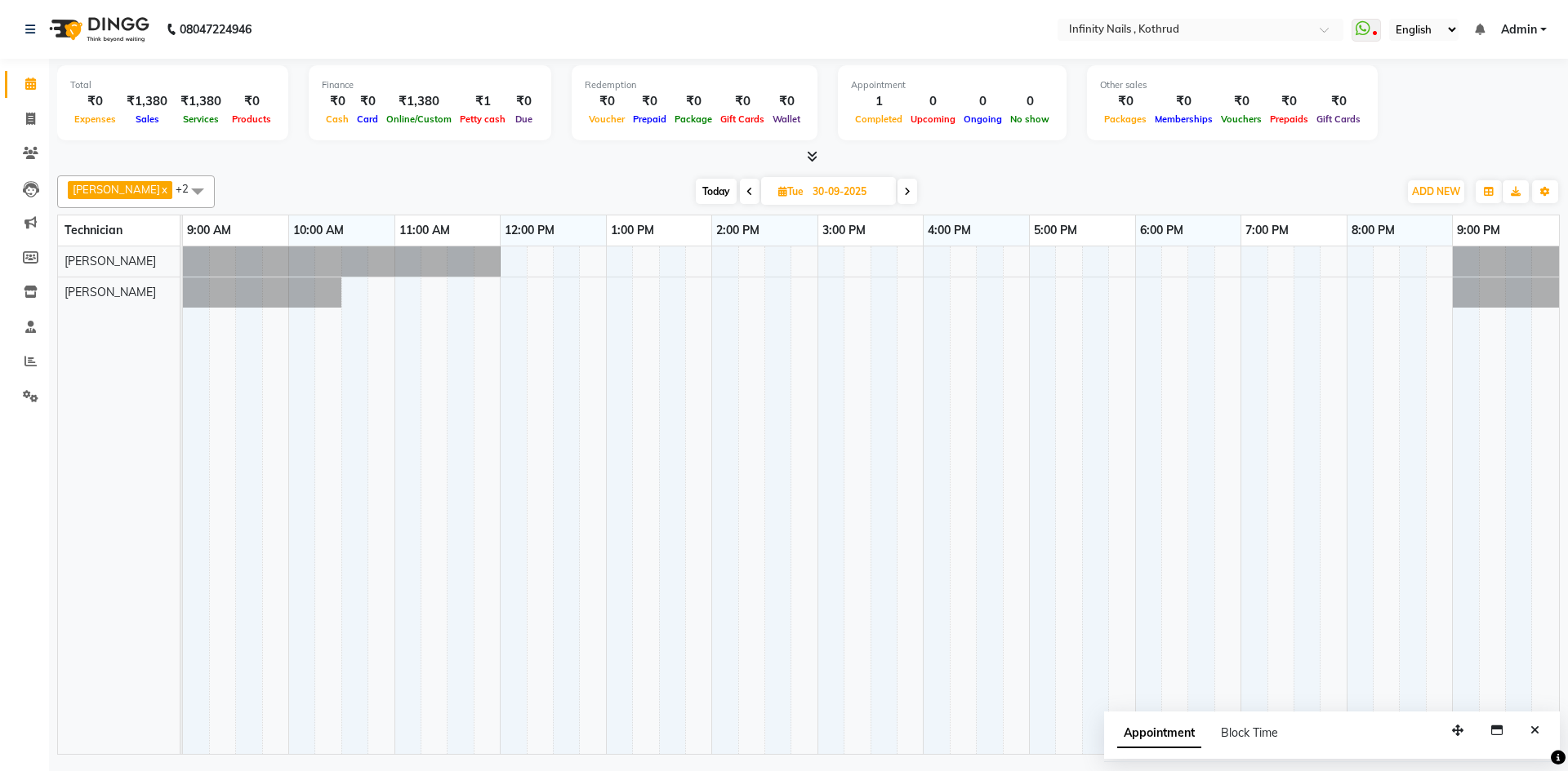
click at [699, 191] on span "Today" at bounding box center [716, 192] width 41 height 25
type input "02-10-2025"
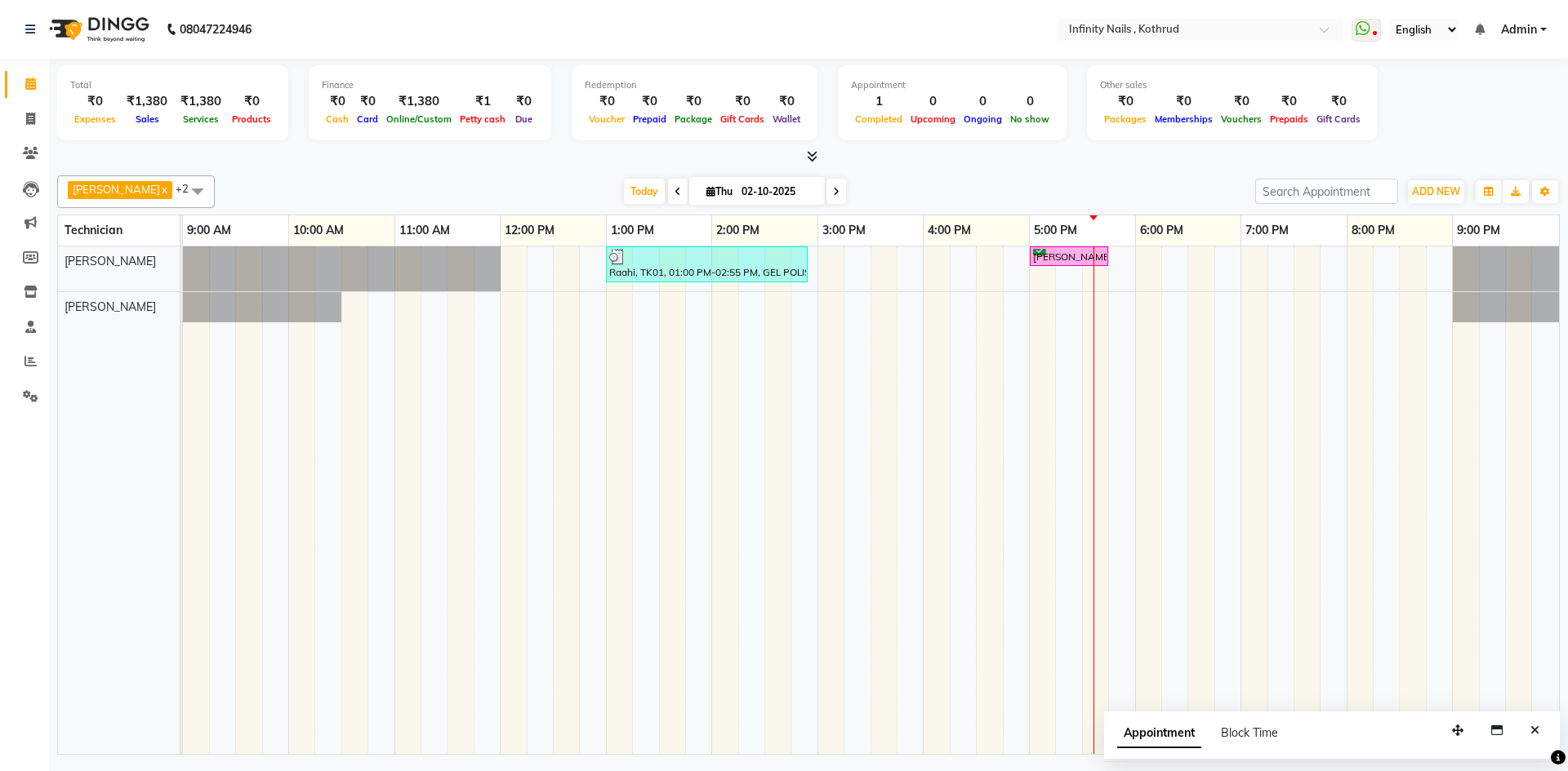
click at [813, 155] on icon at bounding box center [811, 156] width 11 height 13
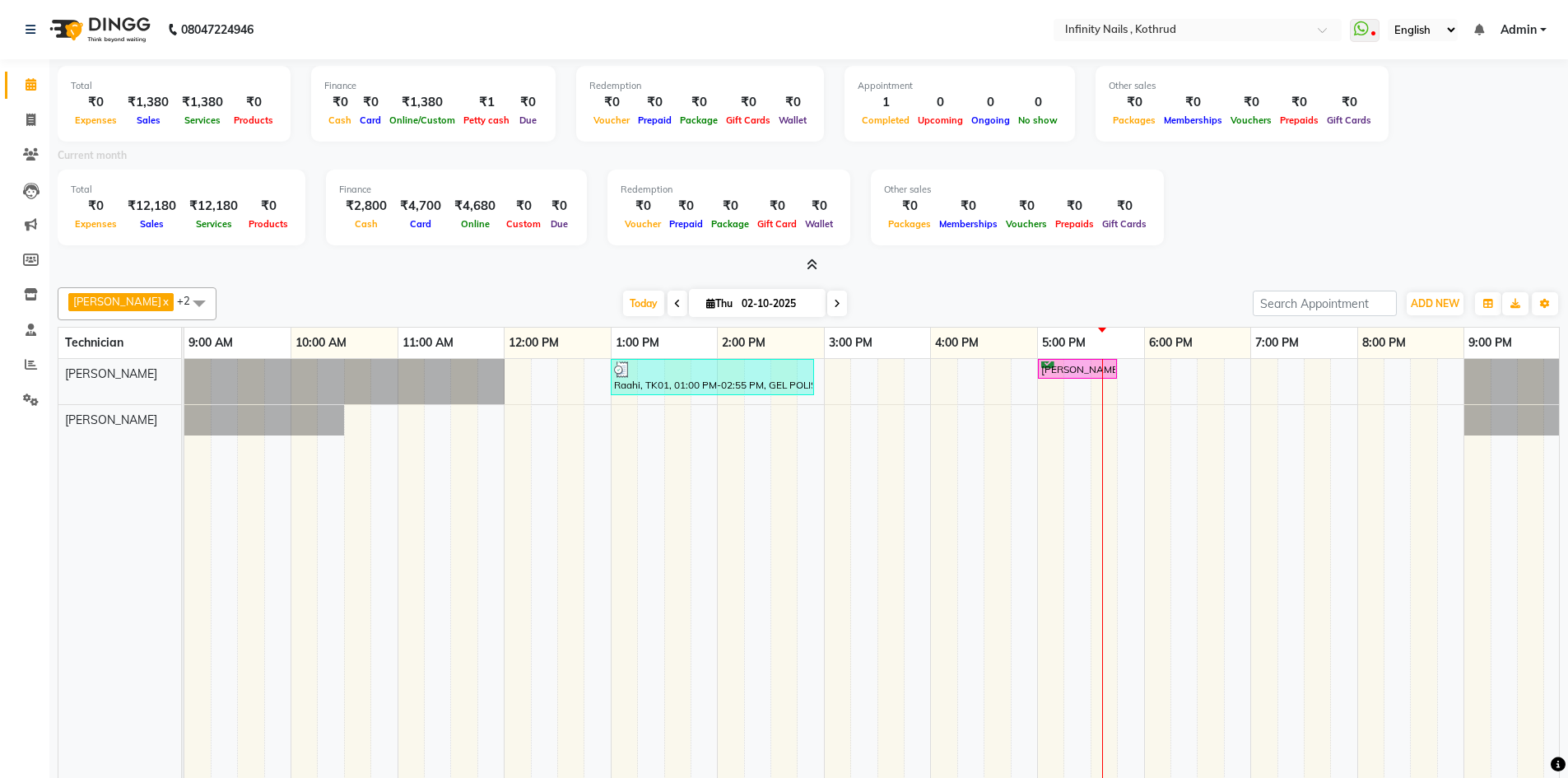
click at [810, 264] on icon at bounding box center [812, 265] width 11 height 13
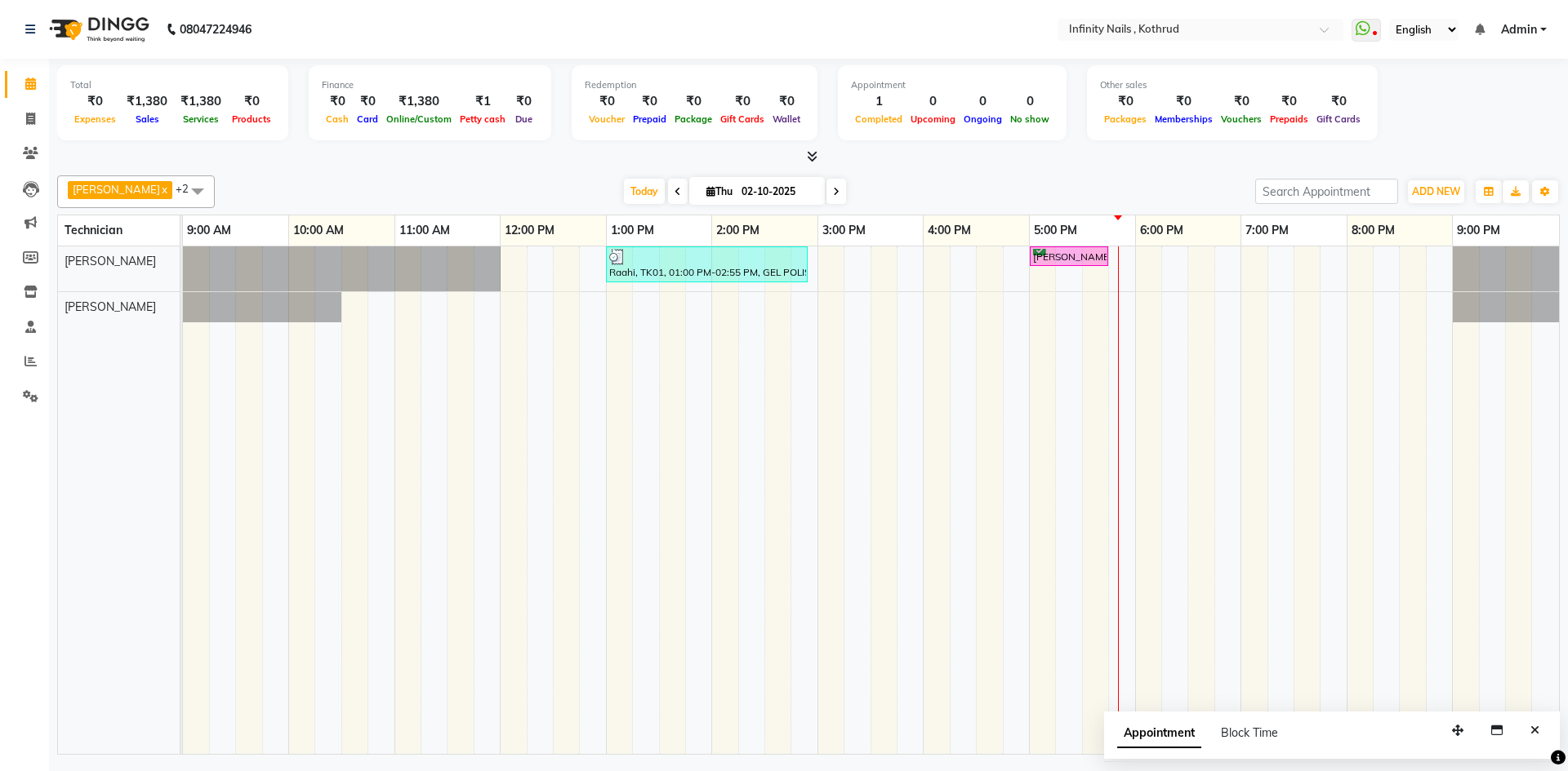
click at [734, 323] on td at bounding box center [725, 500] width 26 height 508
